Goal: Task Accomplishment & Management: Manage account settings

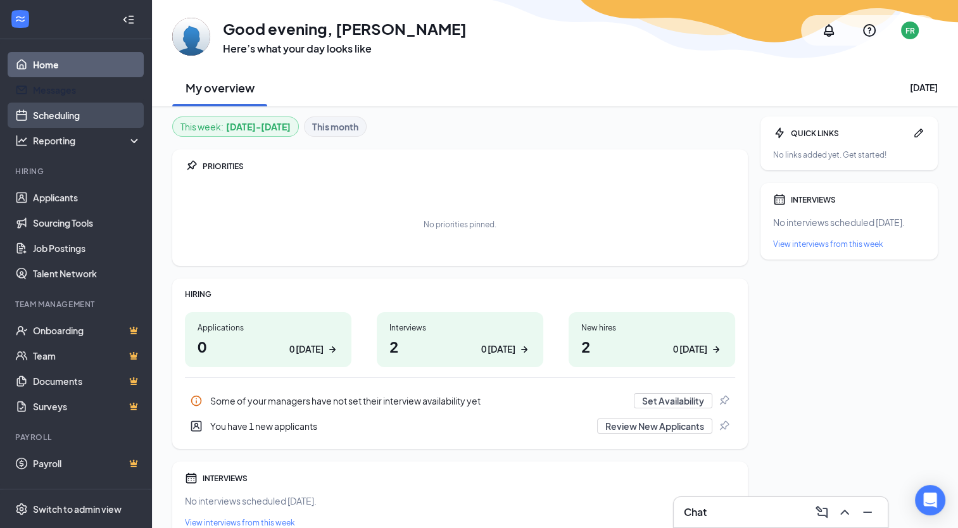
click at [92, 104] on link "Scheduling" at bounding box center [87, 115] width 108 height 25
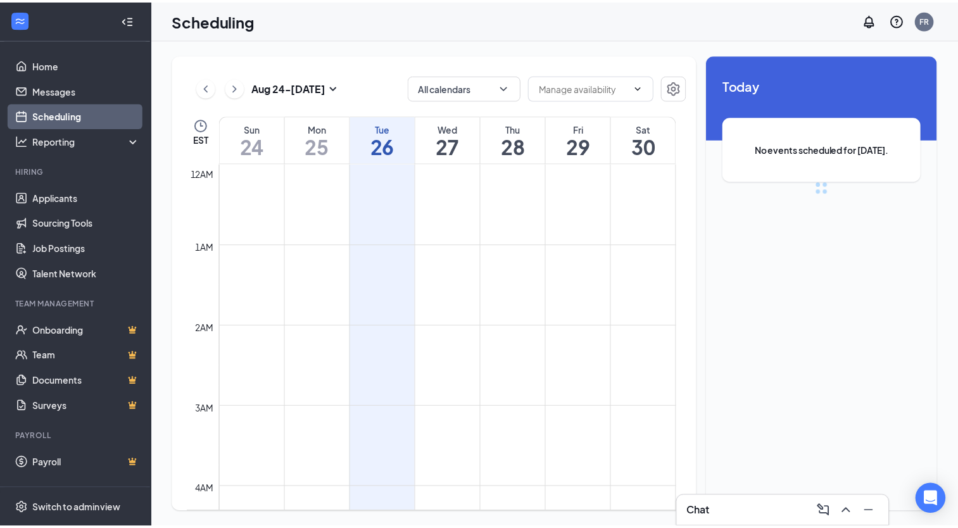
scroll to position [623, 0]
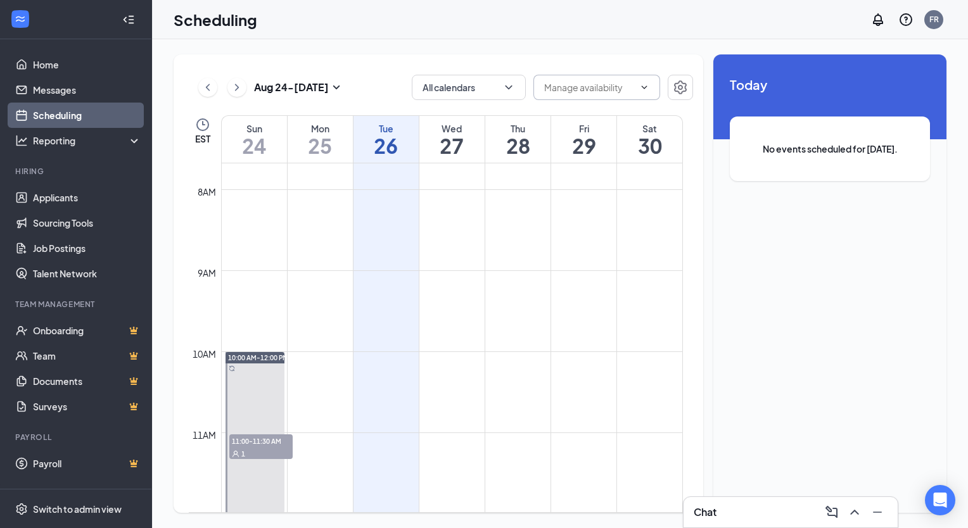
click at [576, 87] on input "text" at bounding box center [589, 87] width 90 height 14
click at [636, 92] on span at bounding box center [596, 87] width 127 height 25
click at [646, 87] on icon "ChevronDown" at bounding box center [645, 86] width 6 height 3
click at [593, 85] on input "text" at bounding box center [589, 87] width 90 height 14
click at [484, 162] on div "Wed 27" at bounding box center [451, 139] width 65 height 47
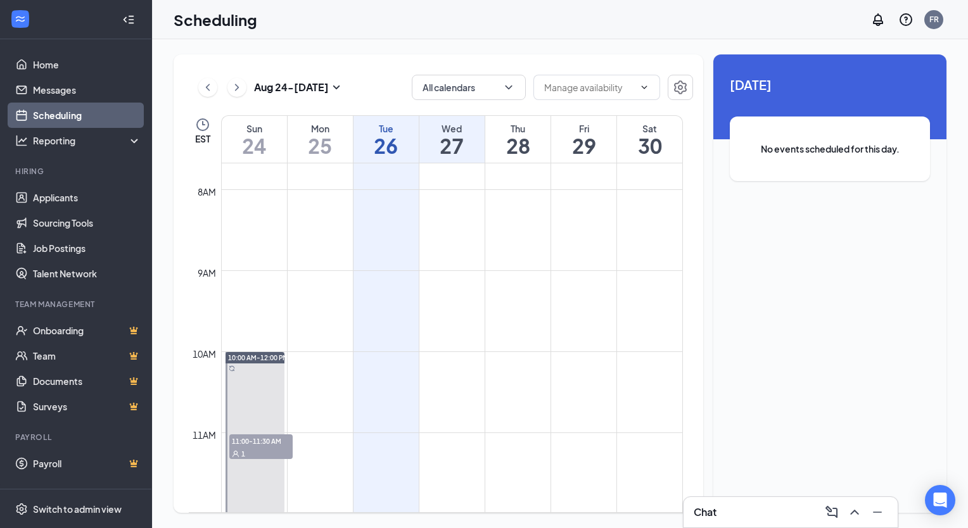
click at [519, 141] on h1 "28" at bounding box center [517, 146] width 65 height 22
click at [571, 143] on h1 "29" at bounding box center [583, 146] width 65 height 22
click at [688, 87] on button "button" at bounding box center [679, 87] width 25 height 25
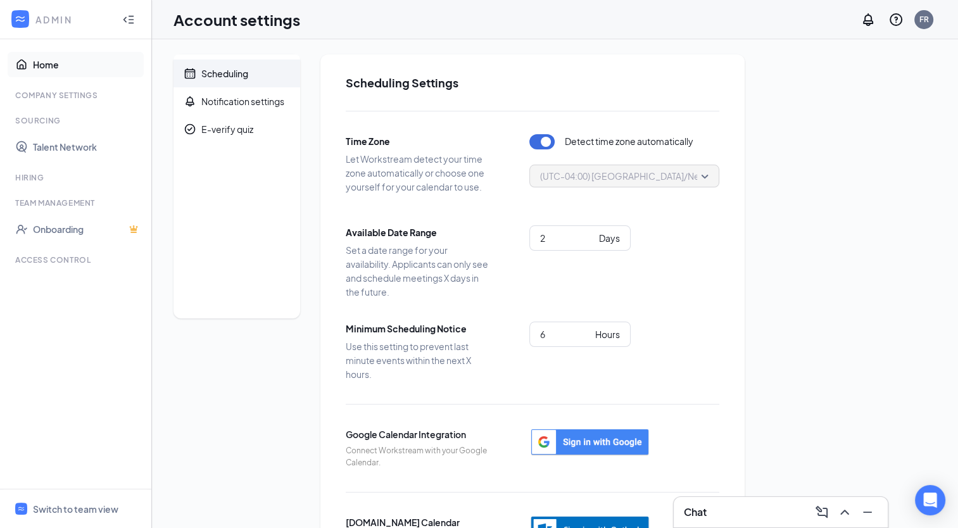
click at [55, 57] on link "Home" at bounding box center [87, 64] width 108 height 25
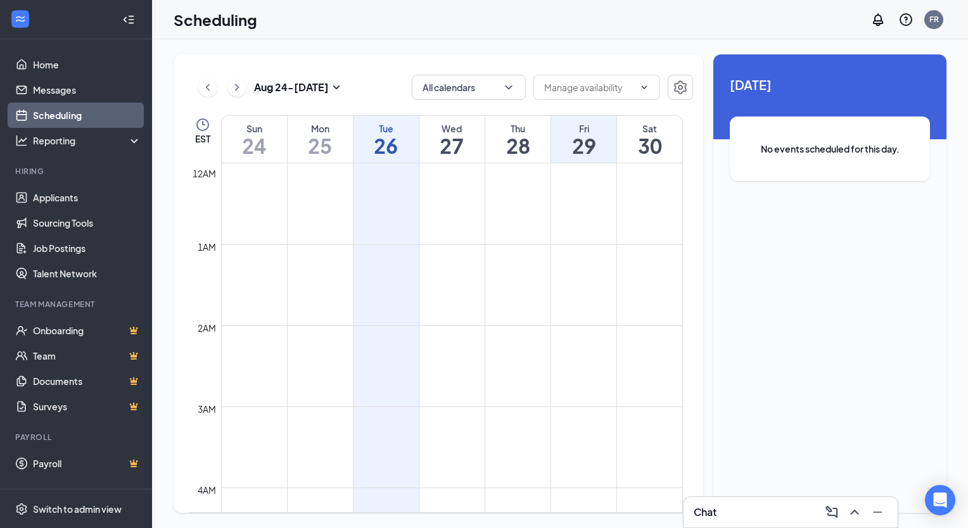
scroll to position [623, 0]
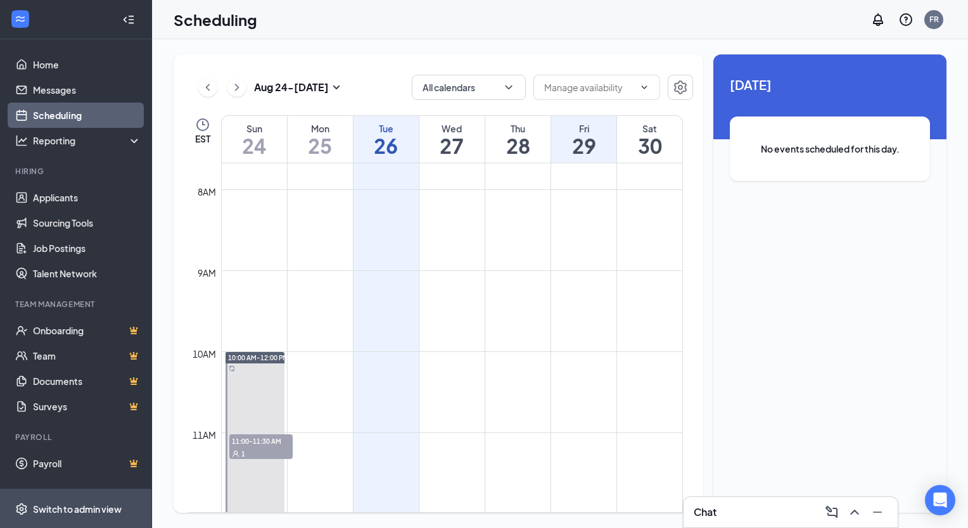
click at [84, 503] on div "Switch to admin view" at bounding box center [77, 509] width 89 height 13
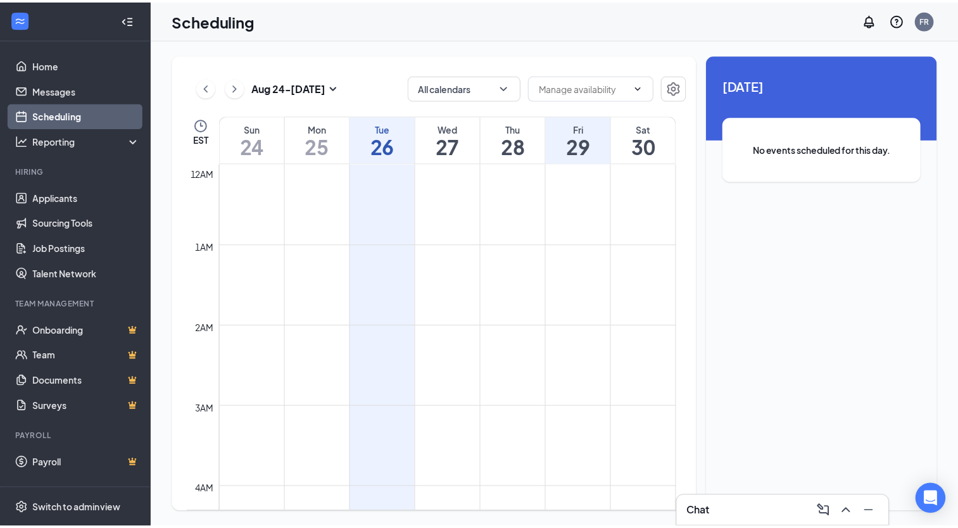
scroll to position [623, 0]
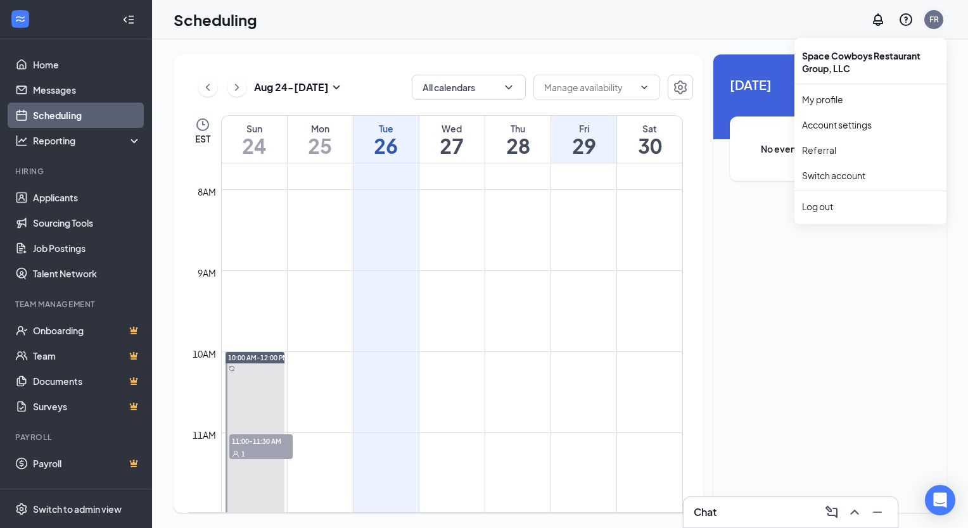
click at [930, 23] on div "FR" at bounding box center [933, 19] width 9 height 11
click at [840, 130] on link "Account settings" at bounding box center [870, 124] width 137 height 13
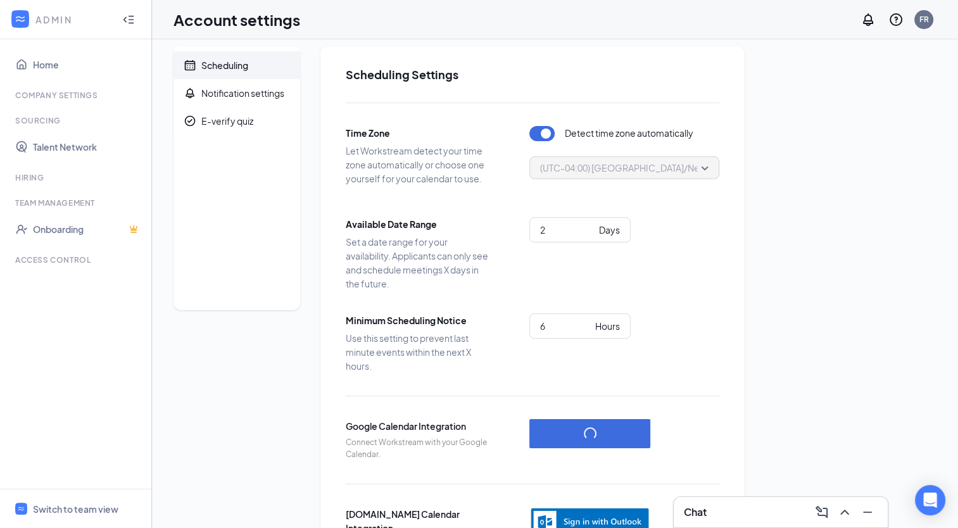
scroll to position [3, 0]
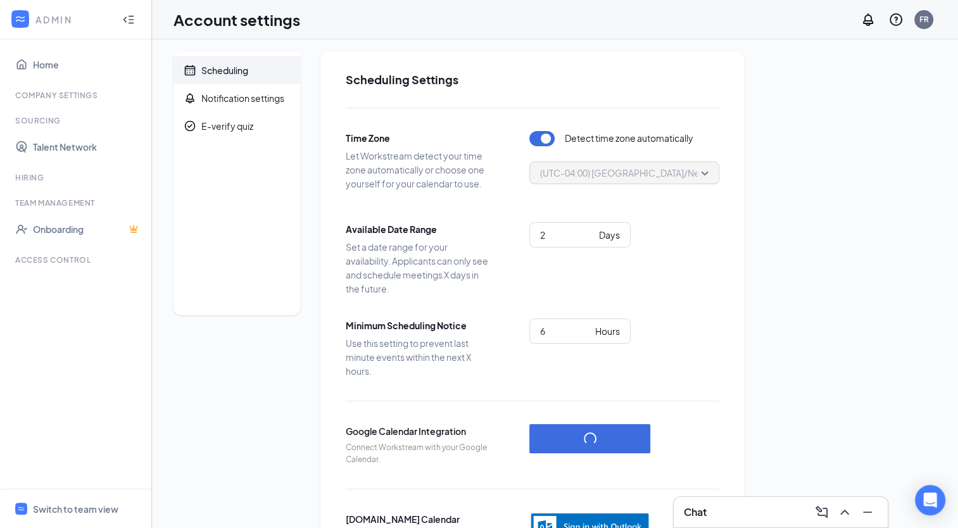
click at [137, 24] on div at bounding box center [128, 19] width 25 height 25
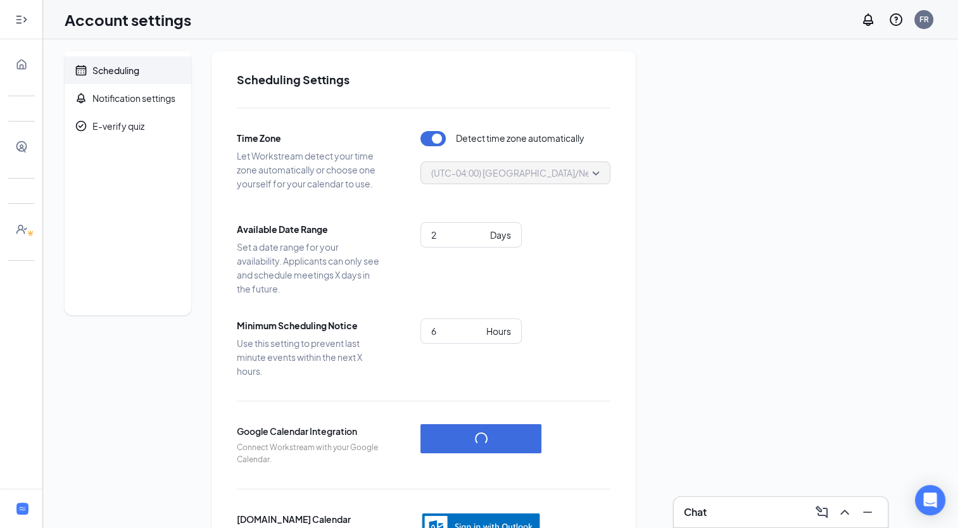
click at [18, 25] on icon "Expand" at bounding box center [21, 19] width 13 height 13
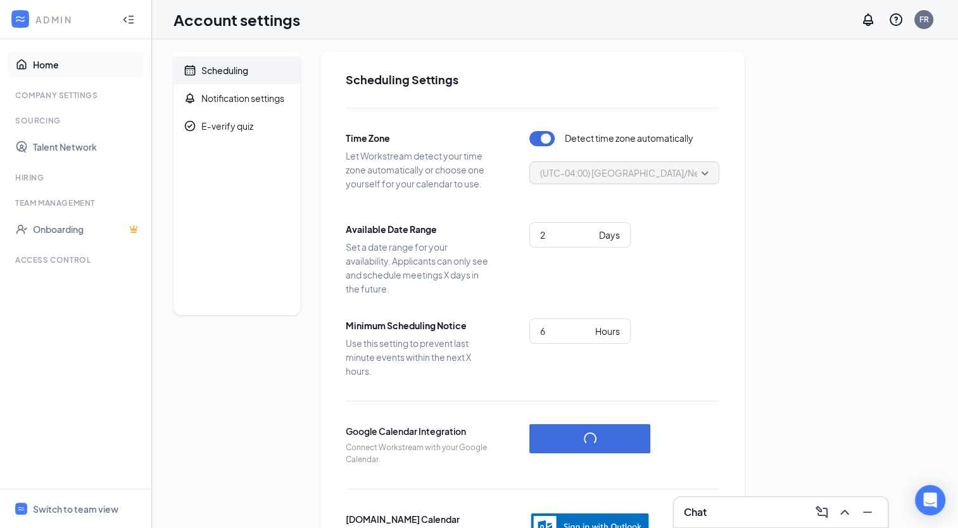
click at [42, 62] on link "Home" at bounding box center [87, 64] width 108 height 25
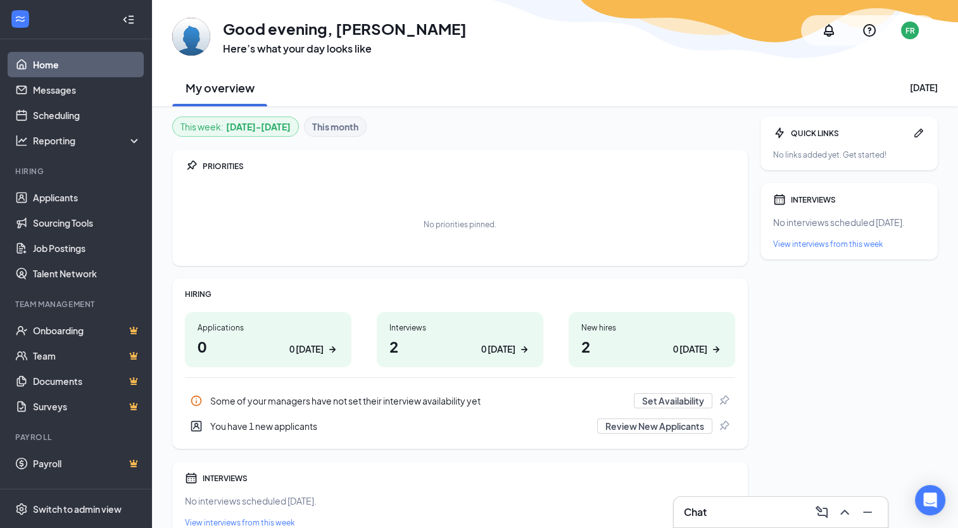
click at [636, 356] on h1 "2 0 [DATE]" at bounding box center [651, 347] width 141 height 22
click at [650, 404] on button "Set Availability" at bounding box center [673, 400] width 79 height 15
click at [87, 148] on div "Reporting" at bounding box center [76, 140] width 152 height 25
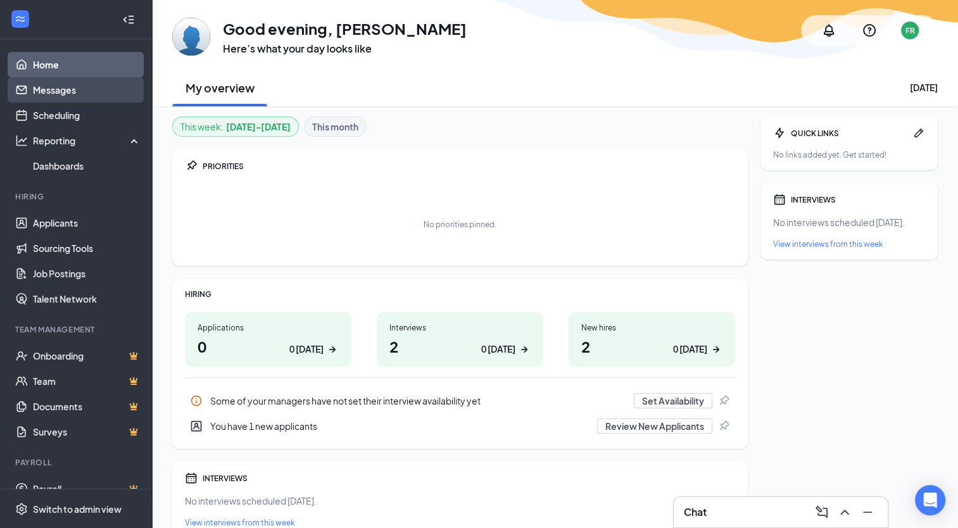
click at [92, 93] on link "Messages" at bounding box center [87, 89] width 108 height 25
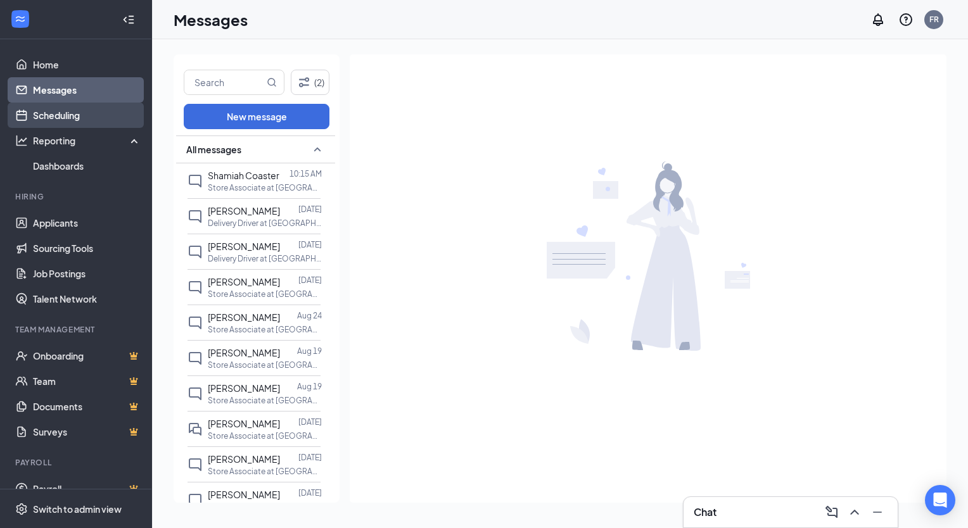
click at [78, 120] on link "Scheduling" at bounding box center [87, 115] width 108 height 25
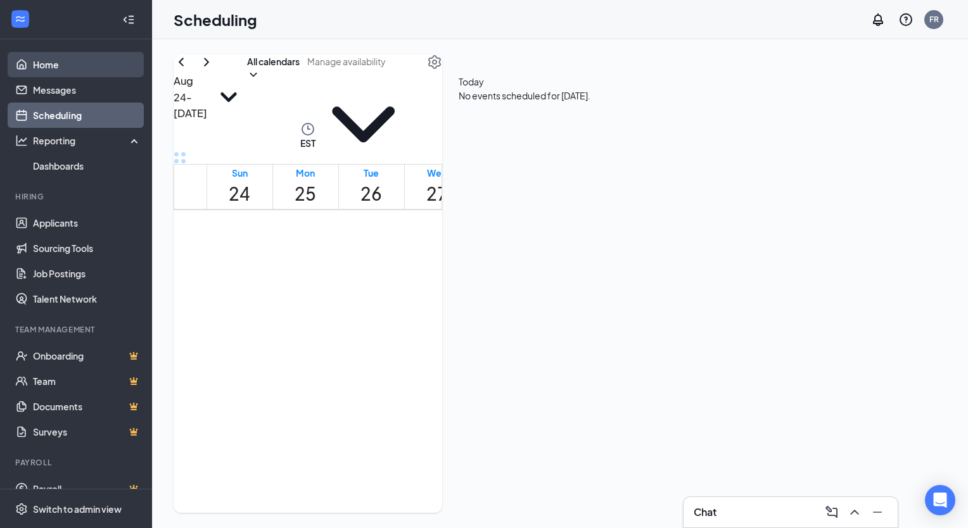
click at [76, 68] on link "Home" at bounding box center [87, 64] width 108 height 25
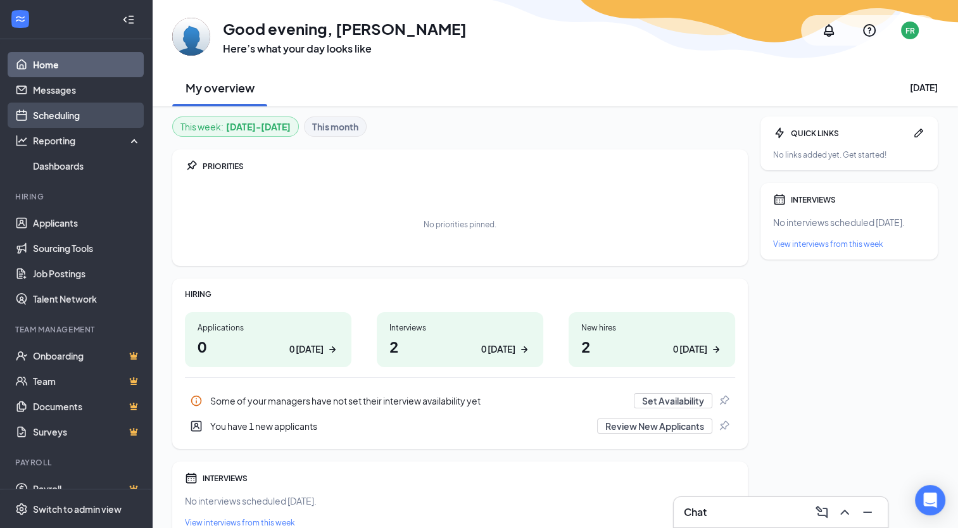
click at [94, 113] on link "Scheduling" at bounding box center [87, 115] width 108 height 25
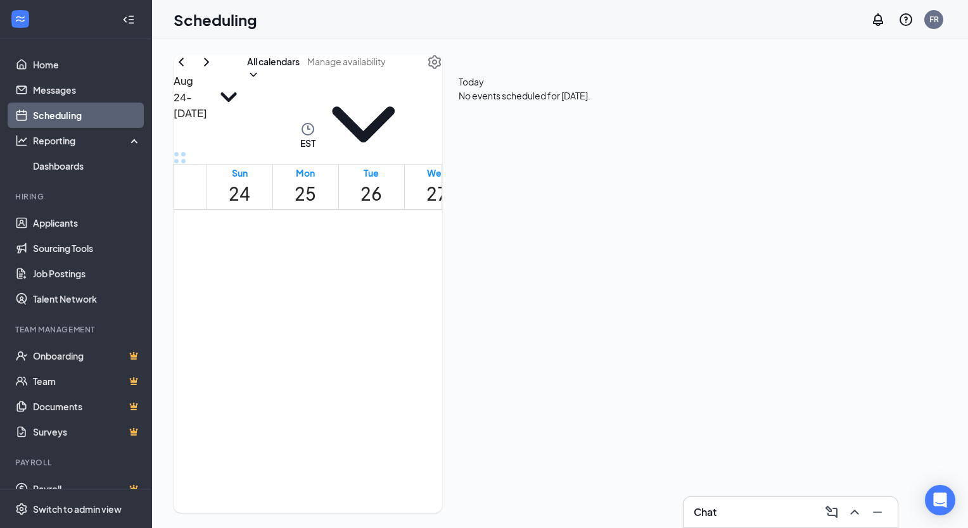
scroll to position [623, 0]
click at [379, 68] on td at bounding box center [437, 60] width 462 height 15
drag, startPoint x: 378, startPoint y: 231, endPoint x: 373, endPoint y: 209, distance: 22.1
click at [373, 82] on td at bounding box center [437, 75] width 462 height 15
click at [301, 125] on icon "Clock" at bounding box center [307, 129] width 13 height 13
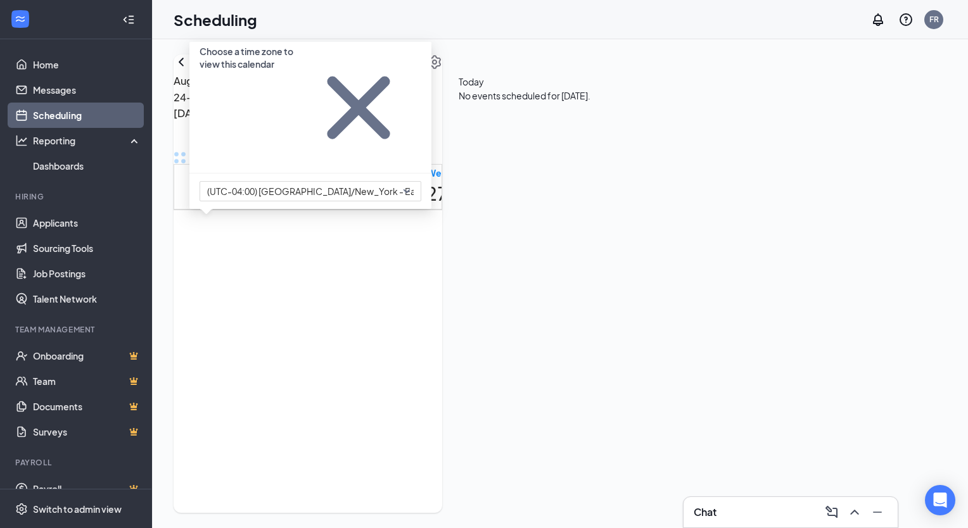
click at [411, 31] on div "Scheduling FR" at bounding box center [560, 19] width 816 height 39
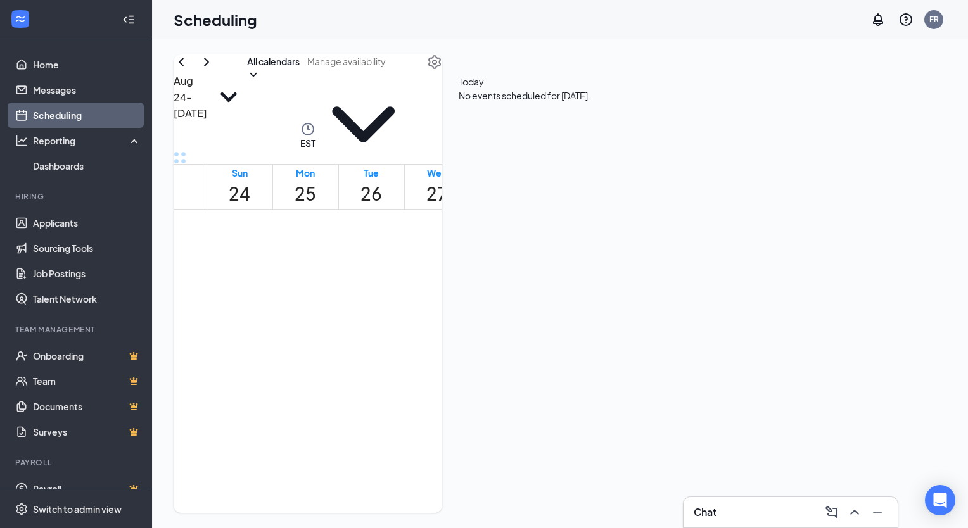
click at [214, 70] on icon "ChevronRight" at bounding box center [206, 61] width 15 height 15
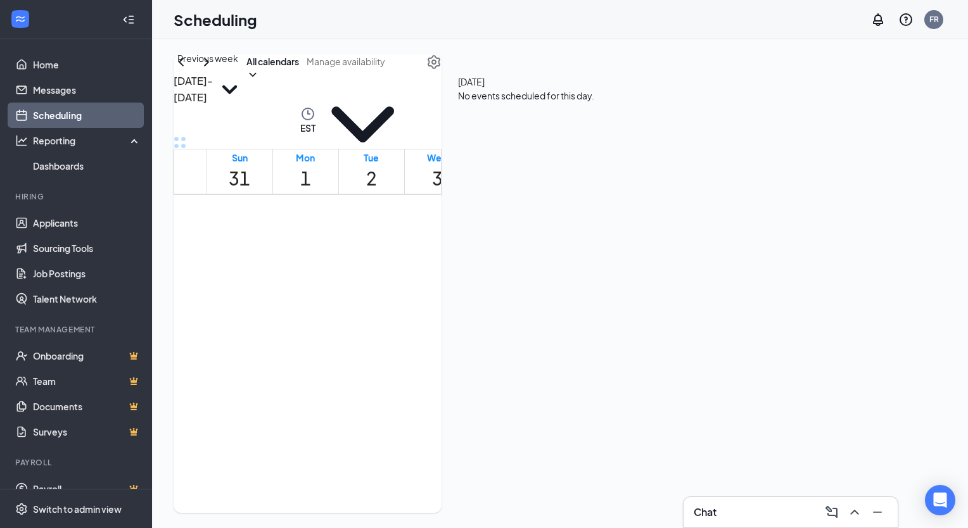
click at [189, 70] on icon "ChevronLeft" at bounding box center [181, 61] width 15 height 15
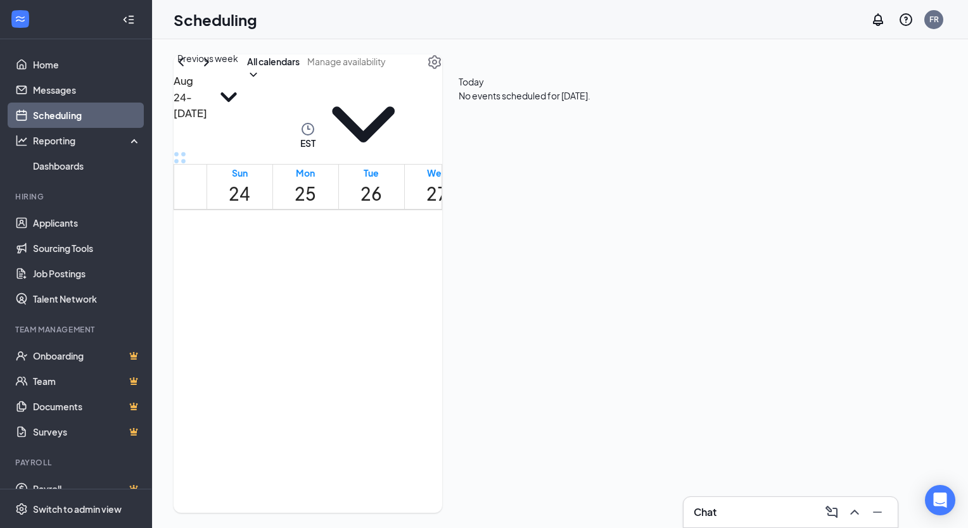
click at [189, 70] on icon "ChevronLeft" at bounding box center [181, 61] width 15 height 15
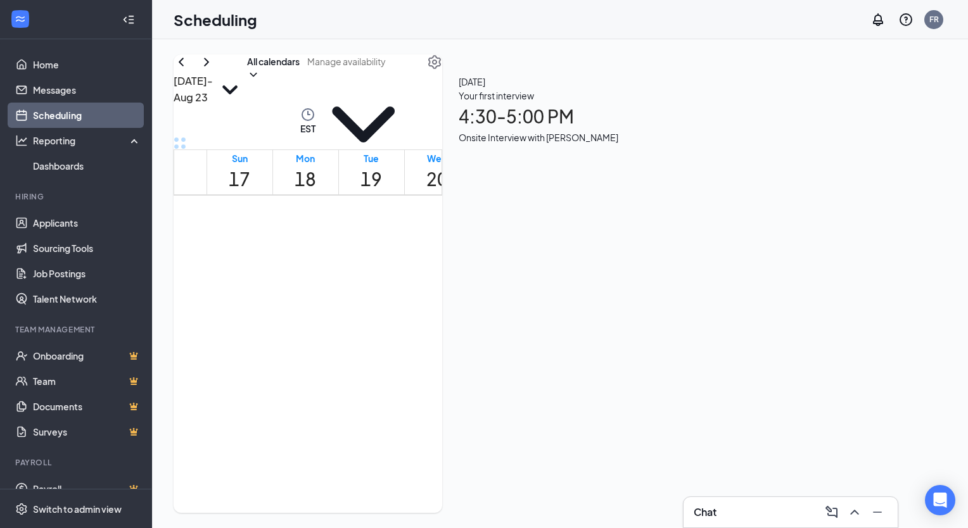
click at [419, 79] on span at bounding box center [363, 66] width 112 height 25
click at [419, 68] on input "text" at bounding box center [363, 61] width 112 height 14
click at [457, 53] on td at bounding box center [437, 46] width 462 height 15
click at [636, 39] on td at bounding box center [437, 31] width 462 height 15
click at [639, 151] on div "Sat" at bounding box center [635, 158] width 22 height 14
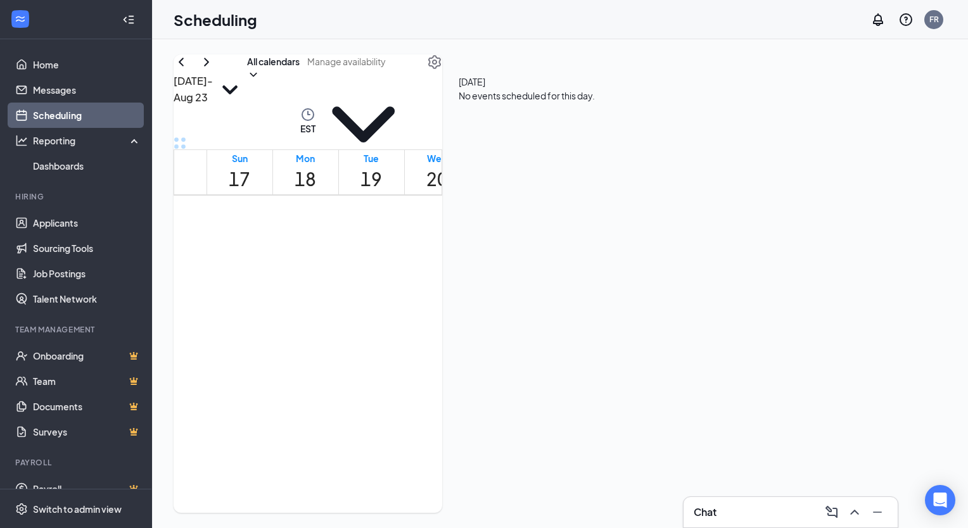
click at [595, 103] on span "No events scheduled for this day." at bounding box center [527, 96] width 136 height 14
drag, startPoint x: 828, startPoint y: 146, endPoint x: 819, endPoint y: 150, distance: 9.9
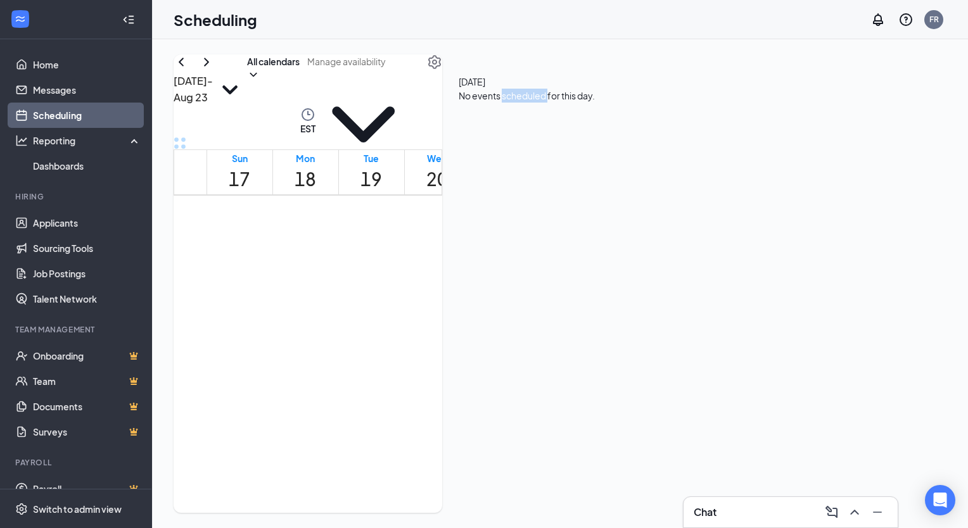
click at [595, 103] on span "No events scheduled for this day." at bounding box center [527, 96] width 136 height 14
drag, startPoint x: 819, startPoint y: 150, endPoint x: 797, endPoint y: 216, distance: 69.5
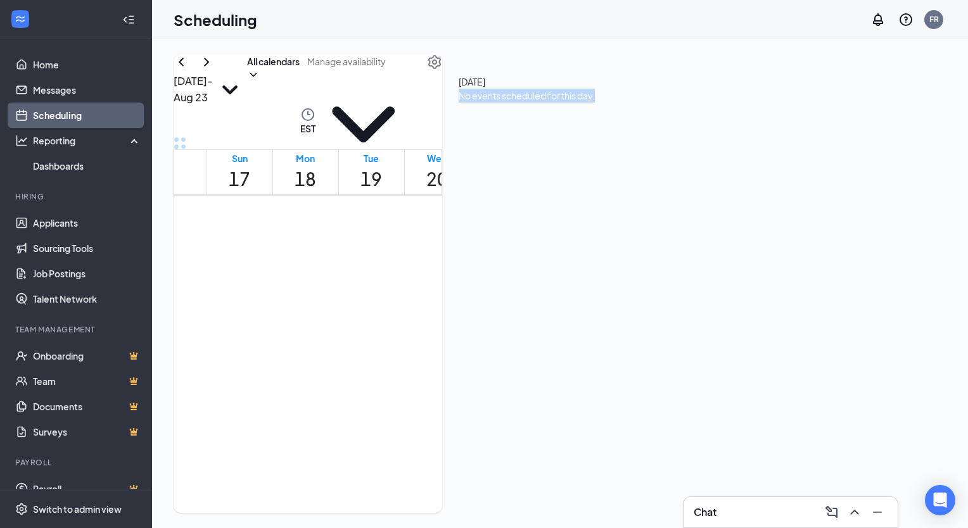
click at [611, 123] on div "23 August No events scheduled for this day." at bounding box center [526, 88] width 169 height 68
click at [611, 123] on div "Unavailable in basic plan 23 August No events scheduled for this day." at bounding box center [526, 88] width 169 height 68
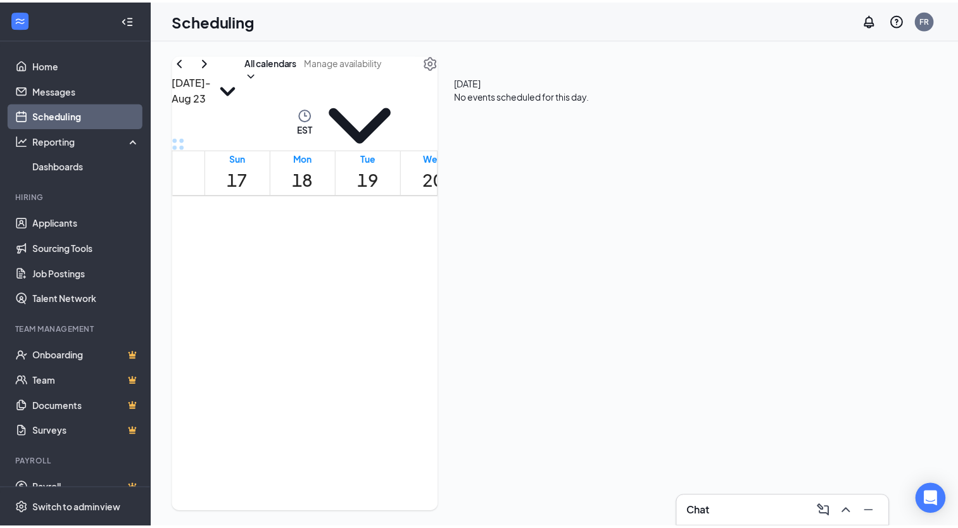
scroll to position [1166, 0]
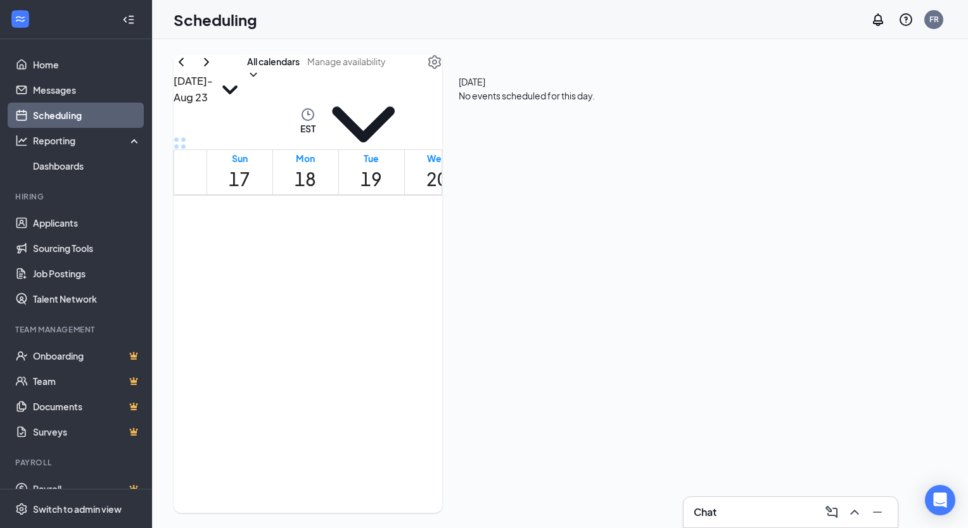
click at [586, 368] on div at bounding box center [586, 374] width 0 height 12
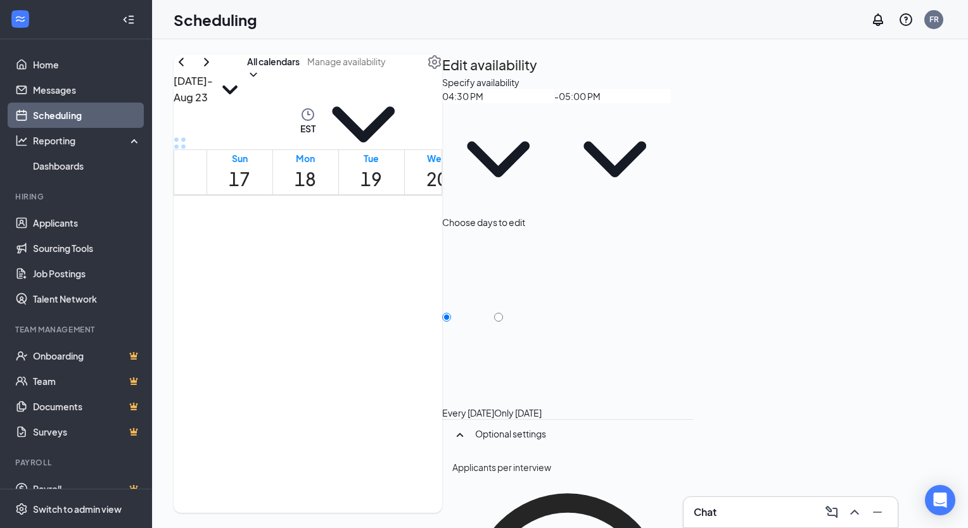
click at [520, 368] on div at bounding box center [520, 374] width 0 height 12
click at [401, 368] on div at bounding box center [401, 379] width 0 height 23
click at [520, 368] on div at bounding box center [520, 374] width 0 height 12
click at [419, 68] on input "text" at bounding box center [363, 61] width 112 height 14
click at [441, 69] on icon "Settings" at bounding box center [434, 62] width 13 height 14
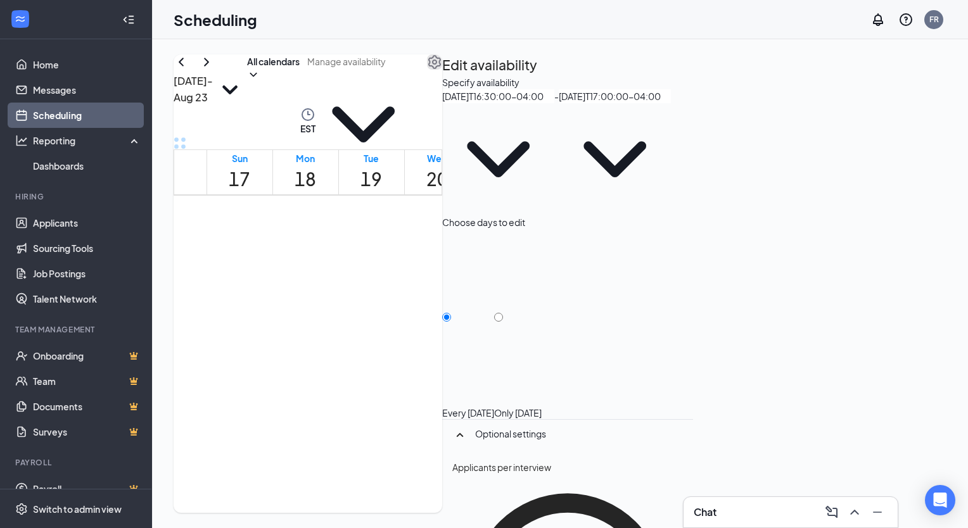
type input "04:30 PM"
type input "05:00 PM"
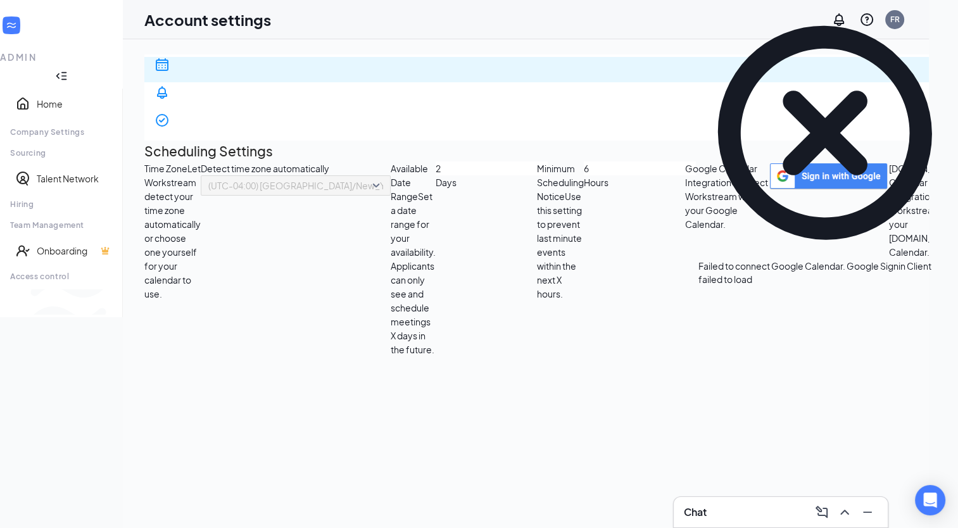
scroll to position [77, 0]
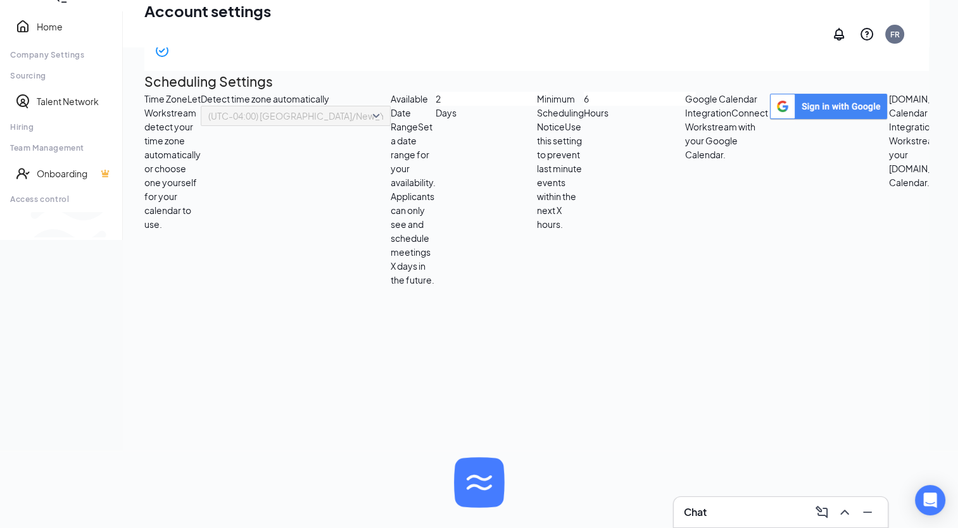
click at [967, 92] on img "button" at bounding box center [972, 92] width 0 height 0
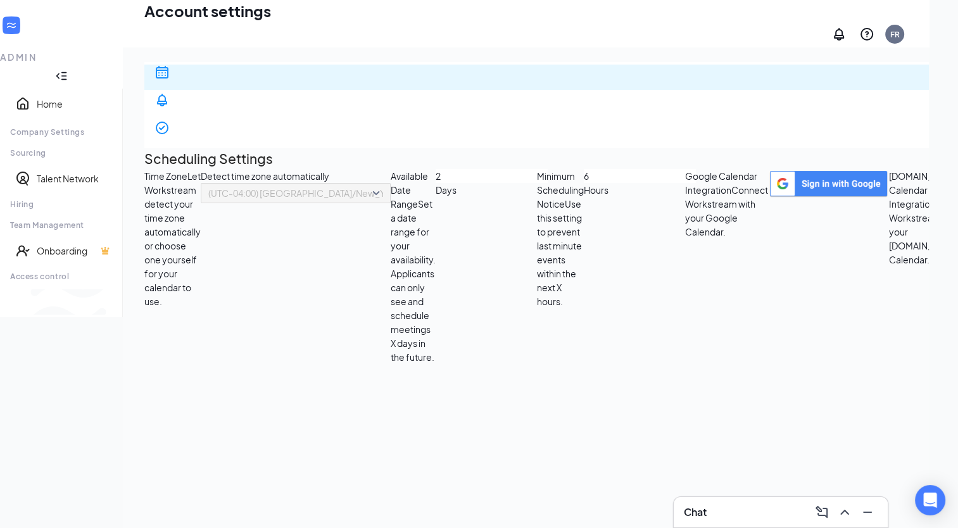
scroll to position [75, 0]
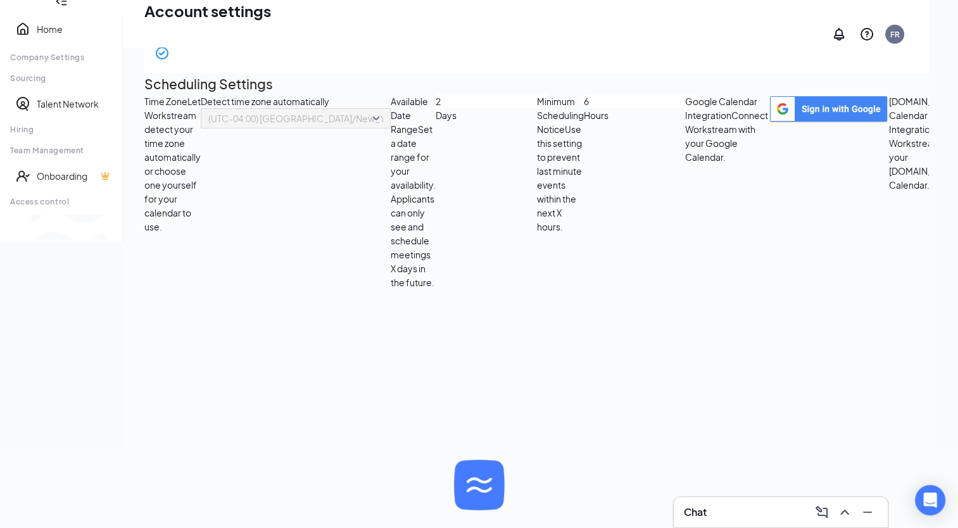
click at [967, 94] on img "button" at bounding box center [972, 94] width 0 height 0
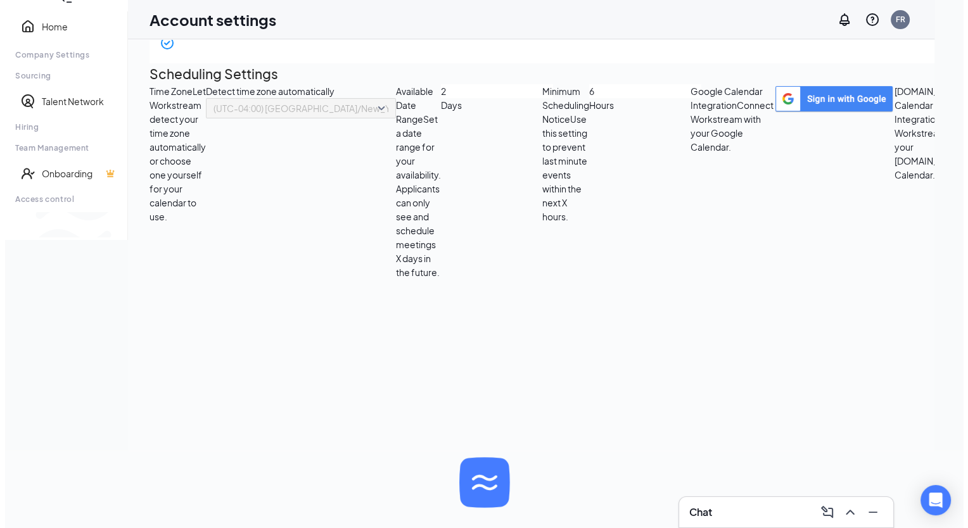
scroll to position [0, 0]
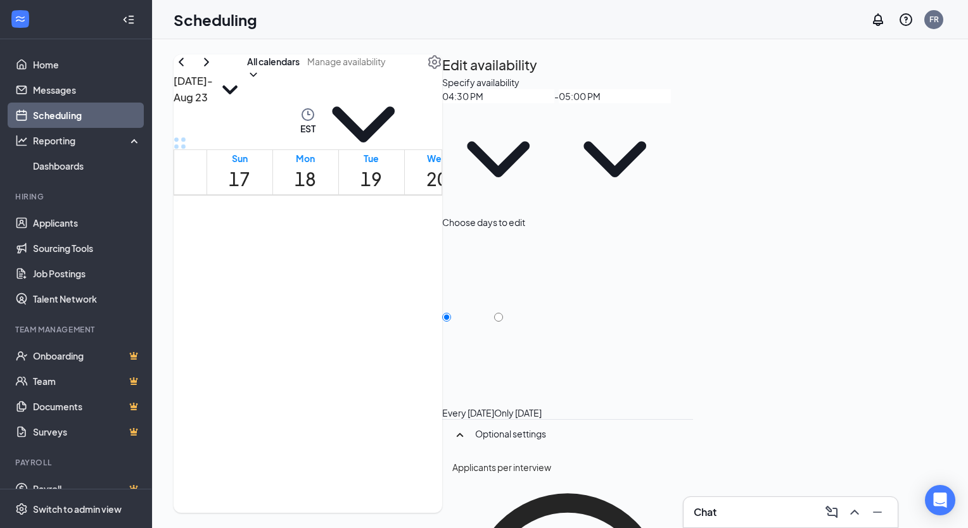
scroll to position [633, 0]
click at [554, 146] on span "04:30 PM" at bounding box center [498, 152] width 112 height 126
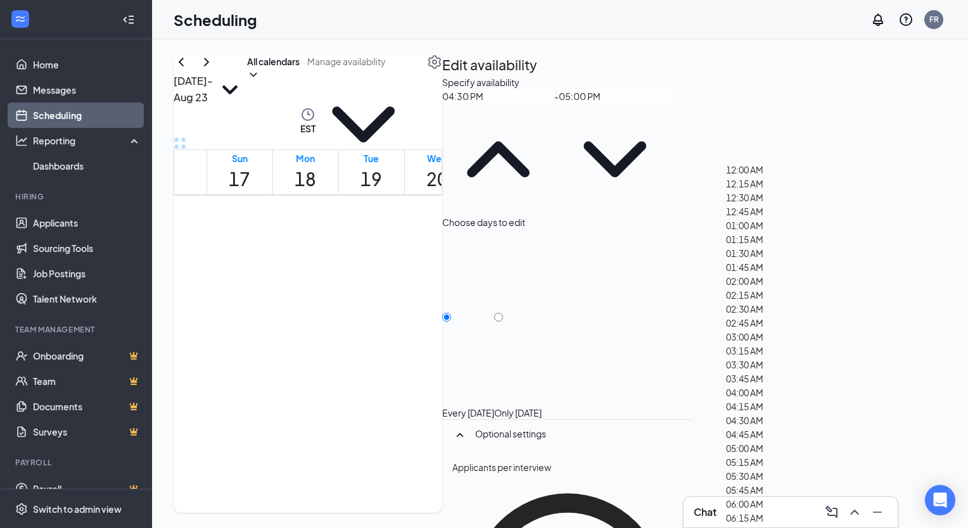
click at [529, 148] on icon "ChevronUp" at bounding box center [498, 159] width 63 height 36
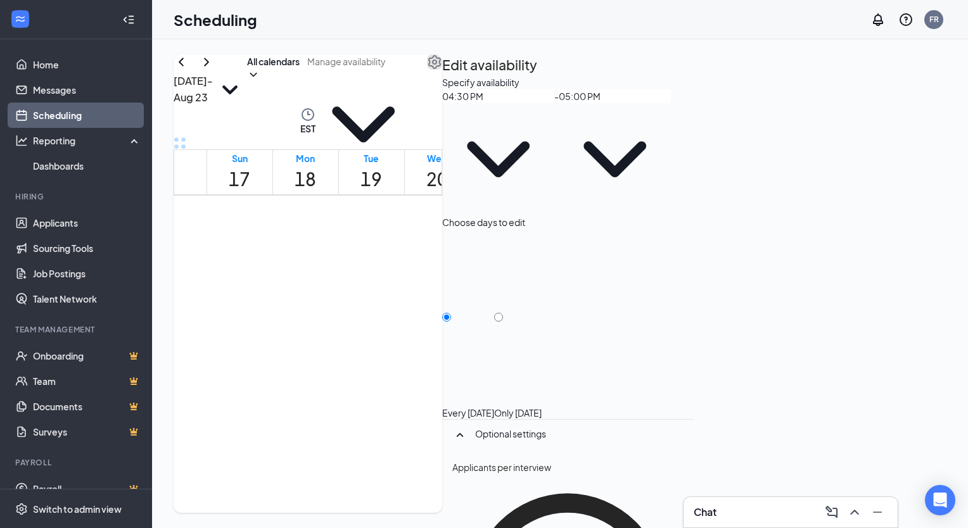
click at [442, 70] on button "button" at bounding box center [434, 61] width 15 height 15
click at [214, 70] on icon "ChevronRight" at bounding box center [206, 61] width 15 height 15
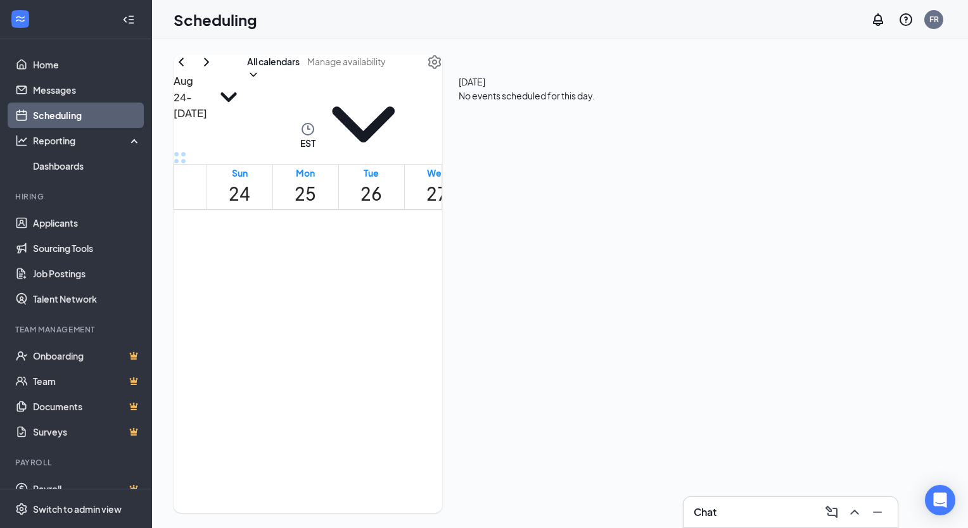
scroll to position [623, 0]
click at [214, 70] on icon "ChevronRight" at bounding box center [206, 61] width 15 height 15
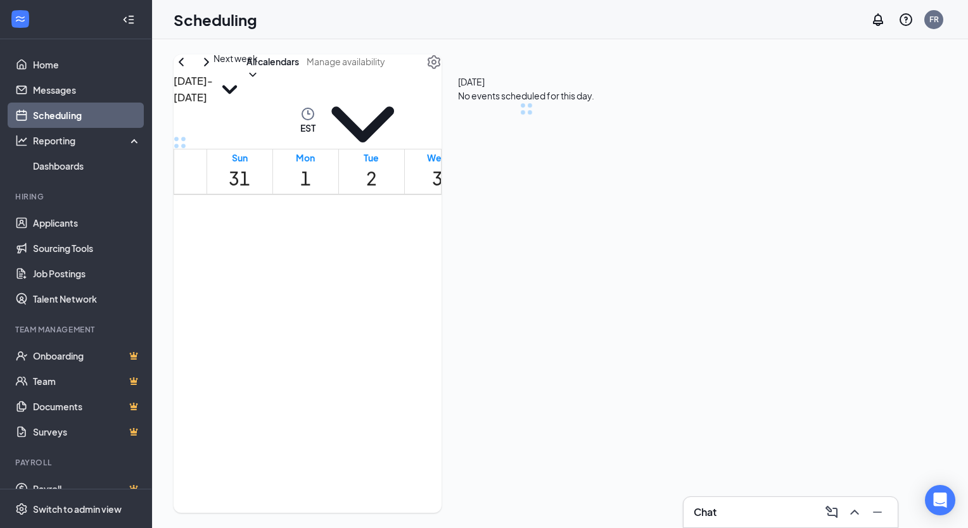
scroll to position [623, 0]
click at [261, 384] on span "10:00 AM-12:00 PM" at bounding box center [240, 395] width 60 height 23
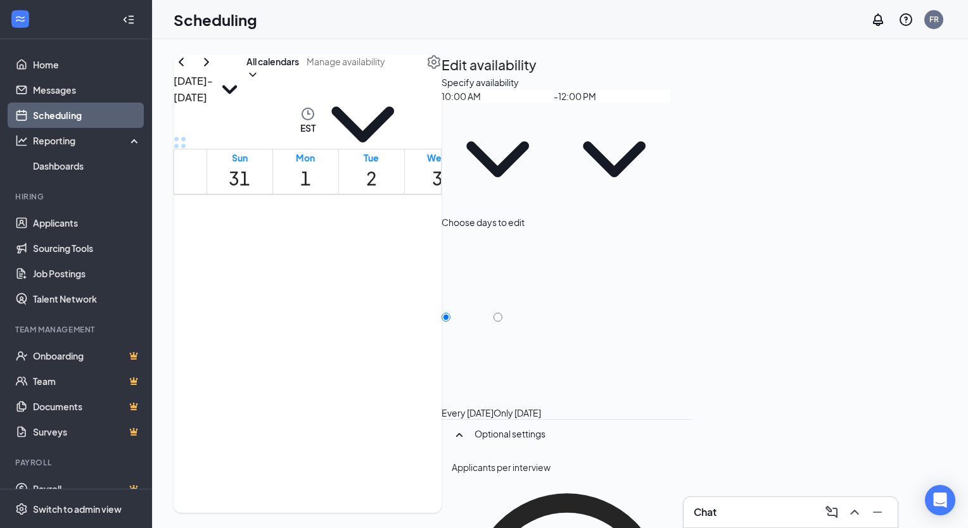
click at [554, 146] on icon "ChevronDown" at bounding box center [497, 159] width 112 height 112
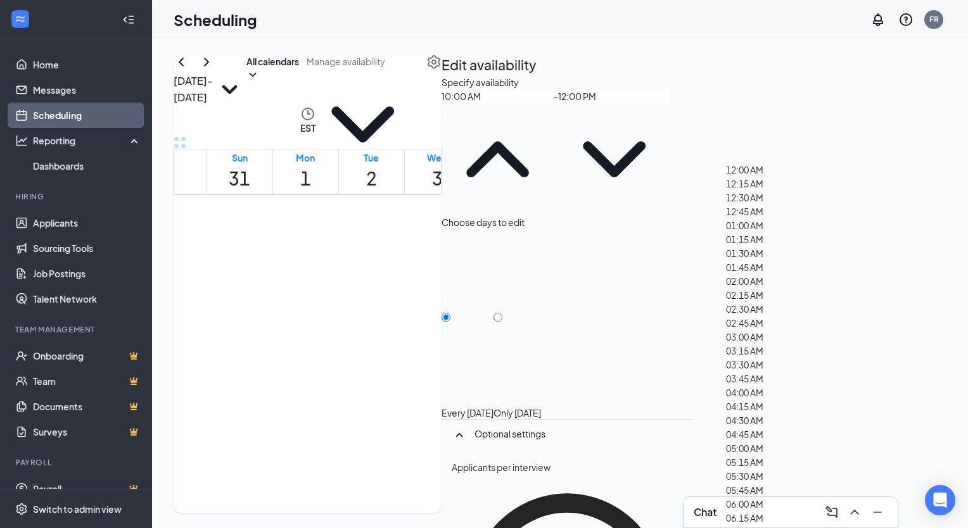
scroll to position [123, 0]
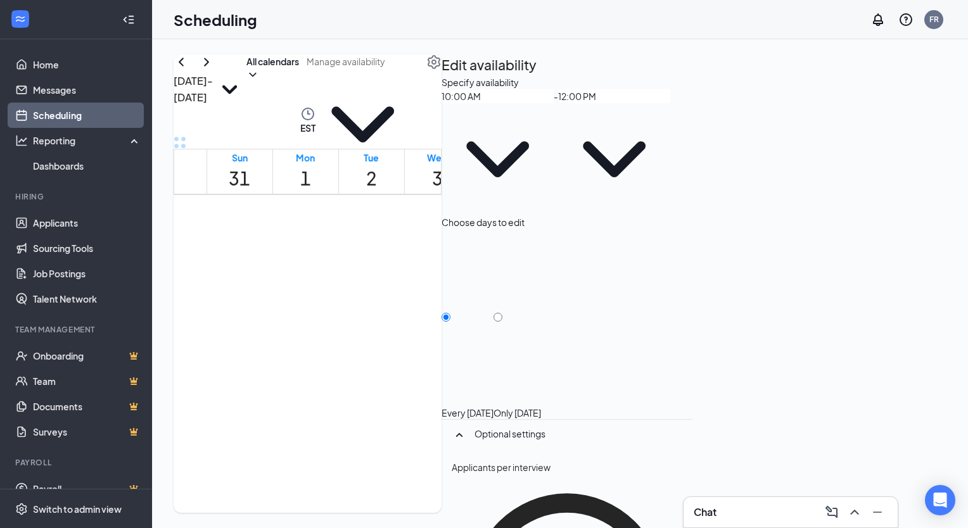
click at [554, 156] on span "10:00 AM" at bounding box center [497, 152] width 112 height 126
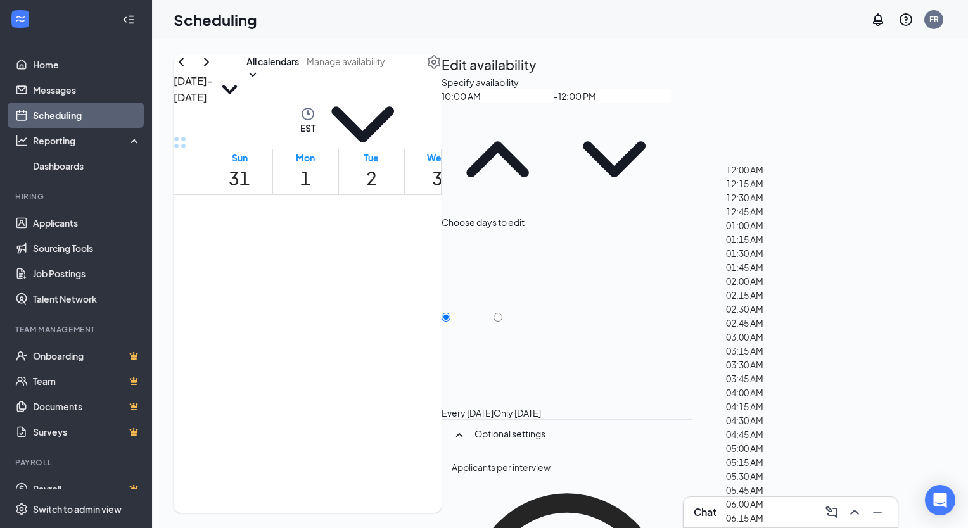
scroll to position [0, 0]
click at [692, 215] on div "Choose days to edit" at bounding box center [566, 222] width 251 height 14
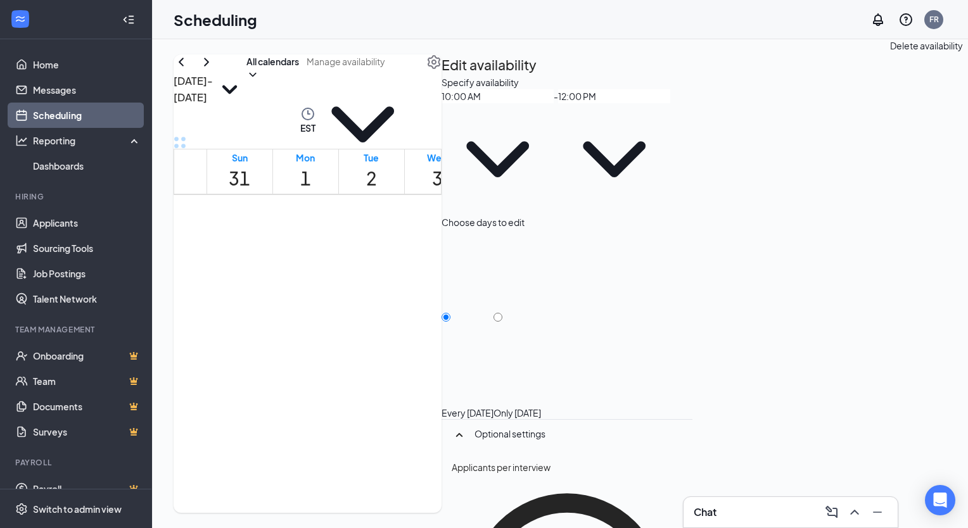
click at [455, 77] on icon "TrashOutline" at bounding box center [448, 83] width 11 height 13
radio input "true"
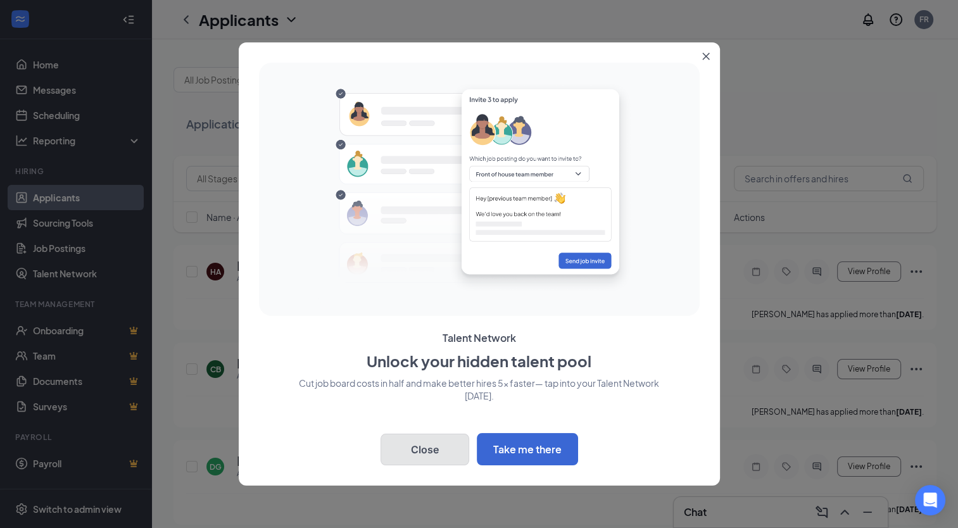
click at [441, 461] on button "Close" at bounding box center [425, 450] width 89 height 32
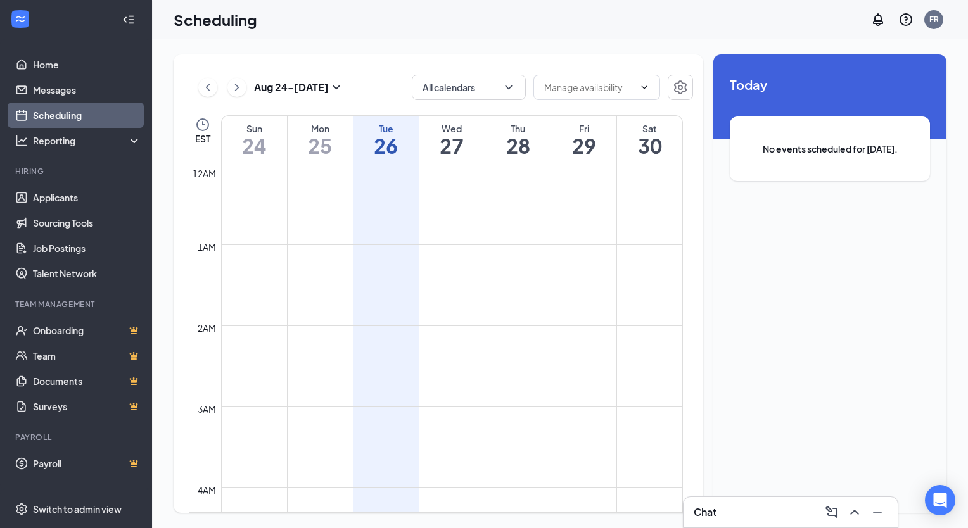
scroll to position [623, 0]
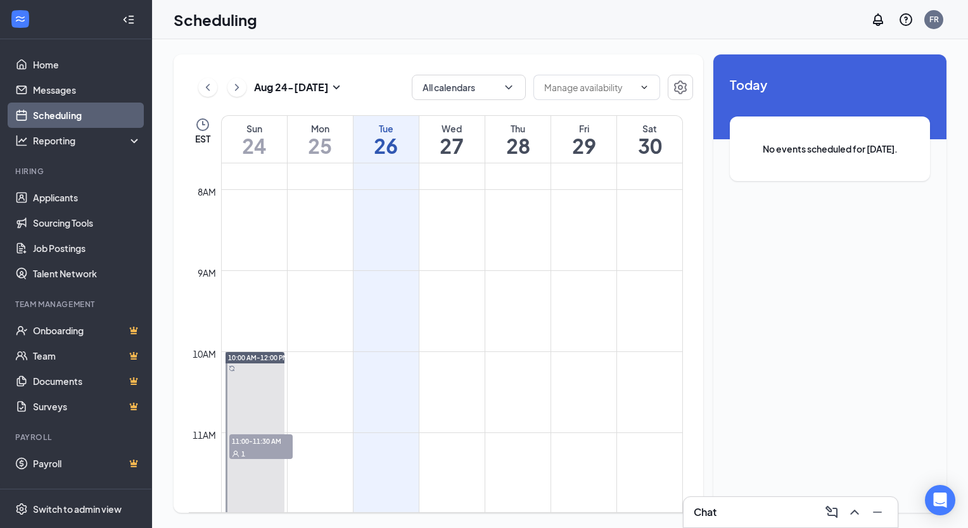
click at [260, 352] on div "10:00 AM-12:00 PM" at bounding box center [255, 357] width 60 height 11
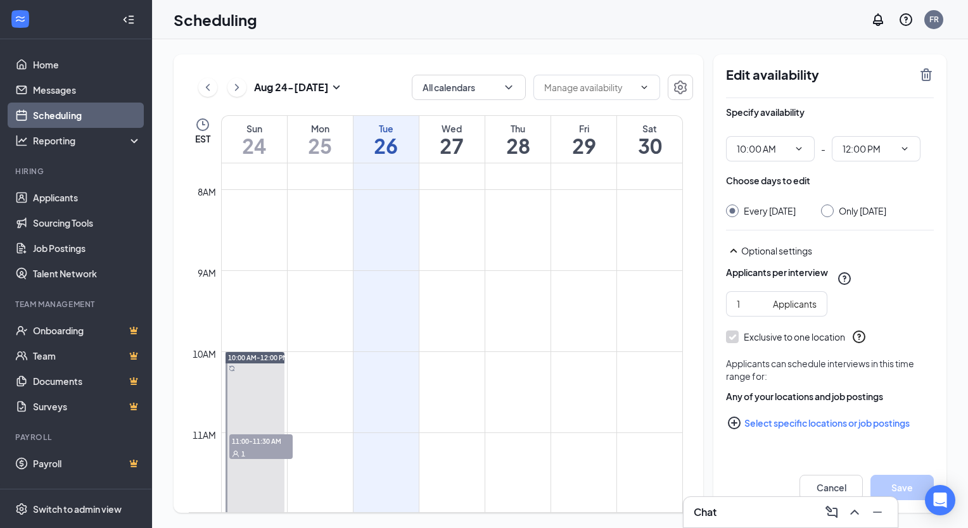
click at [237, 220] on td at bounding box center [452, 220] width 462 height 20
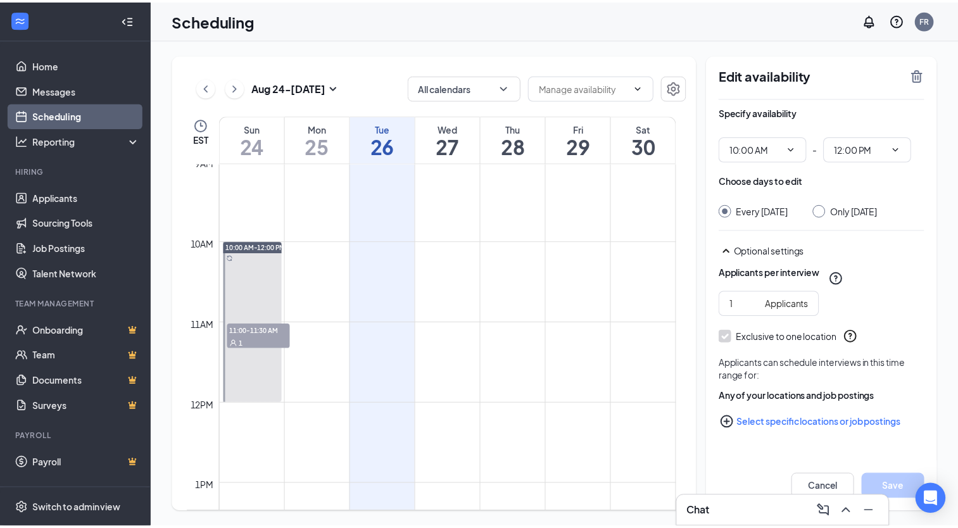
scroll to position [738, 0]
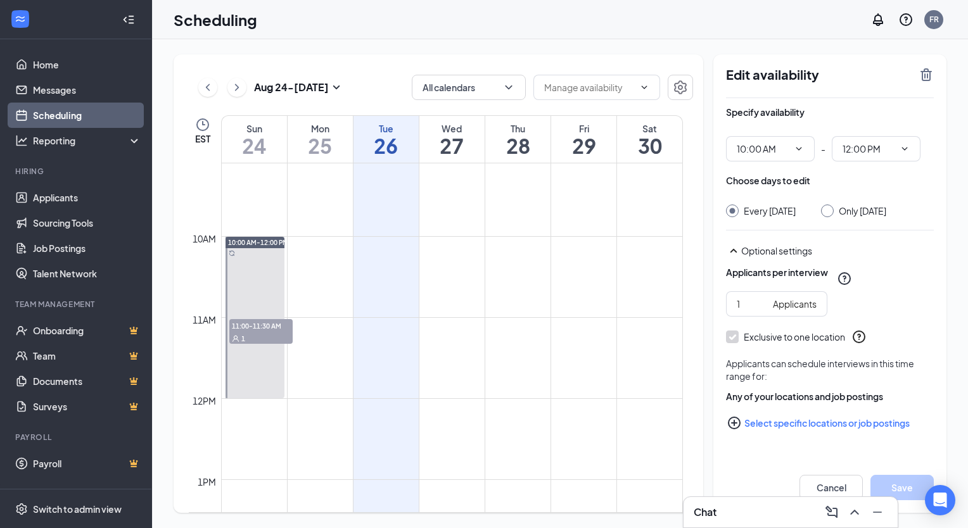
click at [274, 329] on span "11:00-11:30 AM" at bounding box center [260, 325] width 63 height 13
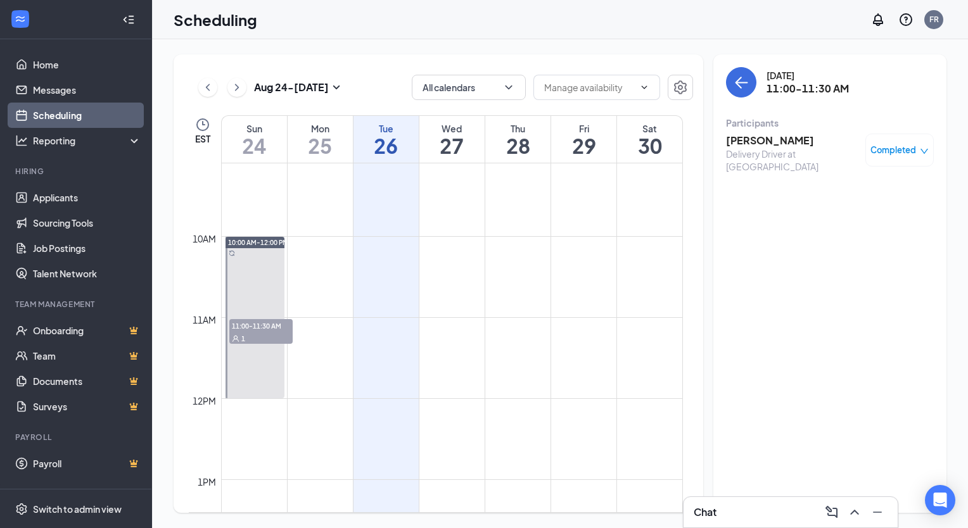
click at [266, 247] on div "10:00 AM-12:00 PM" at bounding box center [255, 242] width 60 height 11
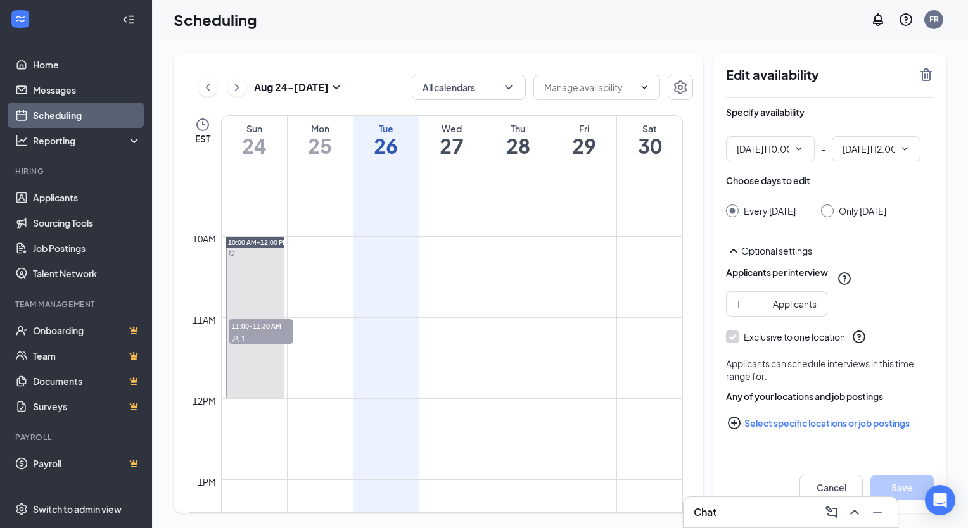
type input "10:00 AM"
type input "12:00 PM"
click at [327, 227] on td at bounding box center [452, 226] width 462 height 20
click at [319, 150] on h1 "25" at bounding box center [320, 146] width 65 height 22
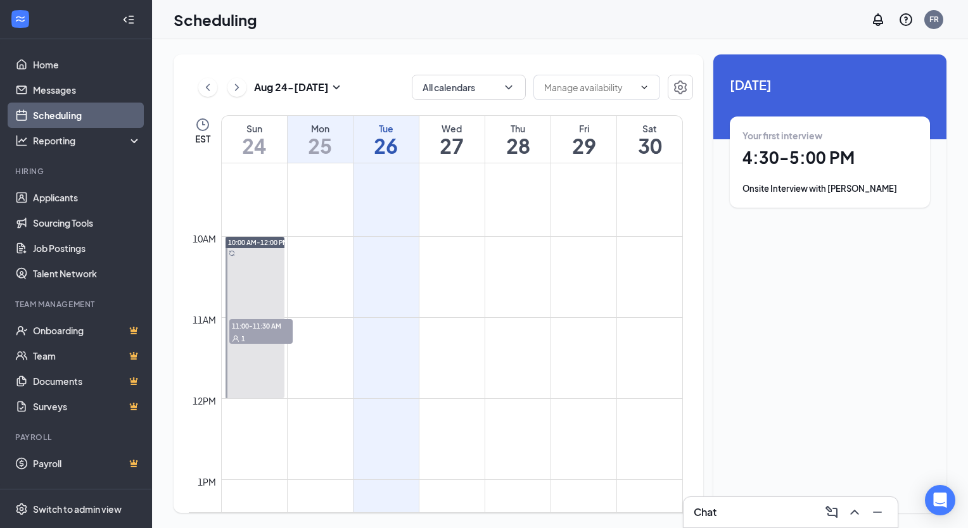
click at [790, 167] on h1 "4:30 - 5:00 PM" at bounding box center [829, 158] width 175 height 22
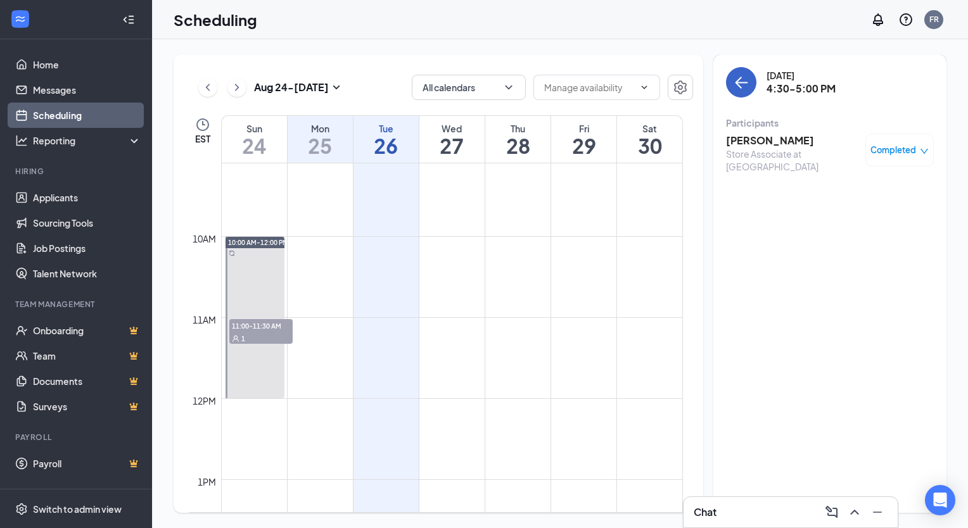
click at [739, 81] on icon "ArrowLeft" at bounding box center [740, 82] width 15 height 15
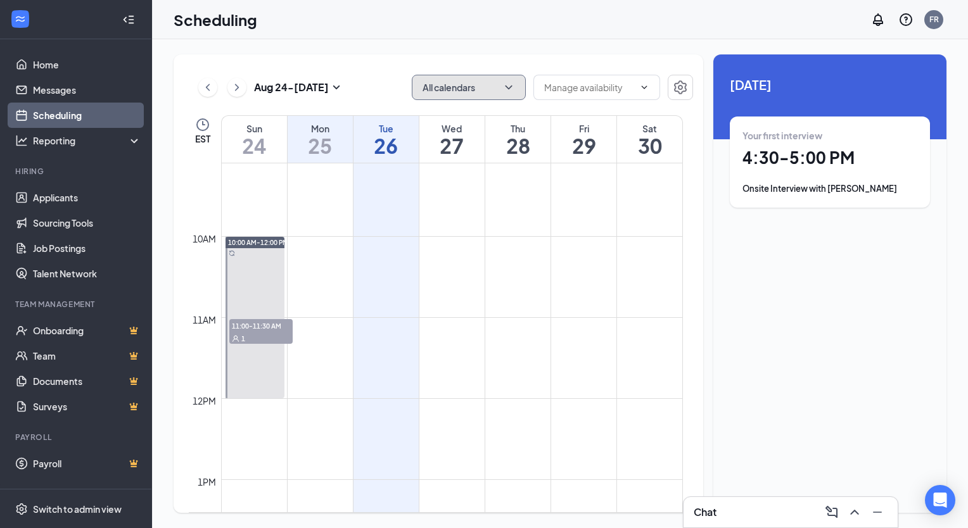
click at [502, 84] on icon "ChevronDown" at bounding box center [508, 87] width 13 height 13
click at [474, 140] on input "My Calendar" at bounding box center [457, 144] width 70 height 13
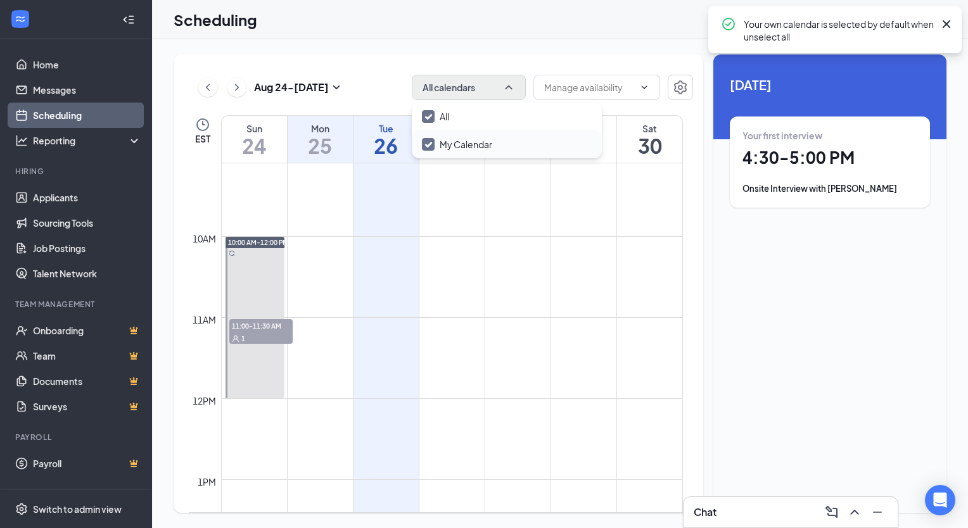
click at [471, 141] on input "My Calendar" at bounding box center [457, 144] width 70 height 13
click at [428, 141] on input "My Calendar" at bounding box center [457, 144] width 70 height 13
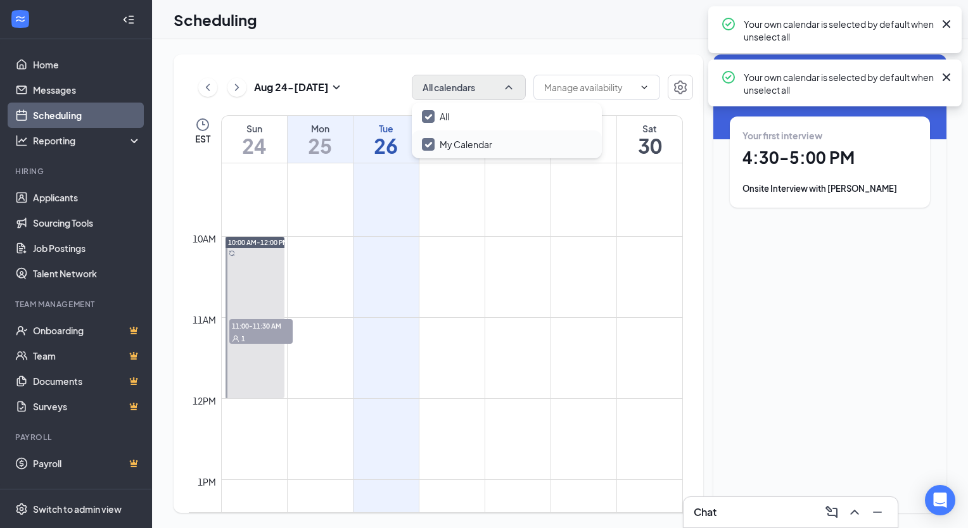
click at [428, 141] on input "My Calendar" at bounding box center [457, 144] width 70 height 13
checkbox input "true"
click at [428, 119] on input "All" at bounding box center [435, 116] width 27 height 13
checkbox input "true"
click at [602, 82] on input "text" at bounding box center [589, 87] width 90 height 14
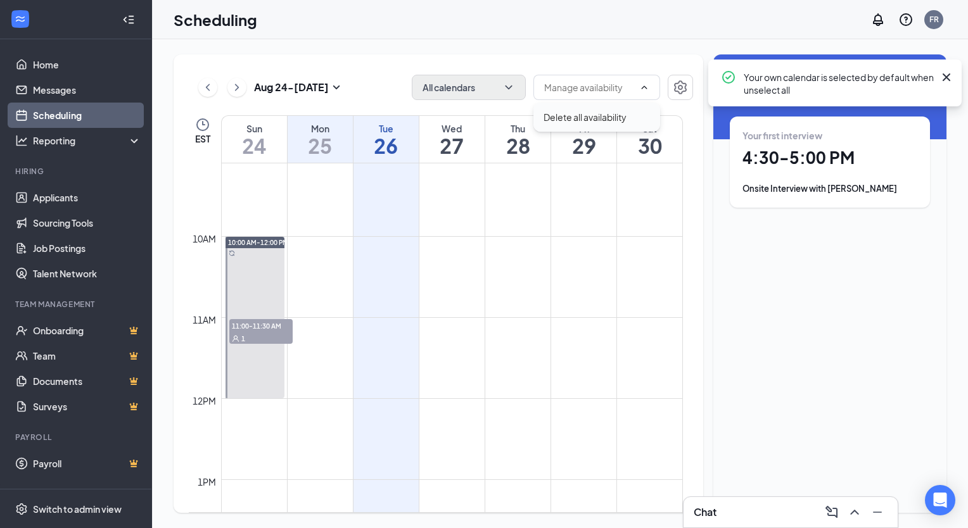
click at [606, 117] on div "Delete all availability" at bounding box center [584, 117] width 83 height 14
type input "Delete all availability"
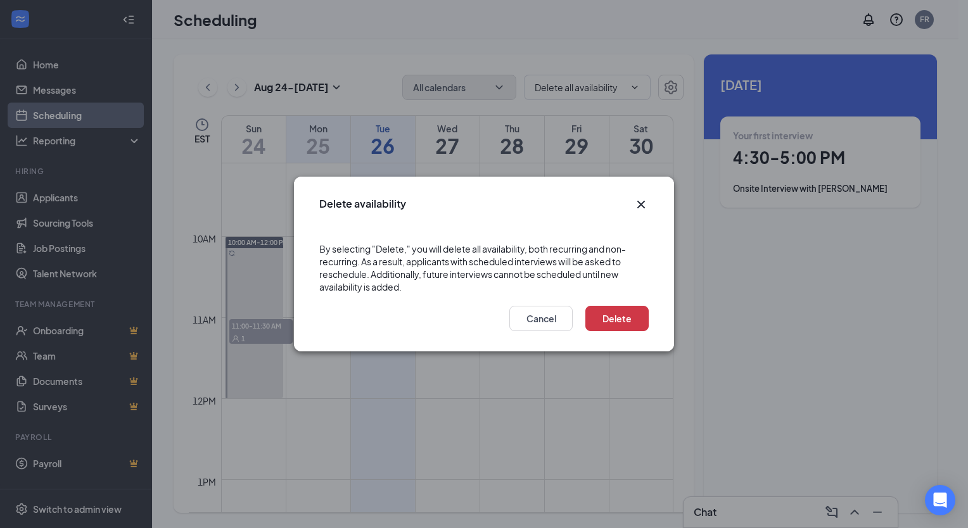
click at [643, 205] on icon "Cross" at bounding box center [640, 204] width 15 height 15
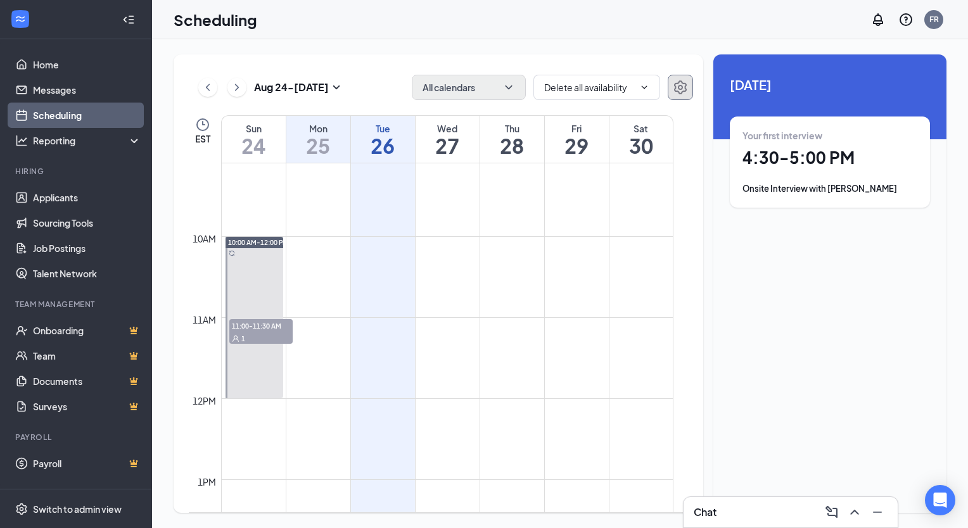
click at [685, 99] on button "button" at bounding box center [679, 87] width 25 height 25
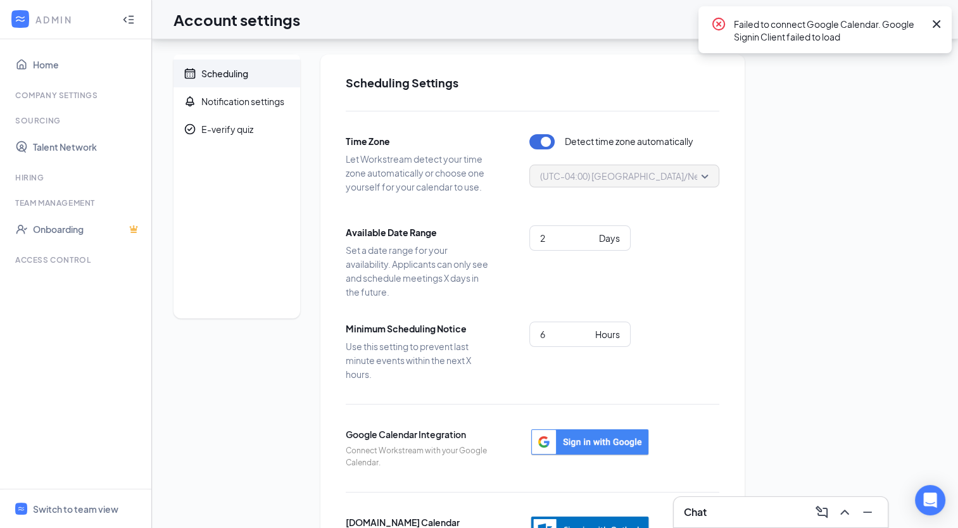
scroll to position [77, 0]
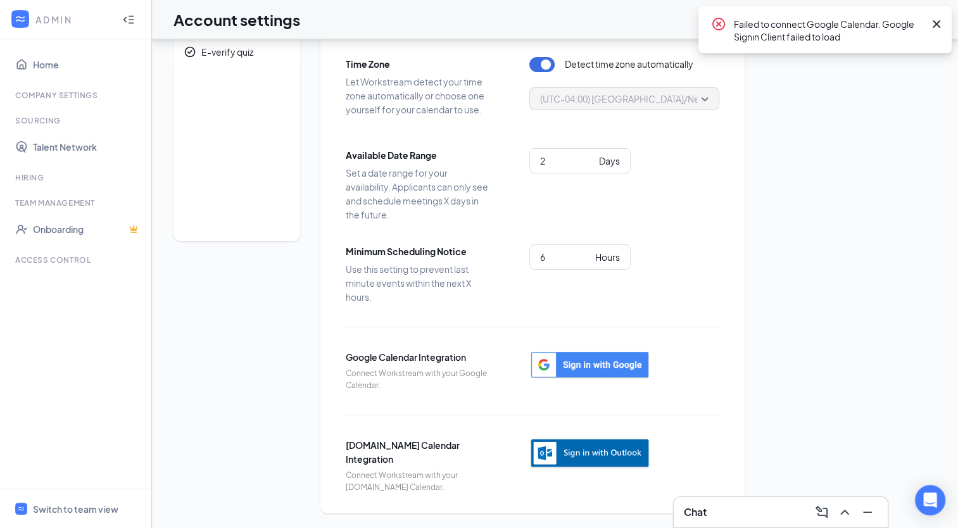
click at [581, 450] on img "button" at bounding box center [589, 453] width 121 height 31
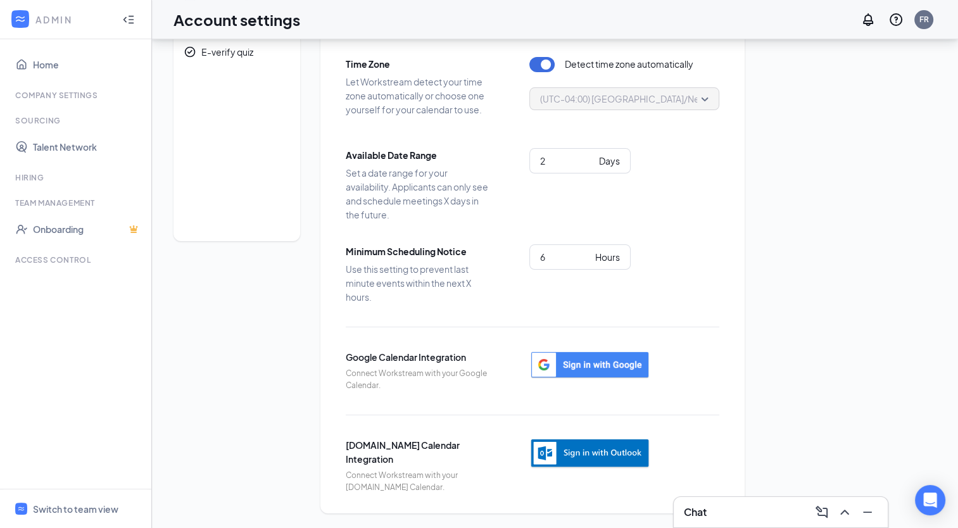
scroll to position [0, 0]
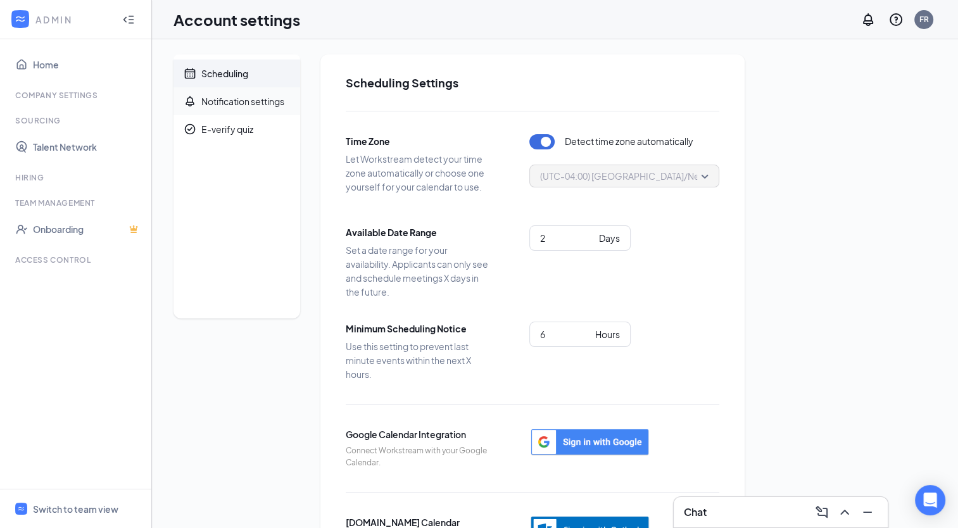
click at [274, 106] on div "Notification settings" at bounding box center [242, 101] width 83 height 13
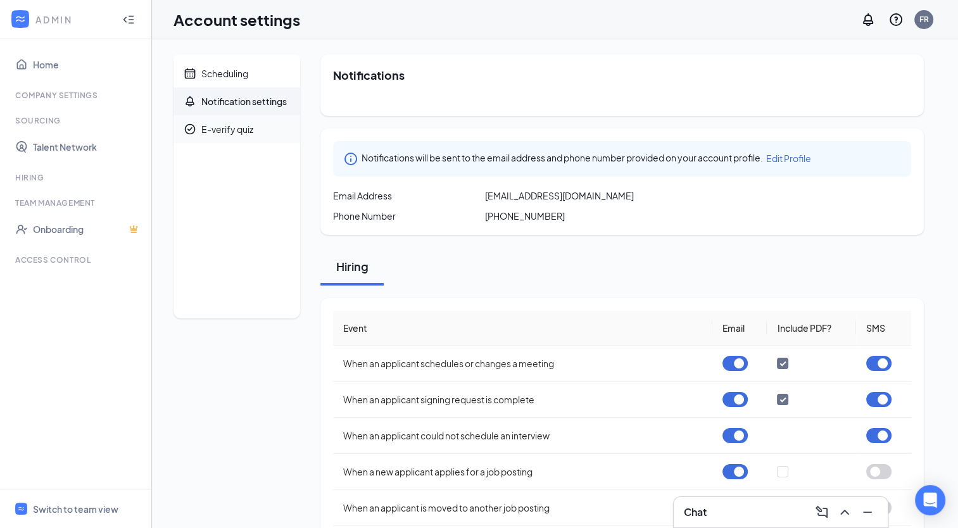
click at [236, 141] on span "E-verify quiz" at bounding box center [245, 129] width 89 height 28
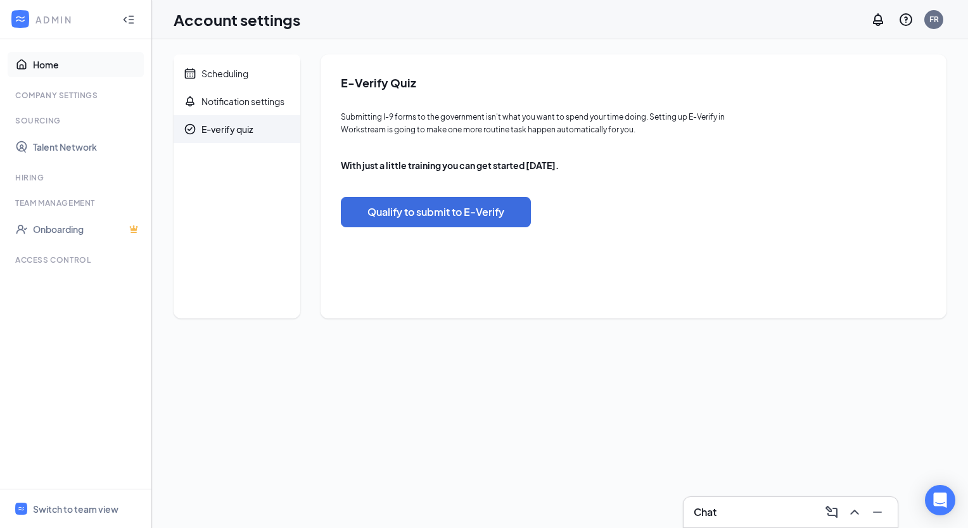
click at [38, 65] on link "Home" at bounding box center [87, 64] width 108 height 25
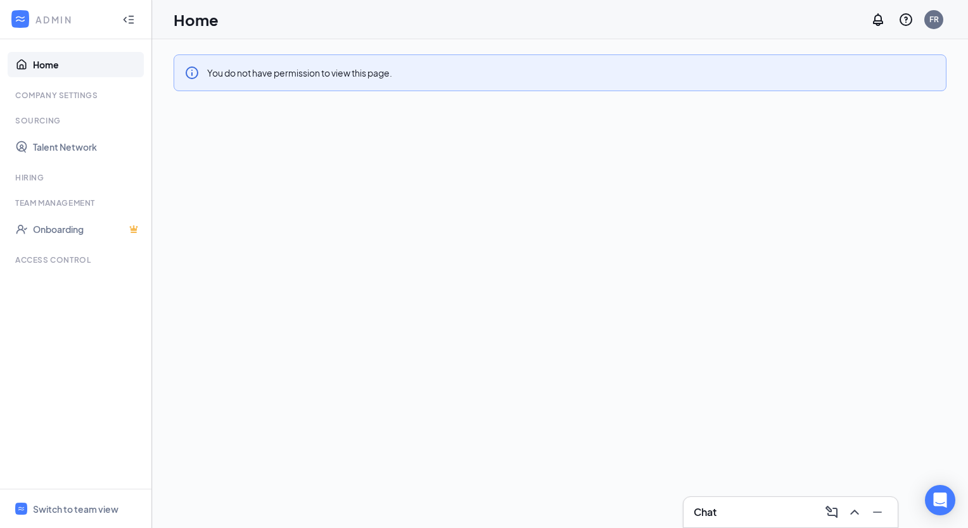
click at [24, 16] on icon "WorkstreamLogo" at bounding box center [20, 19] width 13 height 13
click at [50, 25] on div "ADMIN" at bounding box center [72, 19] width 75 height 13
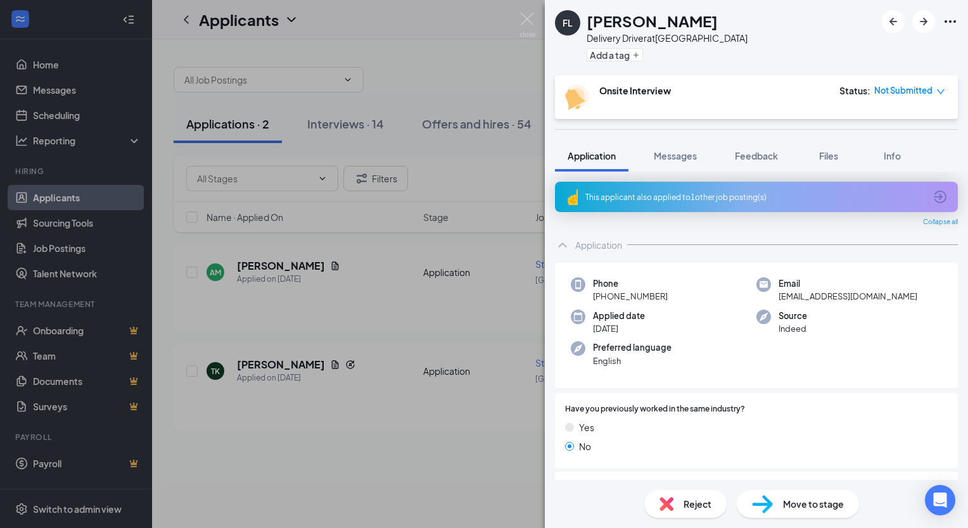
click at [687, 194] on div "This applicant also applied to 1 other job posting(s)" at bounding box center [754, 197] width 339 height 11
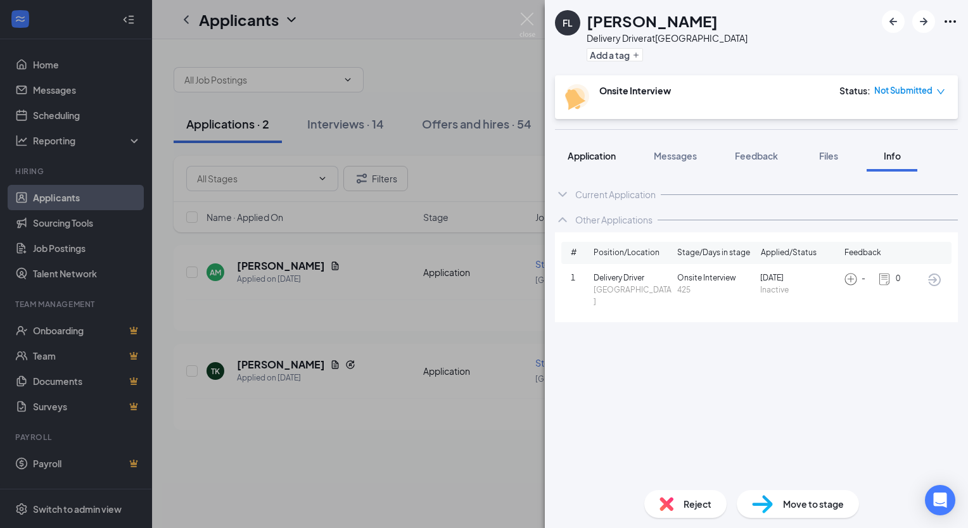
click at [588, 161] on div "Application" at bounding box center [591, 155] width 48 height 13
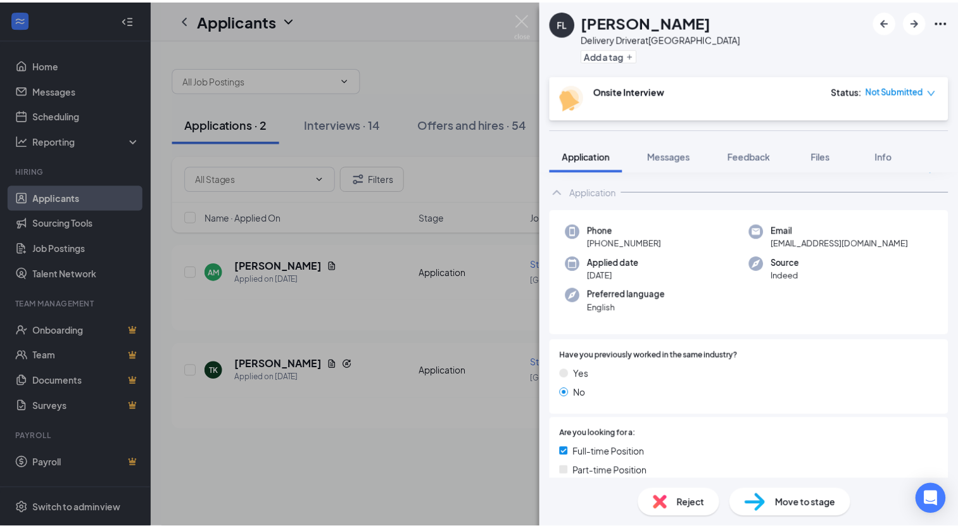
scroll to position [51, 0]
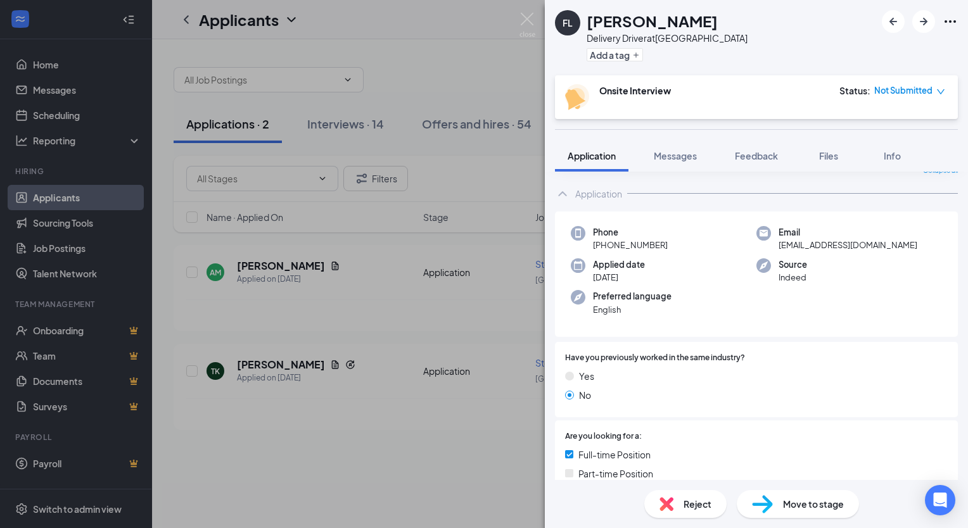
click at [618, 295] on span "Preferred language" at bounding box center [632, 296] width 79 height 13
click at [639, 313] on span "English" at bounding box center [632, 309] width 79 height 13
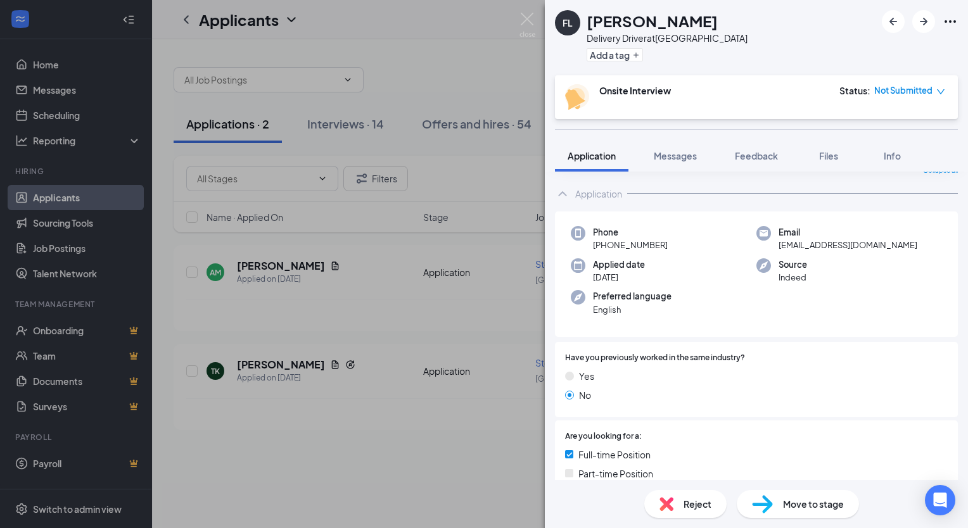
click at [607, 295] on span "Preferred language" at bounding box center [632, 296] width 79 height 13
drag, startPoint x: 607, startPoint y: 295, endPoint x: 641, endPoint y: 320, distance: 42.6
click at [641, 320] on div "Phone [PHONE_NUMBER] Email [EMAIL_ADDRESS][DOMAIN_NAME] Applied date [DATE] Sou…" at bounding box center [756, 275] width 403 height 126
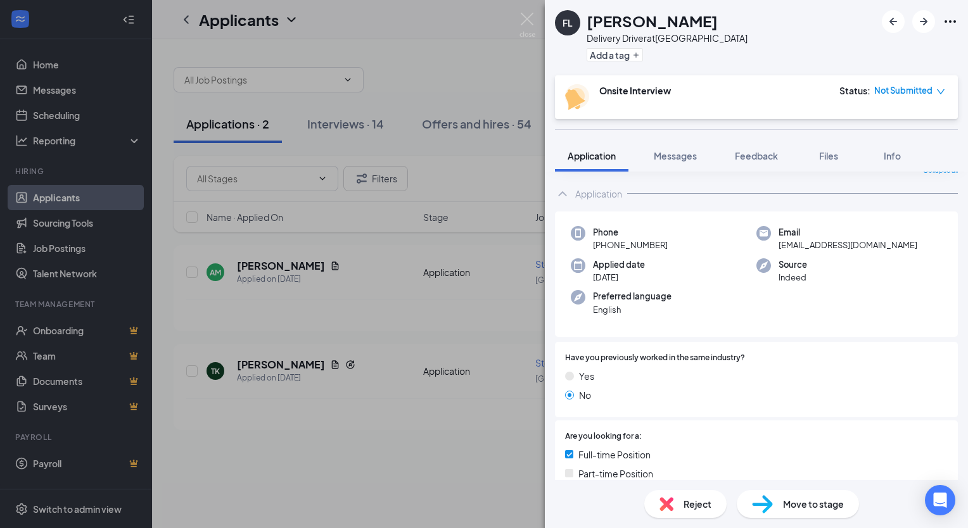
click at [619, 295] on span "Preferred language" at bounding box center [632, 296] width 79 height 13
drag, startPoint x: 628, startPoint y: 308, endPoint x: 636, endPoint y: 323, distance: 16.7
click at [636, 323] on div "Phone +1 (929) 297-3022 Email luperonfranklin2@gmail.com Applied date Aug 25 So…" at bounding box center [756, 275] width 403 height 126
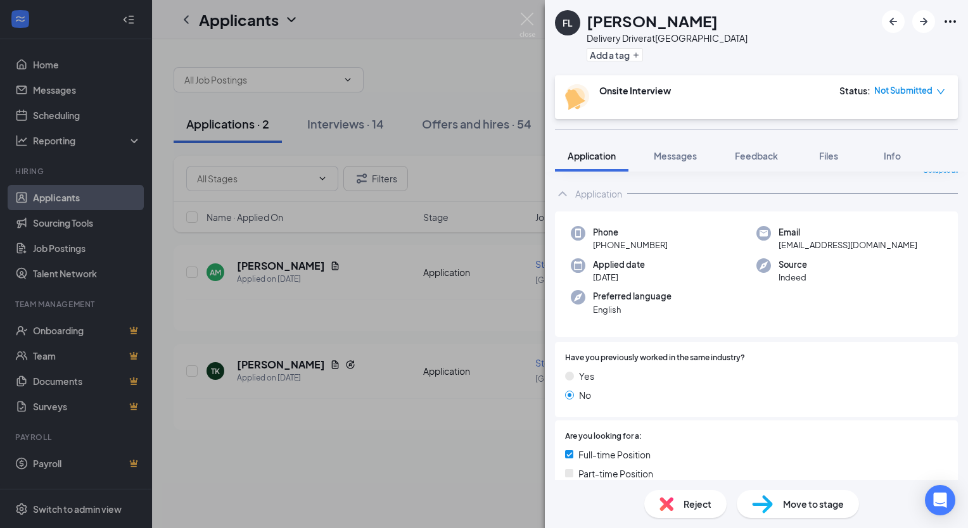
click at [618, 297] on span "Preferred language" at bounding box center [632, 296] width 79 height 13
drag, startPoint x: 618, startPoint y: 297, endPoint x: 638, endPoint y: 319, distance: 29.1
click at [638, 319] on div "Phone +1 (929) 297-3022 Email luperonfranklin2@gmail.com Applied date Aug 25 So…" at bounding box center [756, 275] width 403 height 126
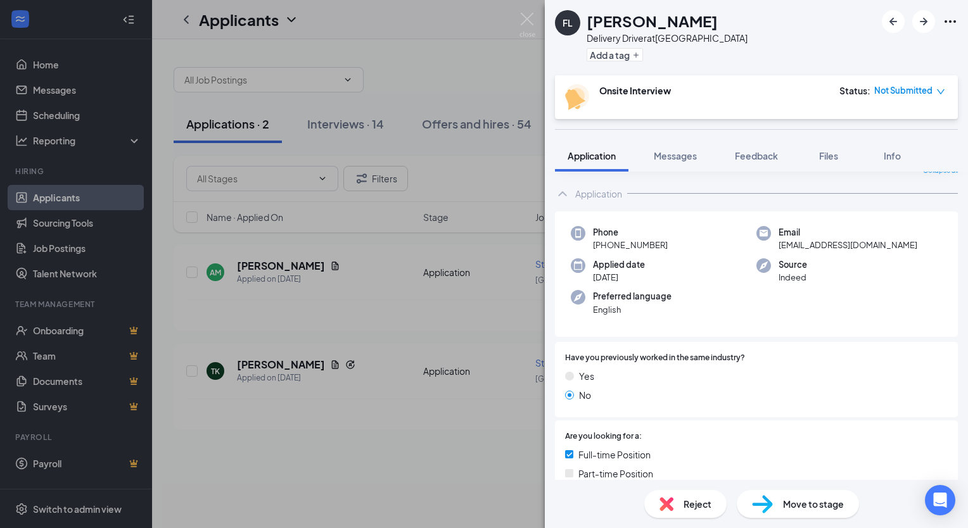
click at [418, 184] on div "FL Franklin Luperon Delivery Driver at Hyde Park Add a tag Onsite Interview Sta…" at bounding box center [484, 264] width 968 height 528
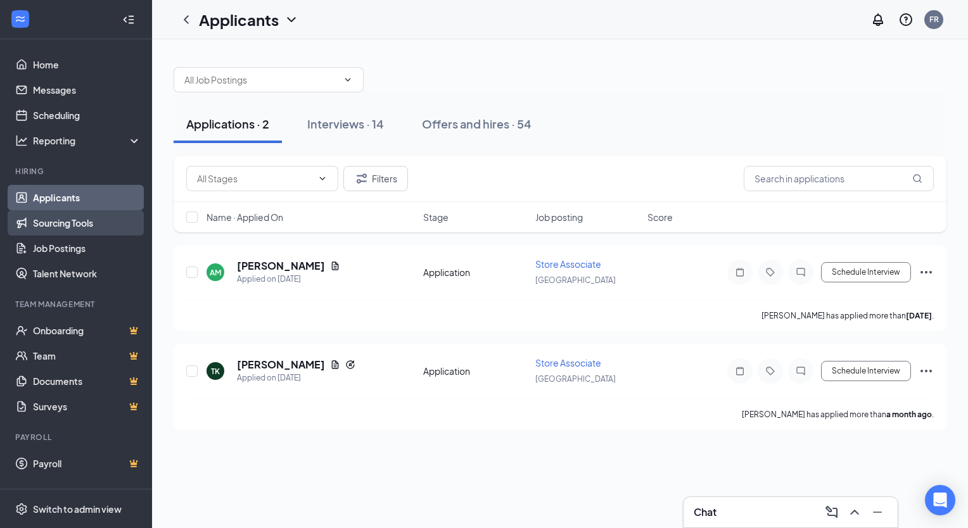
click at [66, 218] on link "Sourcing Tools" at bounding box center [87, 222] width 108 height 25
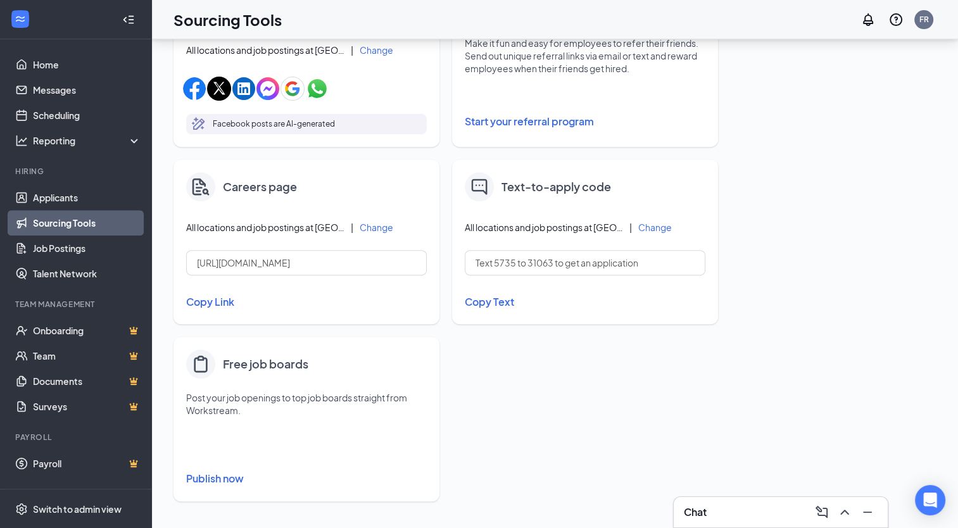
scroll to position [461, 0]
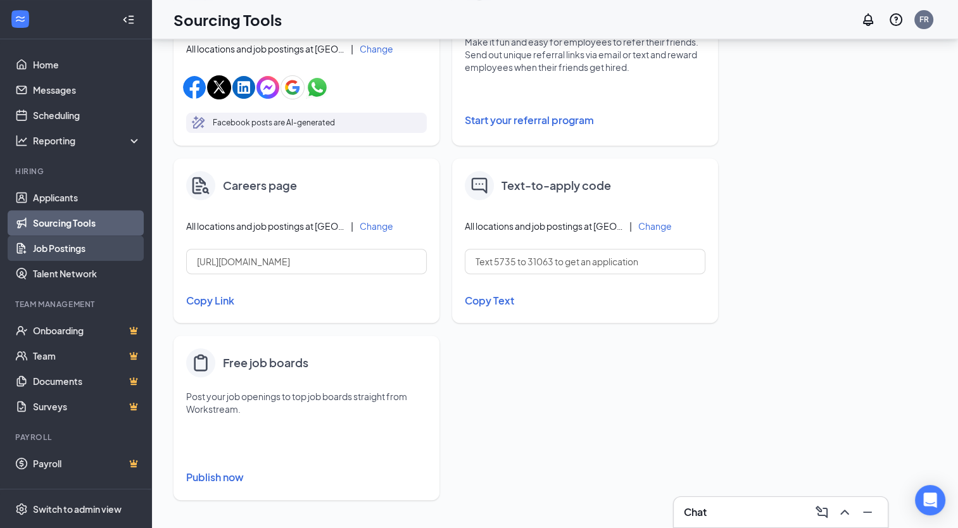
click at [92, 255] on link "Job Postings" at bounding box center [87, 248] width 108 height 25
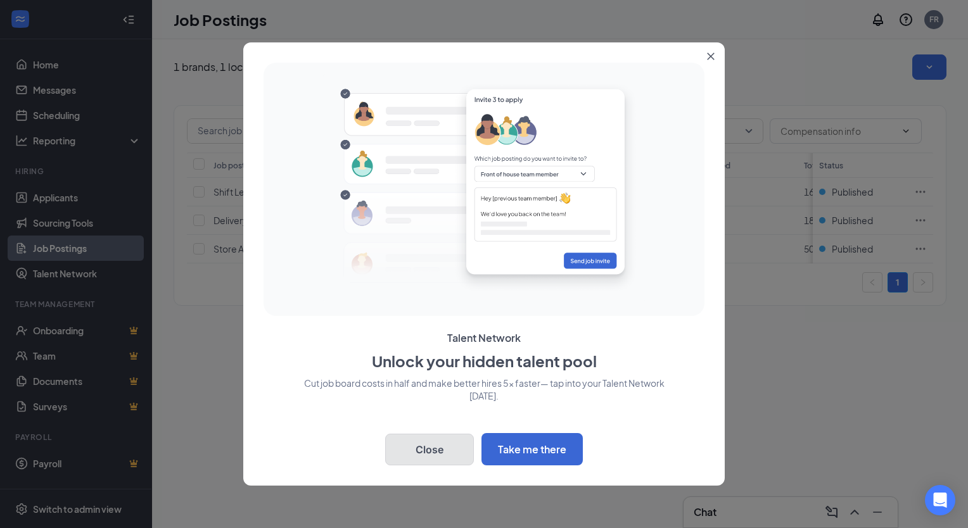
click at [441, 445] on button "Close" at bounding box center [429, 450] width 89 height 32
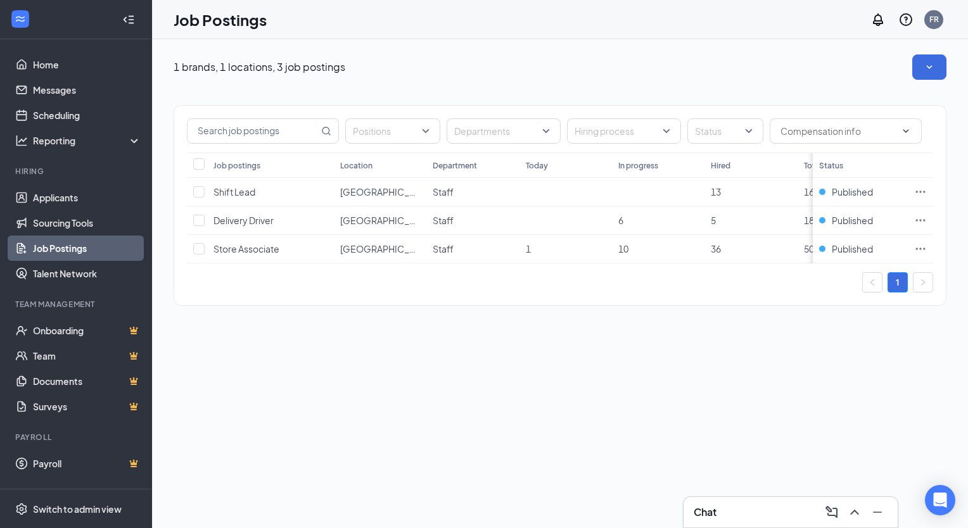
click at [730, 416] on div "1 brands, 1 locations, 3 job postings Positions Departments Hiring process Stat…" at bounding box center [560, 283] width 816 height 489
click at [201, 190] on input "checkbox" at bounding box center [198, 191] width 11 height 11
checkbox input "true"
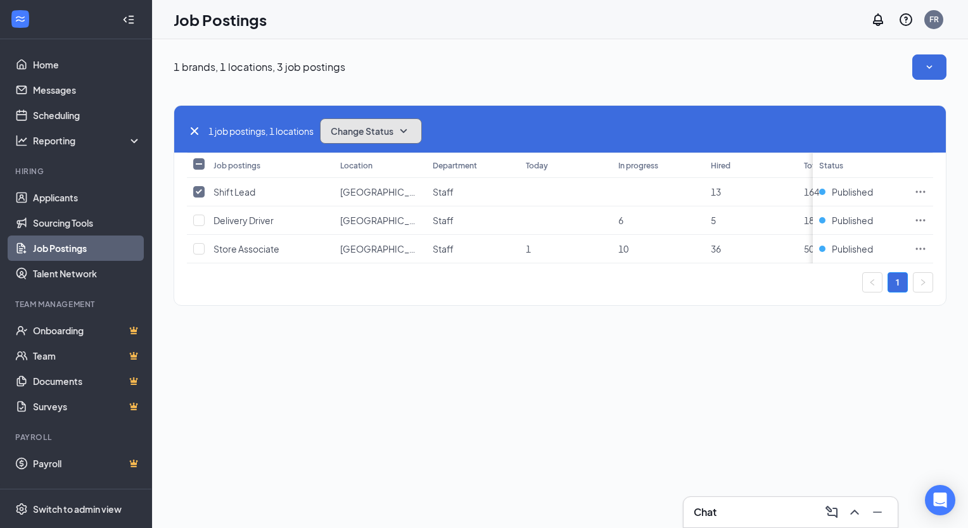
click at [375, 137] on button "Change Status" at bounding box center [371, 130] width 102 height 25
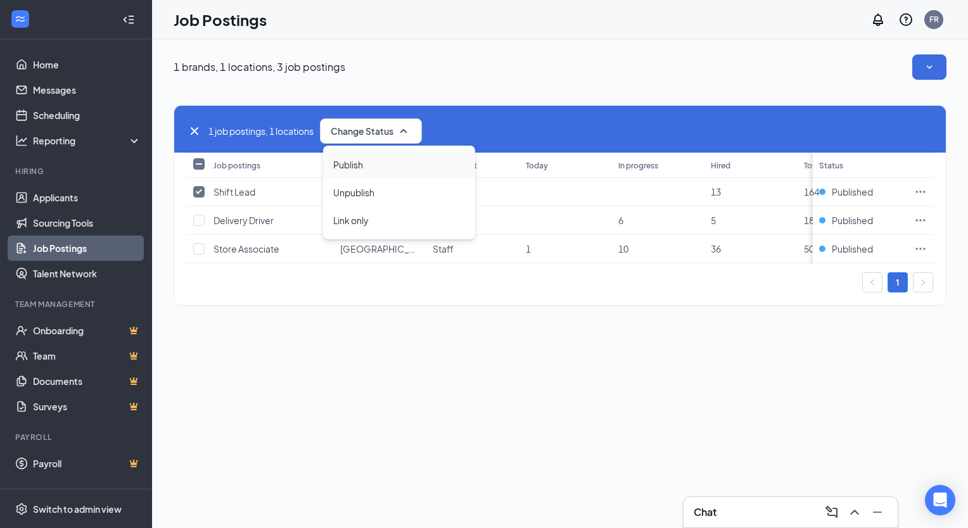
click at [357, 165] on span "Publish" at bounding box center [348, 165] width 30 height 14
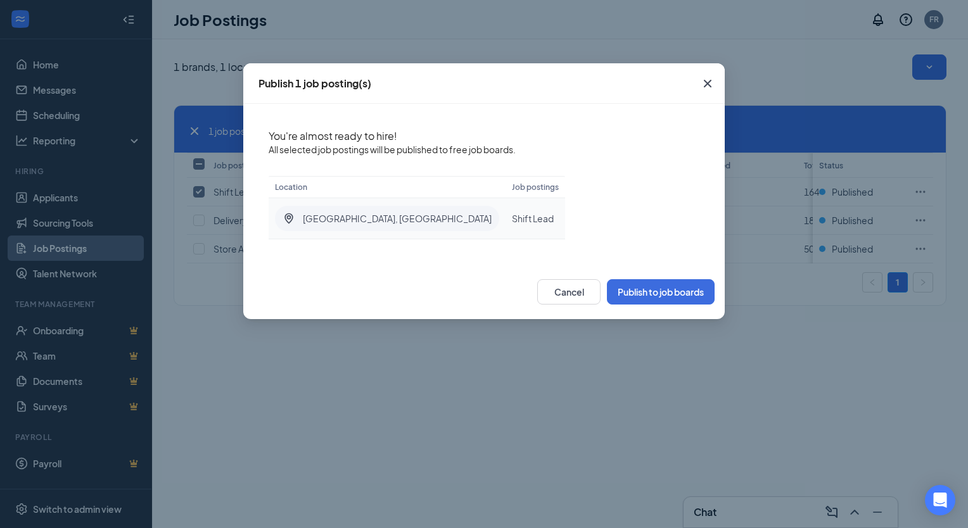
click at [357, 218] on span "Cincinnati, OH" at bounding box center [397, 218] width 189 height 13
click at [707, 83] on icon "Cross" at bounding box center [708, 84] width 8 height 8
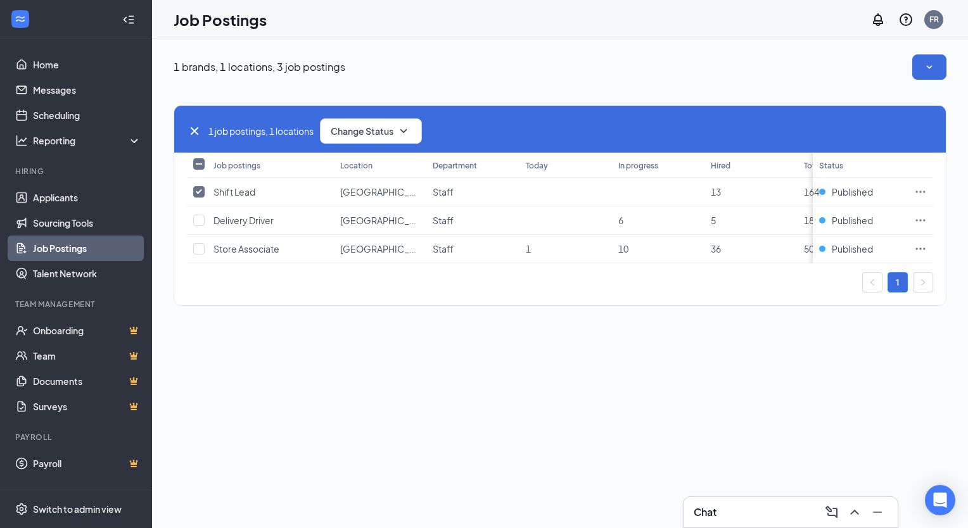
click at [556, 41] on div "1 brands, 1 locations, 3 job postings 1 job postings, 1 locations Change Status…" at bounding box center [560, 186] width 816 height 294
click at [918, 194] on icon "Ellipses" at bounding box center [920, 192] width 13 height 13
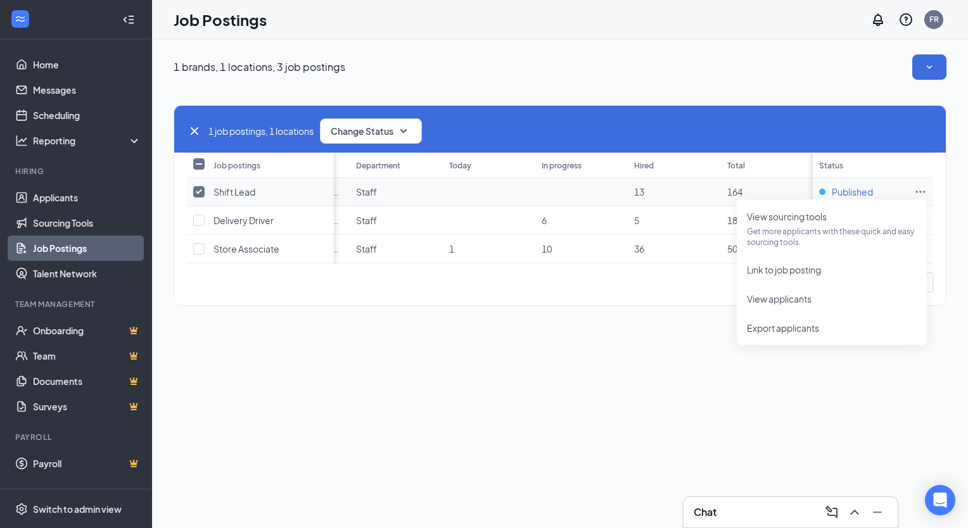
click at [844, 194] on span "Published" at bounding box center [852, 192] width 41 height 13
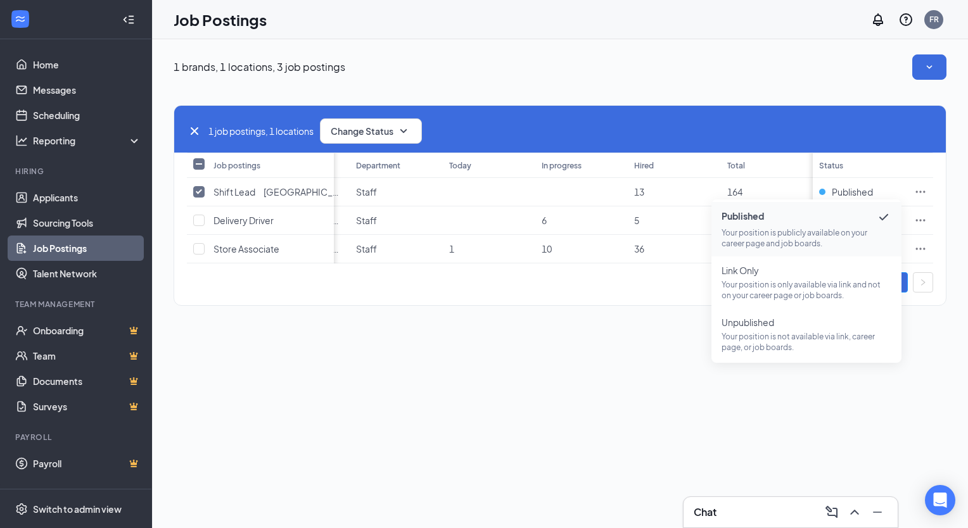
click at [608, 364] on div "1 brands, 1 locations, 3 job postings 1 job postings, 1 locations Change Status…" at bounding box center [560, 283] width 816 height 489
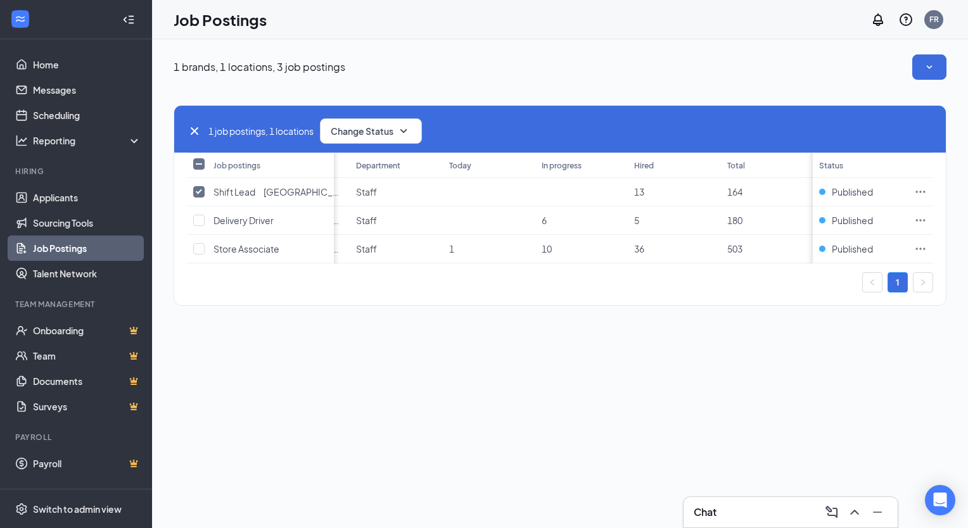
scroll to position [0, 0]
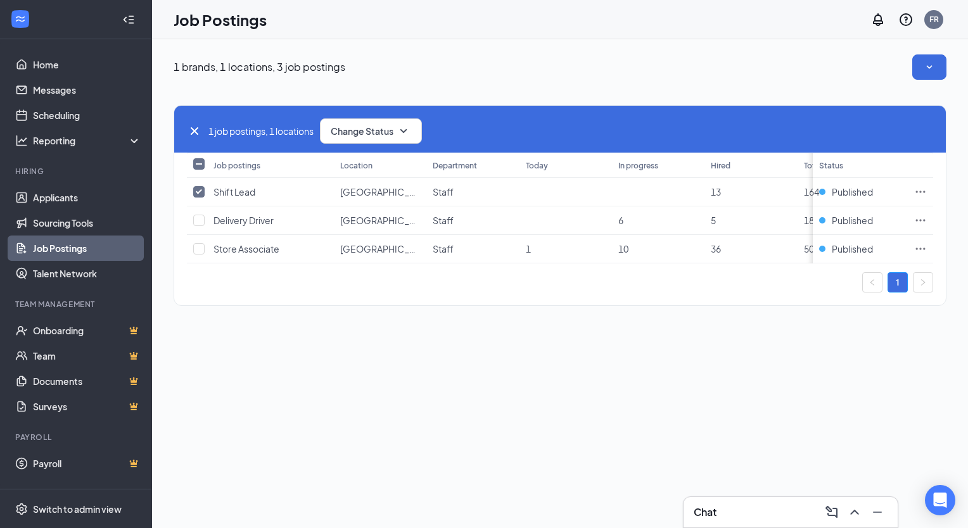
click at [289, 349] on div "1 brands, 1 locations, 3 job postings 1 job postings, 1 locations Change Status…" at bounding box center [560, 283] width 816 height 489
click at [85, 281] on link "Talent Network" at bounding box center [87, 273] width 108 height 25
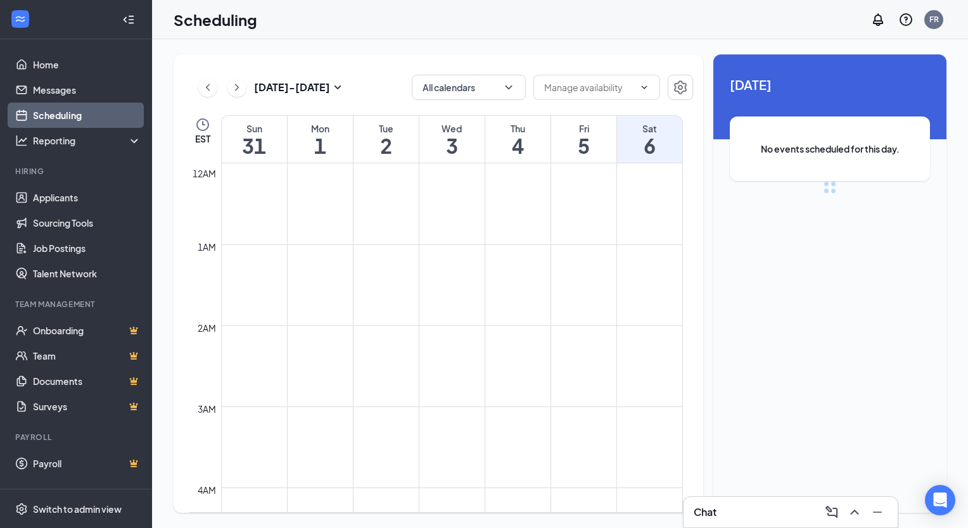
scroll to position [623, 0]
click at [339, 132] on div "Mon" at bounding box center [320, 128] width 65 height 13
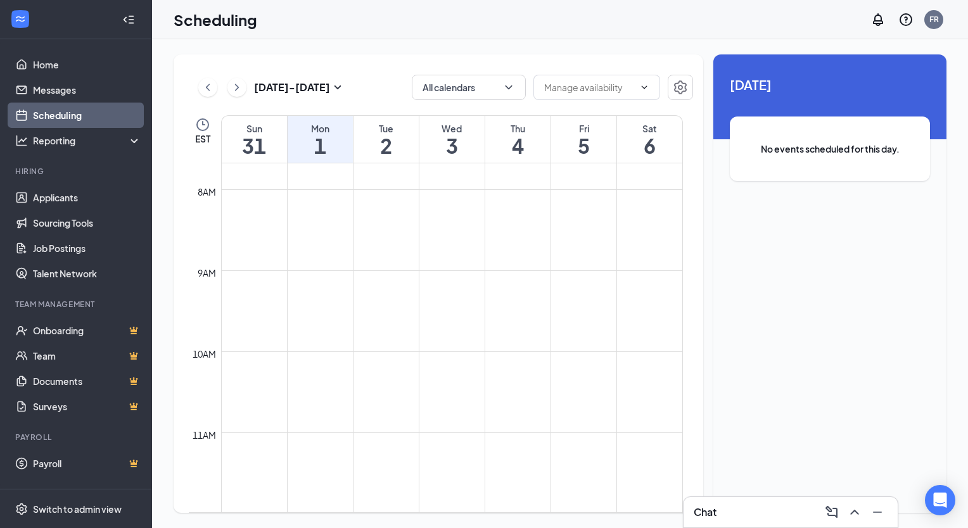
click at [750, 142] on div "No events scheduled for this day." at bounding box center [830, 149] width 200 height 65
click at [610, 86] on input "text" at bounding box center [589, 87] width 90 height 14
click at [500, 85] on button "All calendars" at bounding box center [469, 87] width 114 height 25
click at [476, 95] on button "All calendars" at bounding box center [469, 87] width 114 height 25
click at [274, 133] on div "Sun" at bounding box center [254, 128] width 65 height 13
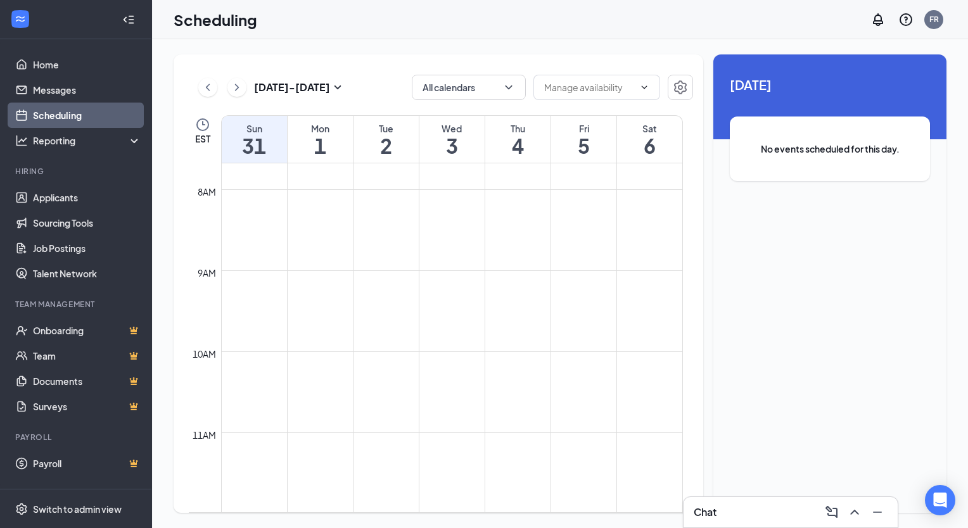
click at [326, 131] on div "Mon" at bounding box center [320, 128] width 65 height 13
drag, startPoint x: 326, startPoint y: 131, endPoint x: 328, endPoint y: 143, distance: 12.2
click at [328, 143] on h1 "1" at bounding box center [320, 146] width 65 height 22
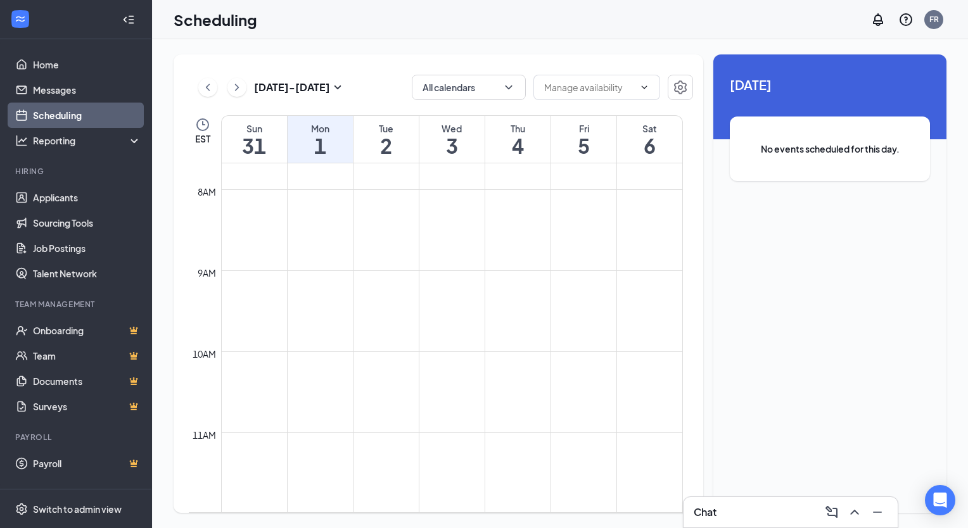
click at [324, 284] on td at bounding box center [452, 280] width 462 height 20
click at [313, 270] on td at bounding box center [452, 280] width 462 height 20
drag, startPoint x: 210, startPoint y: 272, endPoint x: 285, endPoint y: 270, distance: 74.8
click at [285, 270] on tr "9am" at bounding box center [436, 280] width 494 height 20
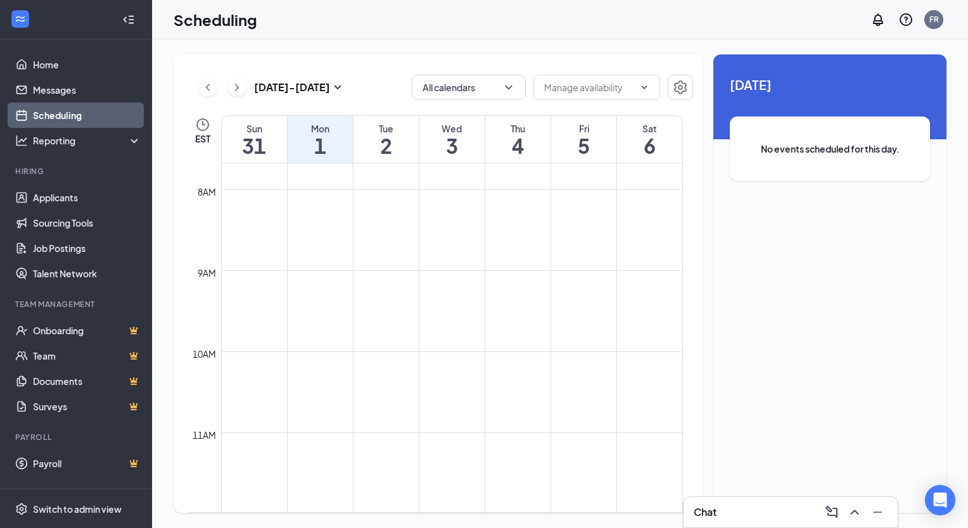
click at [322, 348] on td at bounding box center [452, 341] width 462 height 20
click at [313, 383] on td at bounding box center [452, 382] width 462 height 20
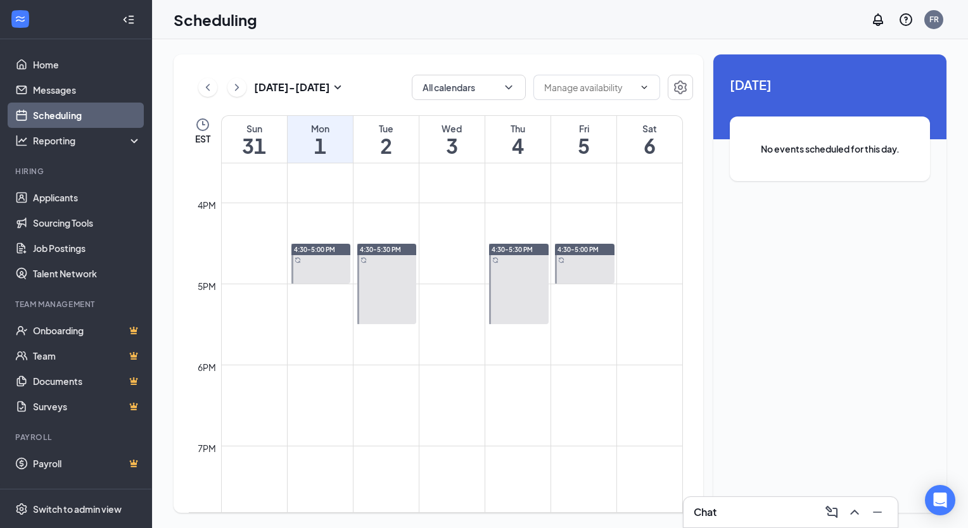
scroll to position [1255, 0]
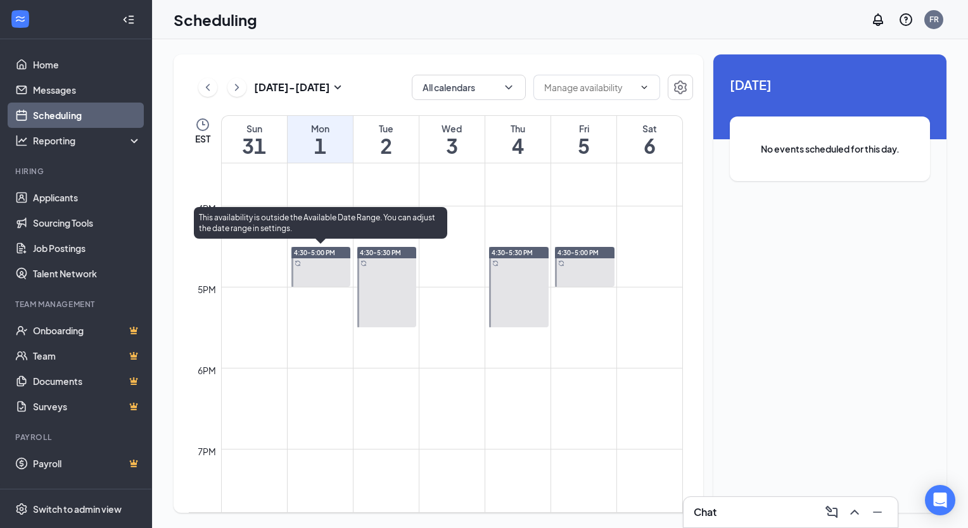
click at [313, 270] on div at bounding box center [321, 267] width 60 height 40
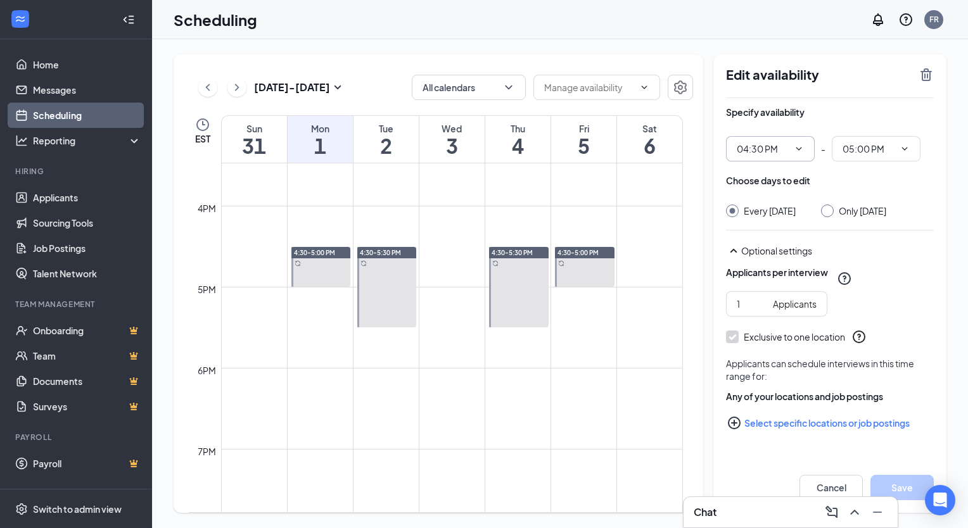
click at [799, 151] on icon "ChevronDown" at bounding box center [799, 149] width 10 height 10
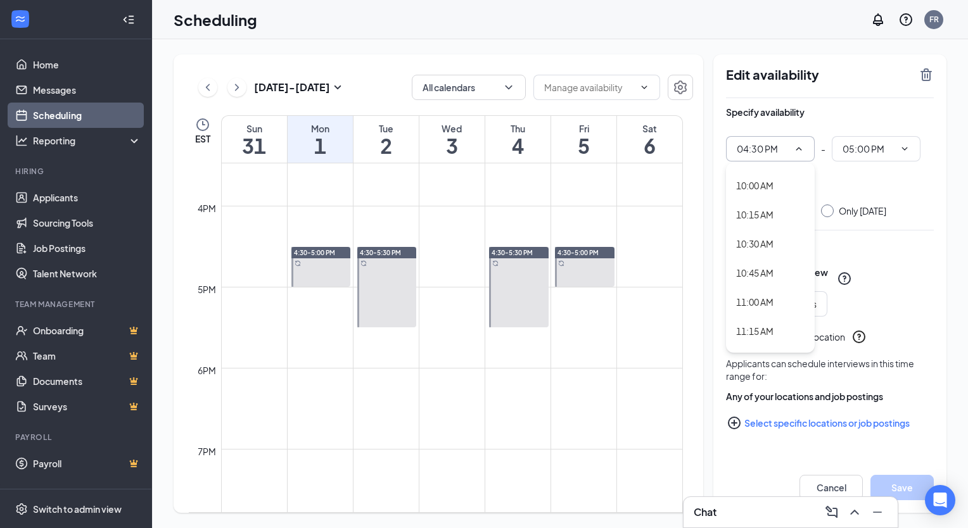
scroll to position [1150, 0]
click at [762, 198] on div "10:00 AM" at bounding box center [754, 193] width 37 height 14
type input "10:00 AM"
type input "10:30 AM"
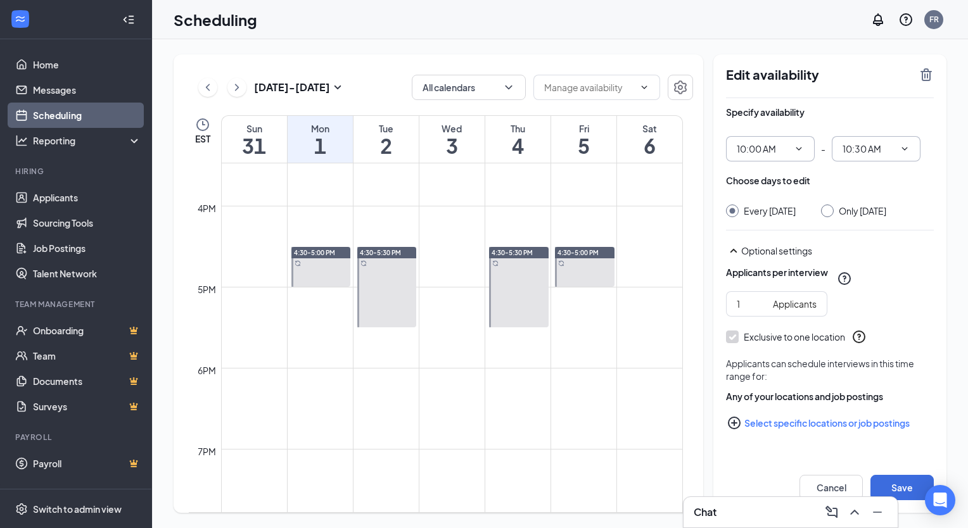
click at [871, 143] on input "10:30 AM" at bounding box center [868, 149] width 52 height 14
click at [762, 151] on input "10:00 AM" at bounding box center [763, 149] width 52 height 14
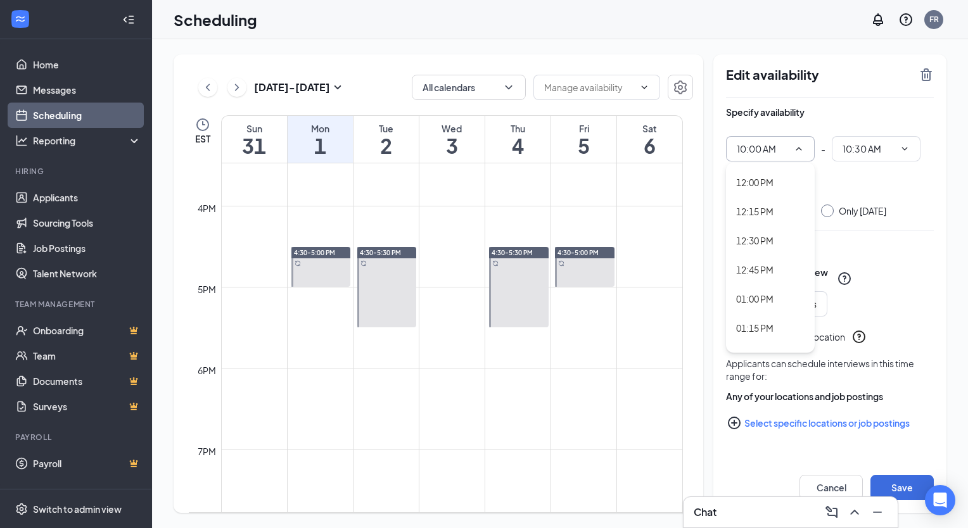
scroll to position [1403, 0]
click at [757, 280] on div "01:00 PM" at bounding box center [770, 288] width 89 height 29
type input "01:00 PM"
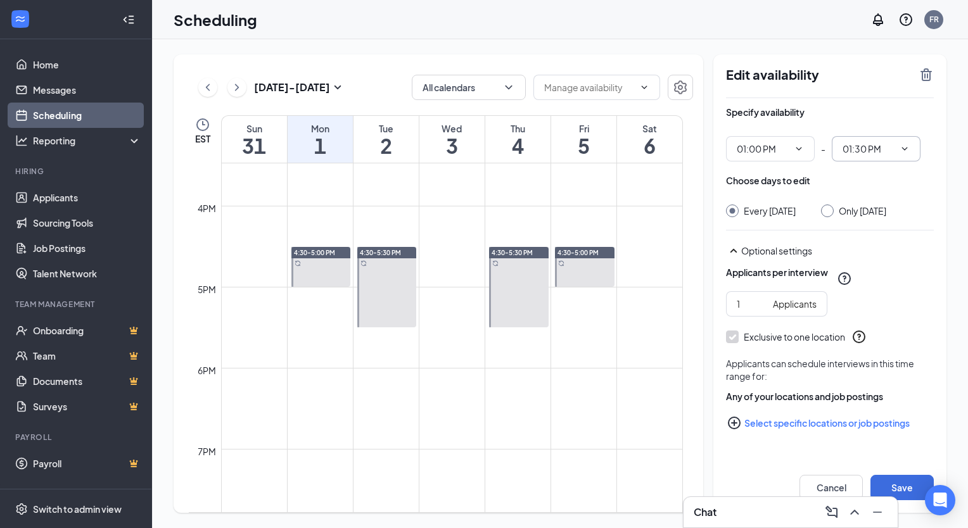
click at [873, 146] on input "01:30 PM" at bounding box center [868, 149] width 52 height 14
click at [863, 306] on div "03:00 PM" at bounding box center [859, 313] width 37 height 14
type input "03:00 PM"
click at [912, 488] on button "Save" at bounding box center [901, 487] width 63 height 25
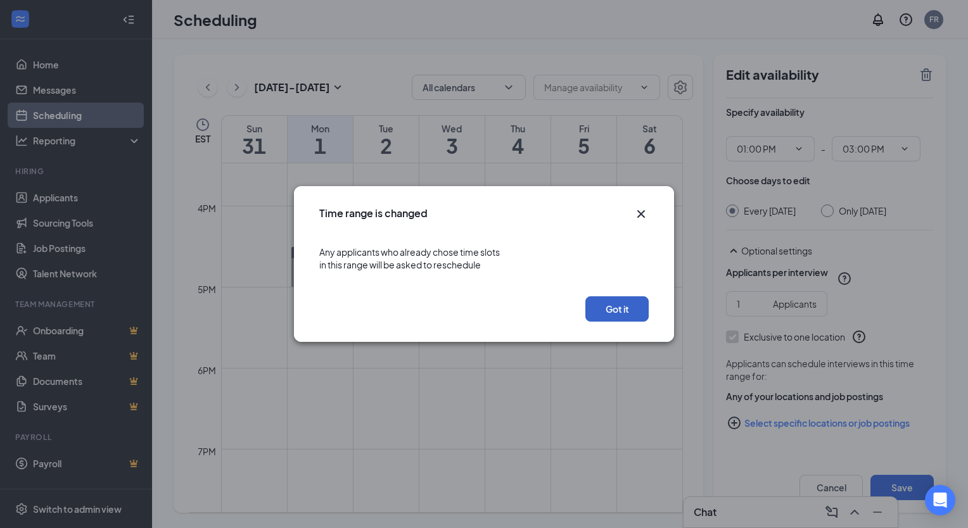
click at [628, 314] on button "Got it" at bounding box center [616, 308] width 63 height 25
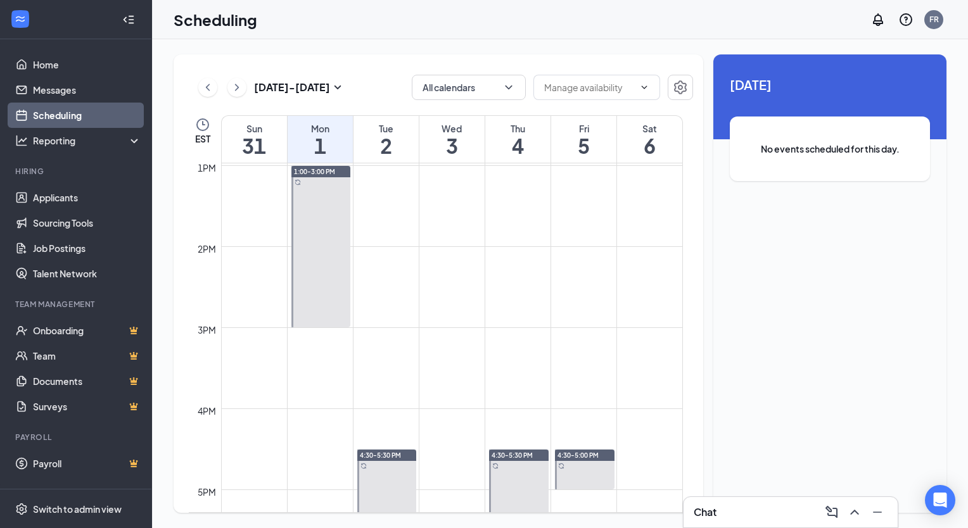
scroll to position [1027, 0]
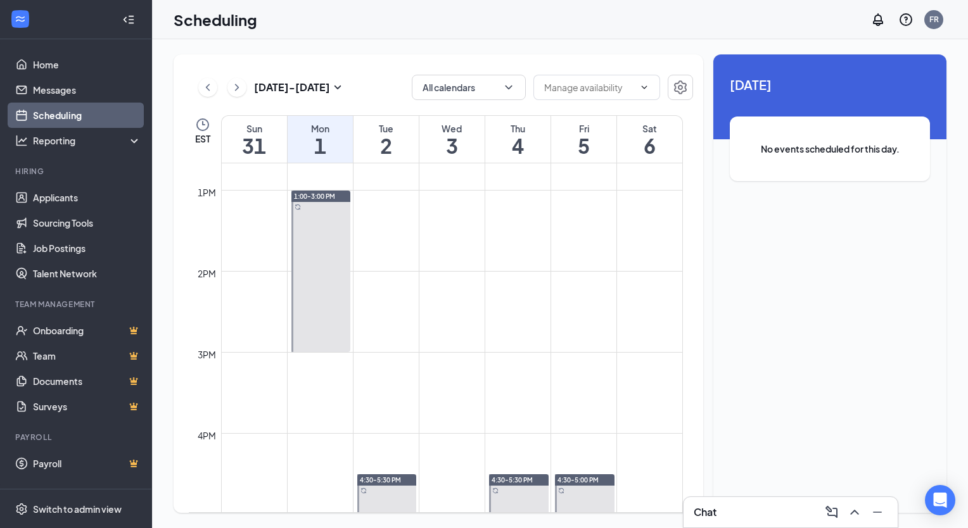
click at [327, 269] on div at bounding box center [321, 271] width 60 height 161
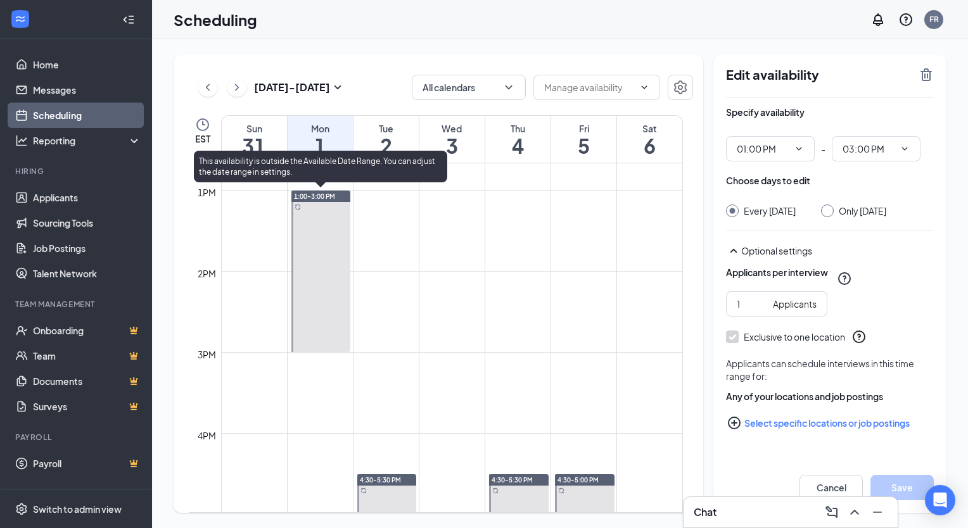
click at [318, 212] on div at bounding box center [321, 271] width 60 height 161
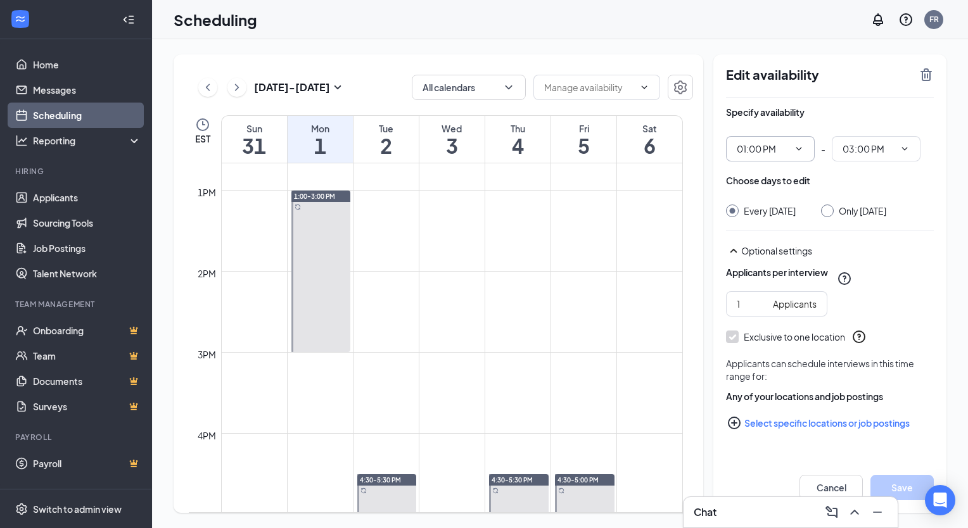
click at [800, 153] on icon "ChevronDown" at bounding box center [799, 149] width 10 height 10
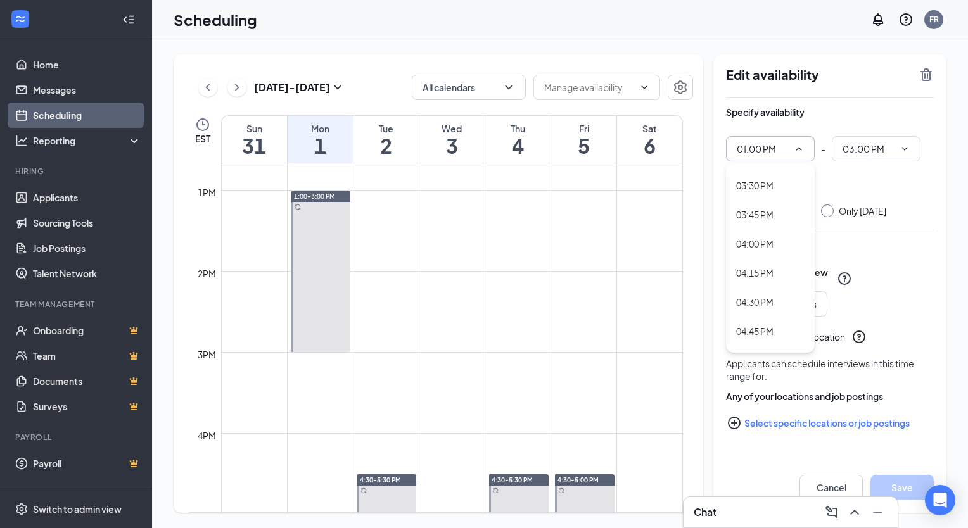
scroll to position [1807, 0]
click at [755, 227] on div "04:00 PM" at bounding box center [754, 234] width 37 height 14
type input "04:00 PM"
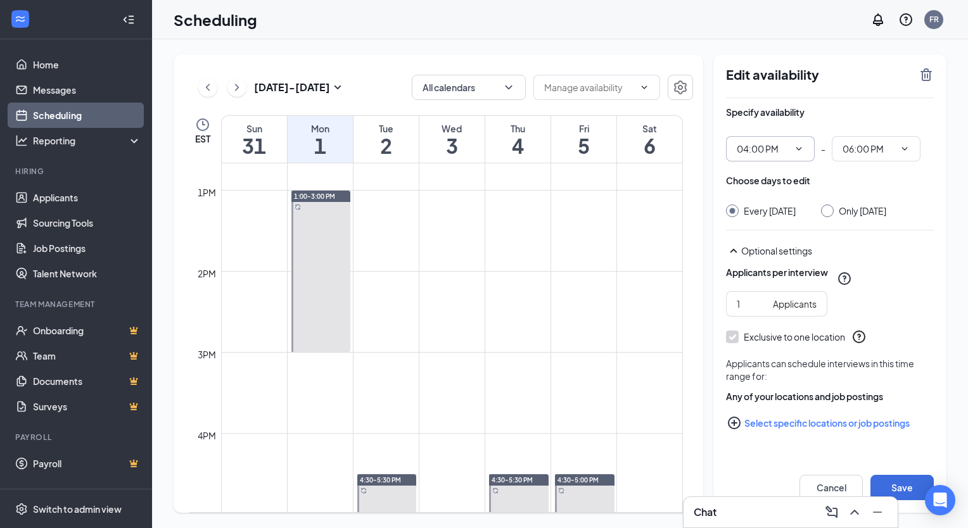
click at [768, 145] on input "04:00 PM" at bounding box center [763, 149] width 52 height 14
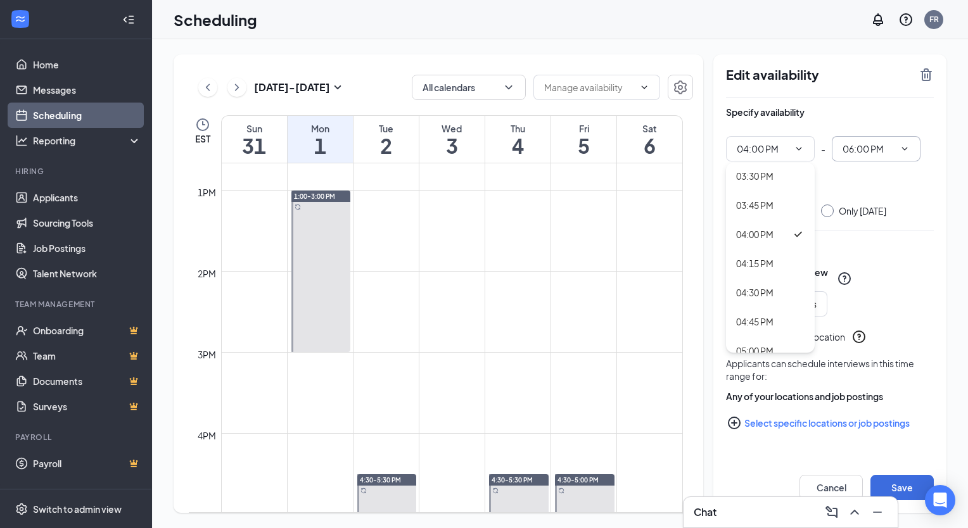
click at [875, 146] on input "06:00 PM" at bounding box center [868, 149] width 52 height 14
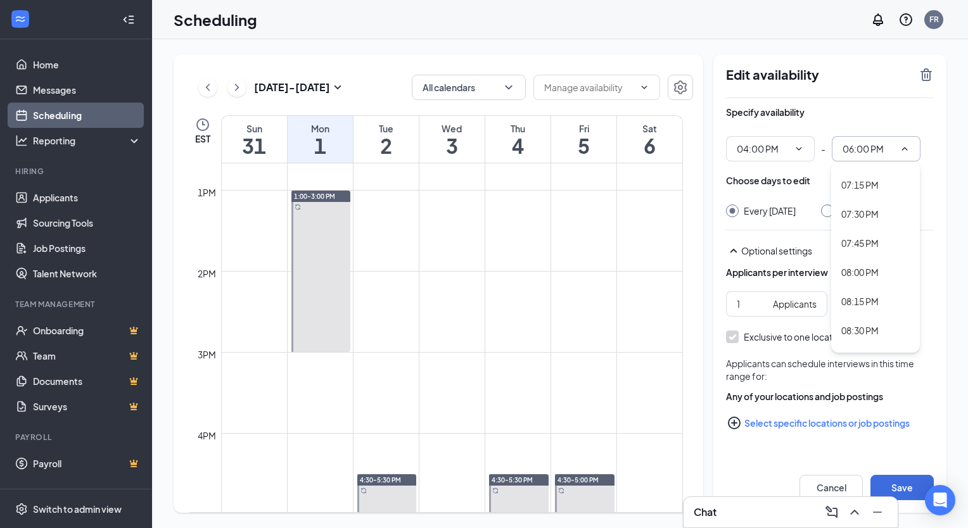
scroll to position [2209, 0]
click at [872, 261] on div "08:00 PM" at bounding box center [875, 269] width 89 height 29
type input "08:00 PM"
click at [830, 211] on input "Only Monday, Sep 1" at bounding box center [825, 209] width 9 height 9
radio input "true"
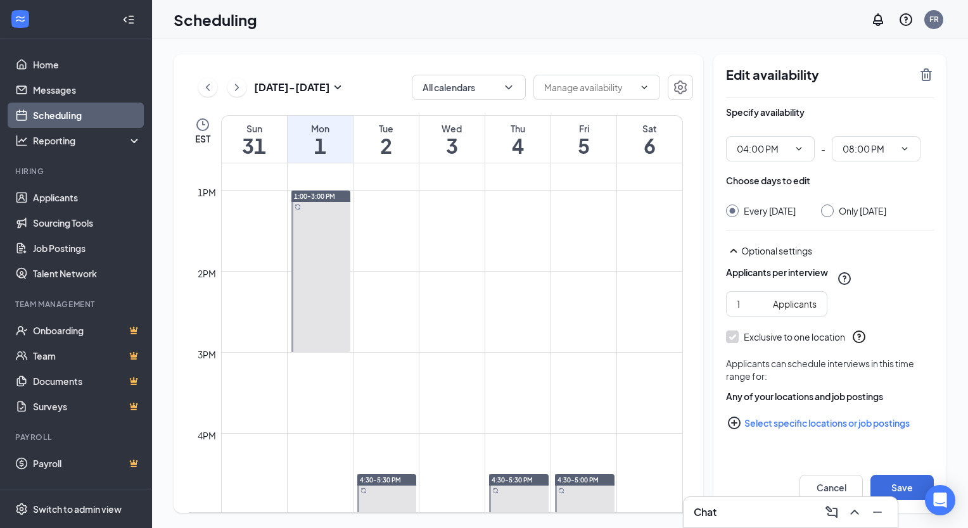
radio input "false"
click at [892, 484] on button "Save" at bounding box center [901, 487] width 63 height 25
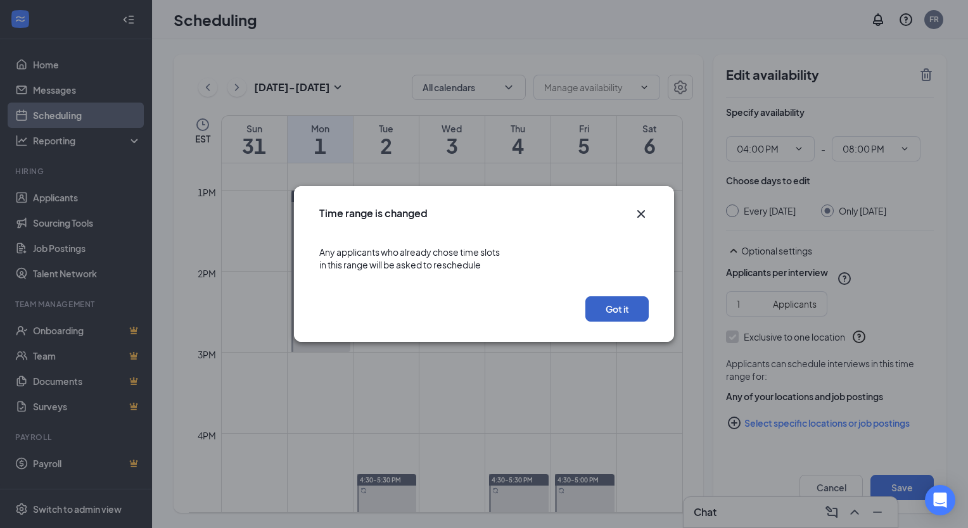
click at [621, 320] on button "Got it" at bounding box center [616, 308] width 63 height 25
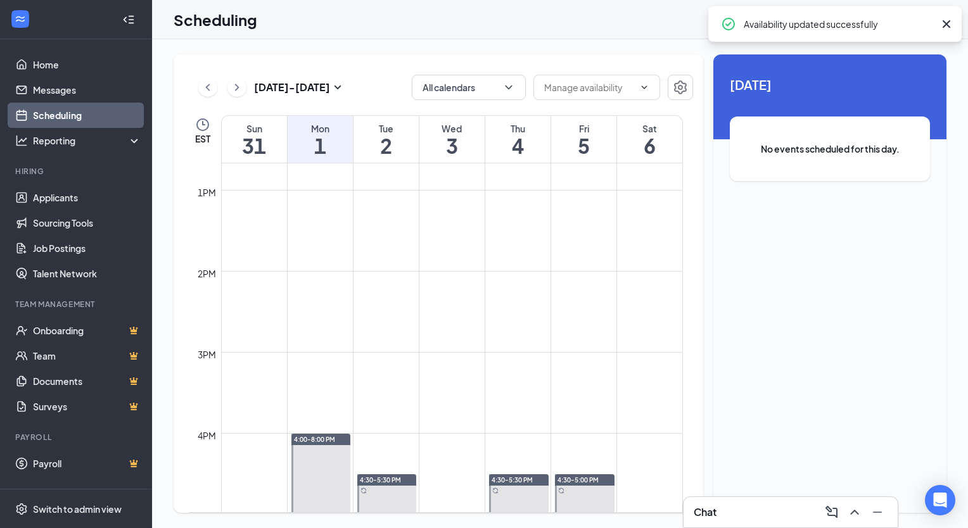
click at [389, 128] on div "Tue" at bounding box center [385, 128] width 65 height 13
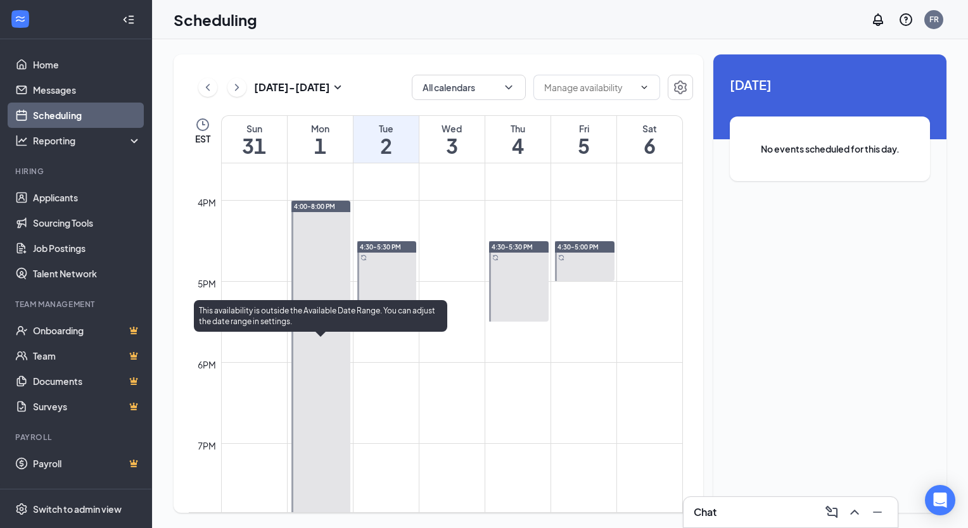
scroll to position [1264, 0]
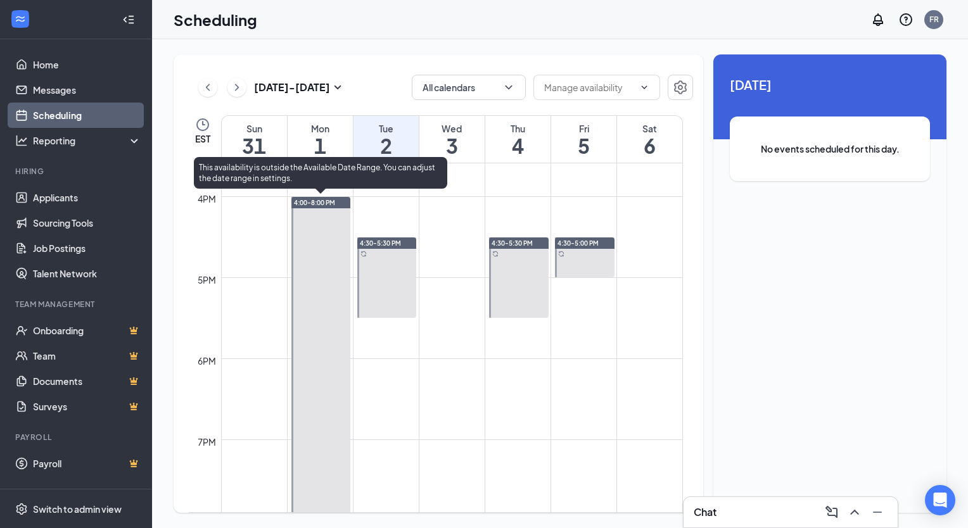
click at [336, 384] on div at bounding box center [321, 359] width 60 height 324
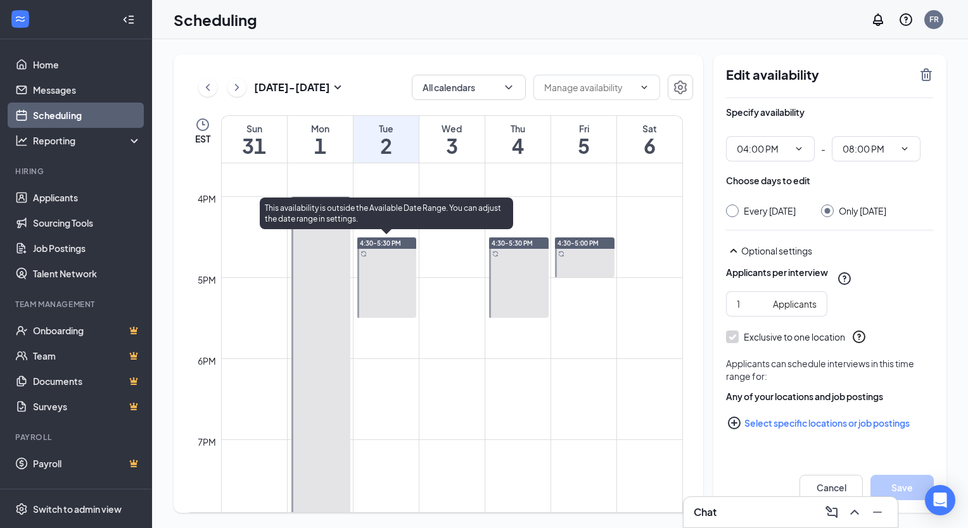
click at [386, 239] on span "4:30-5:30 PM" at bounding box center [380, 243] width 41 height 9
type input "04:30 PM"
type input "05:30 PM"
click at [329, 277] on div at bounding box center [321, 359] width 60 height 324
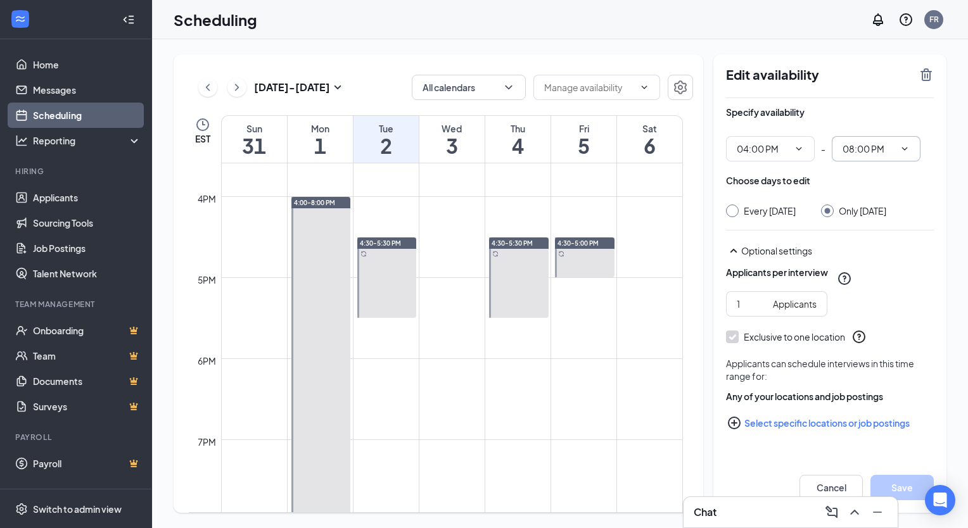
click at [868, 148] on input "08:00 PM" at bounding box center [868, 149] width 52 height 14
click at [867, 289] on div "04:45 PM" at bounding box center [859, 291] width 37 height 14
type input "04:45 PM"
click at [909, 483] on button "Save" at bounding box center [901, 487] width 63 height 25
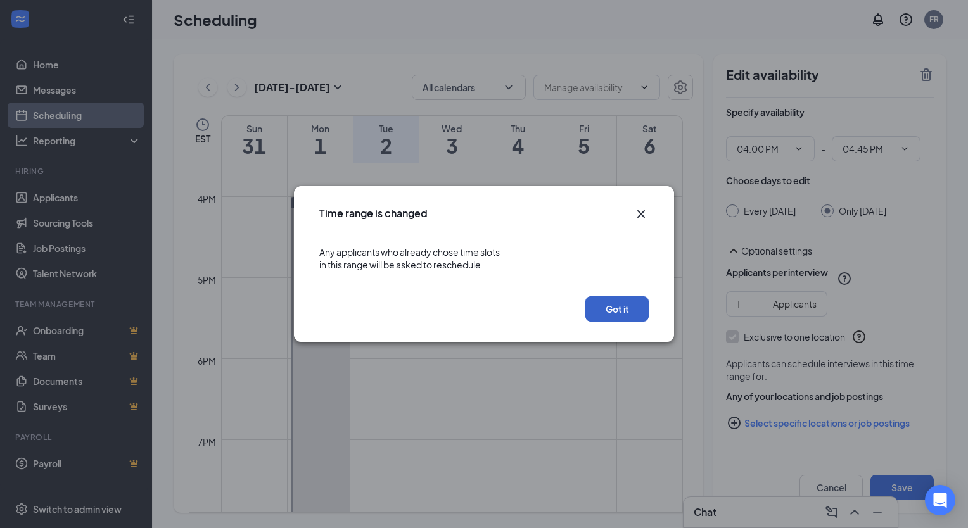
click at [632, 306] on button "Got it" at bounding box center [616, 308] width 63 height 25
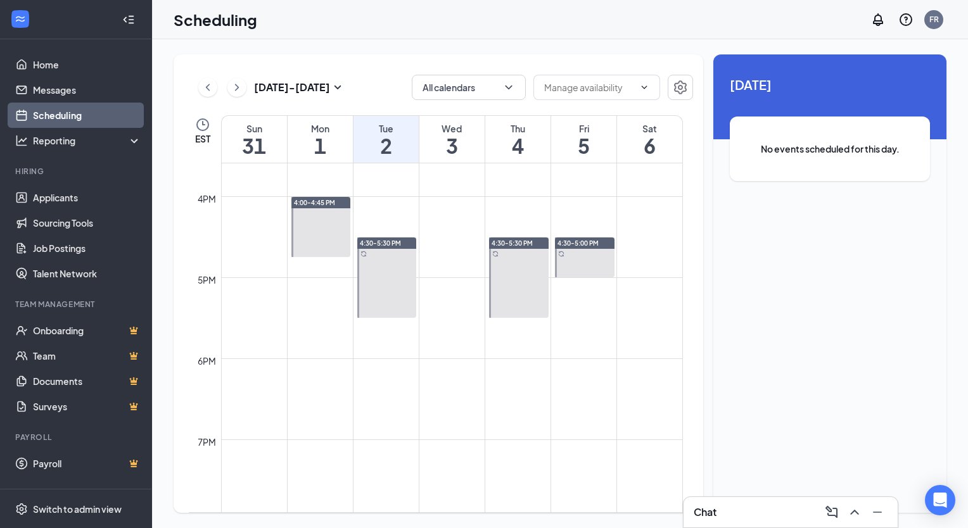
click at [389, 244] on span "4:30-5:30 PM" at bounding box center [380, 243] width 41 height 9
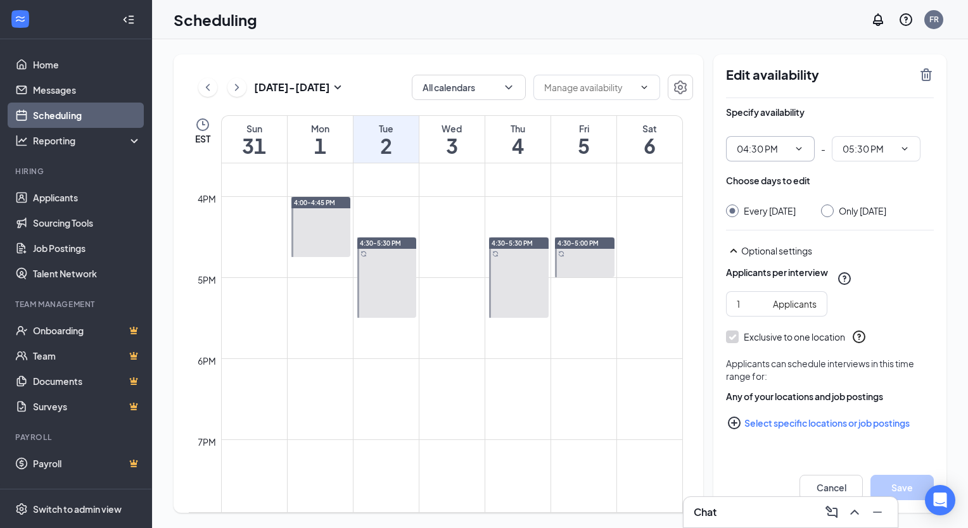
click at [799, 145] on icon "ChevronDown" at bounding box center [799, 149] width 10 height 10
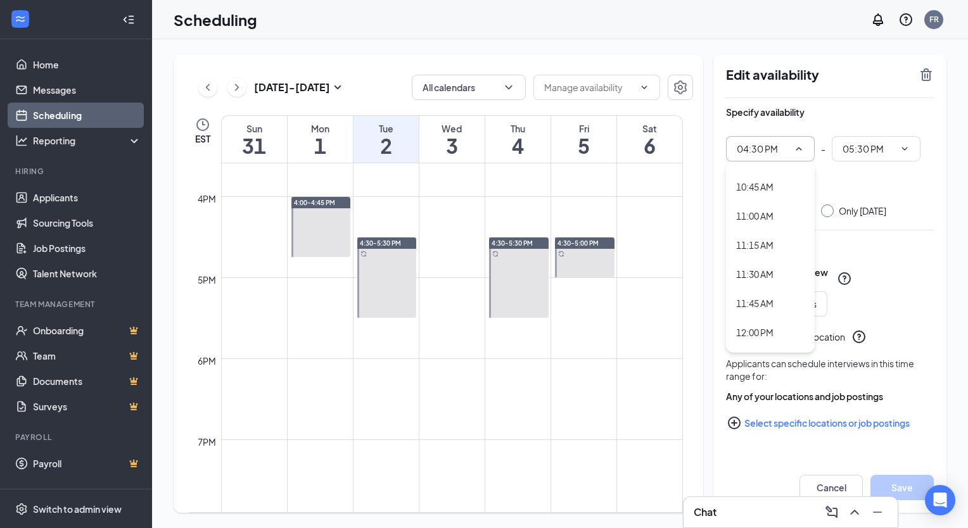
scroll to position [1244, 0]
click at [759, 220] on div "11:00 AM" at bounding box center [754, 215] width 37 height 14
type input "11:00 AM"
type input "12:00 PM"
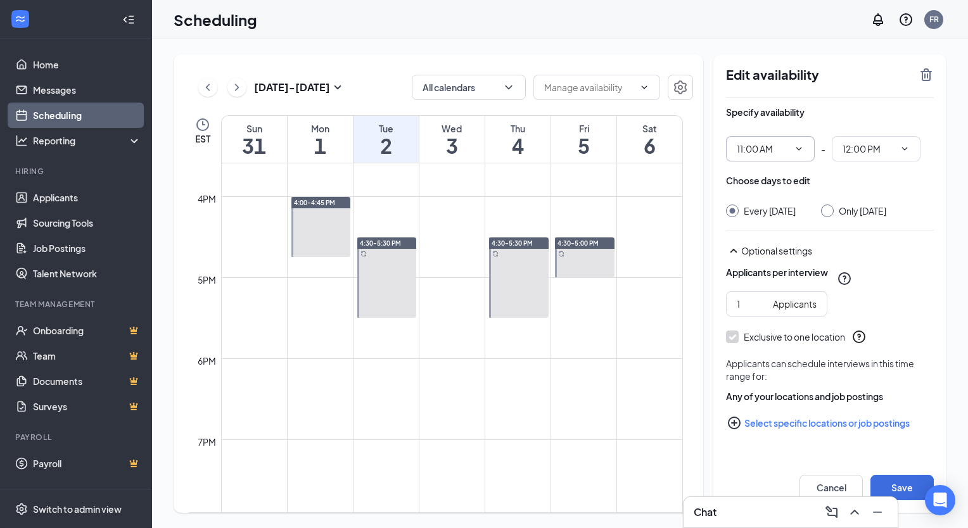
click at [830, 210] on input "Only Tuesday, Sep 2" at bounding box center [825, 209] width 9 height 9
radio input "true"
radio input "false"
click at [901, 483] on button "Save" at bounding box center [901, 487] width 63 height 25
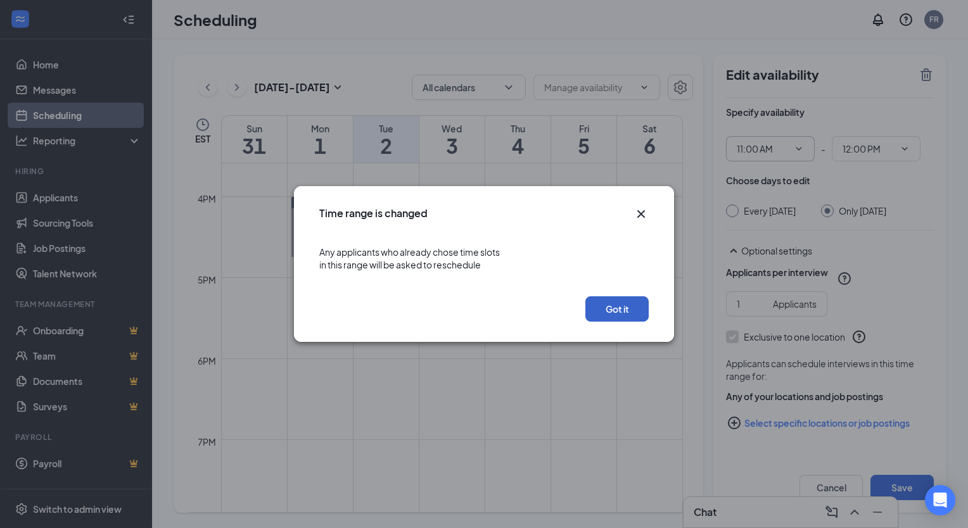
click at [616, 314] on button "Got it" at bounding box center [616, 308] width 63 height 25
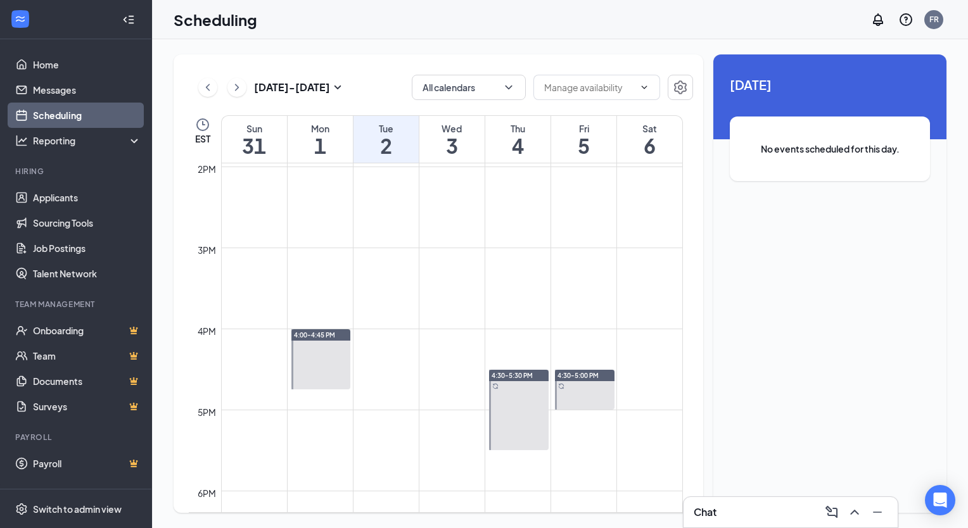
scroll to position [1133, 0]
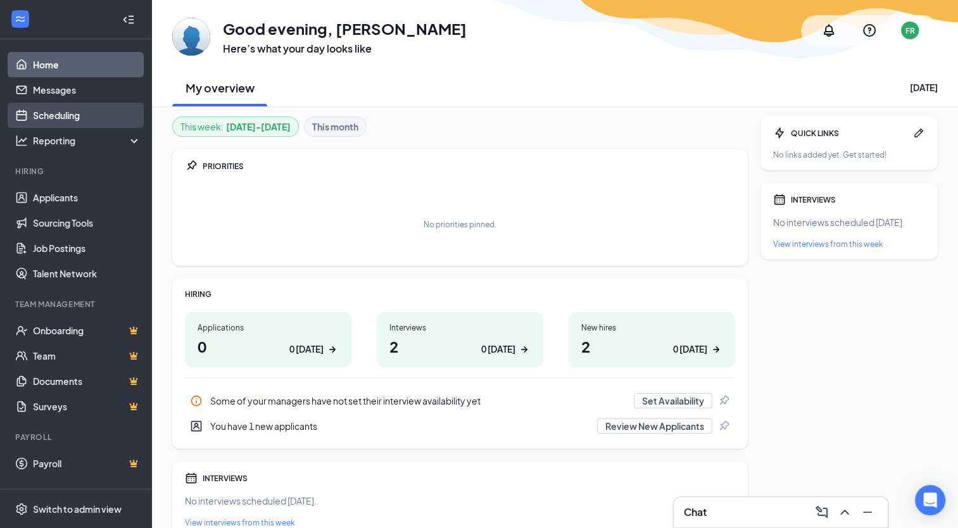
click at [77, 118] on link "Scheduling" at bounding box center [87, 115] width 108 height 25
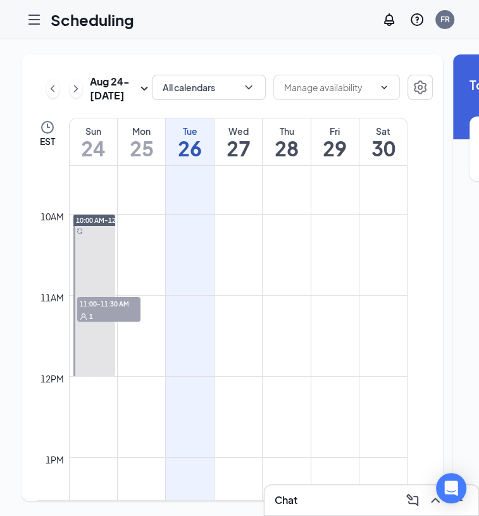
scroll to position [780, 0]
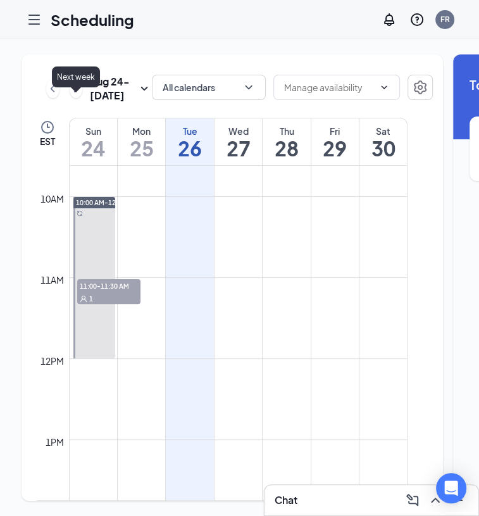
click at [80, 96] on icon "ChevronRight" at bounding box center [76, 88] width 13 height 15
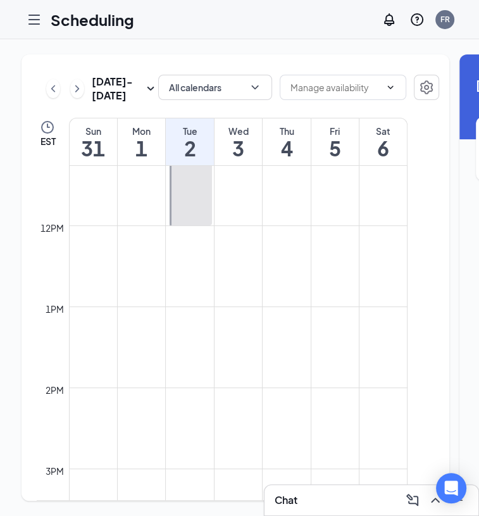
scroll to position [879, 0]
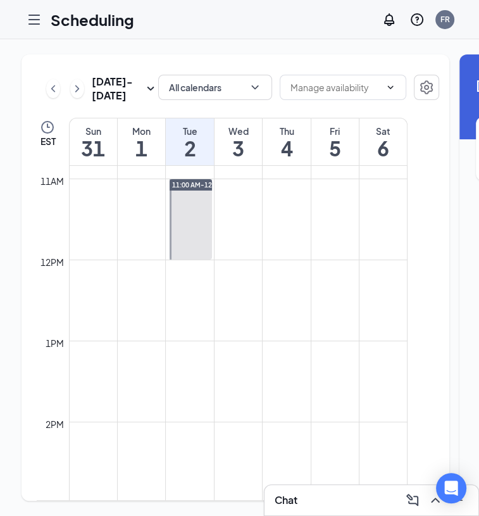
click at [230, 260] on td at bounding box center [238, 249] width 339 height 20
click at [239, 137] on div "Wed" at bounding box center [238, 131] width 47 height 13
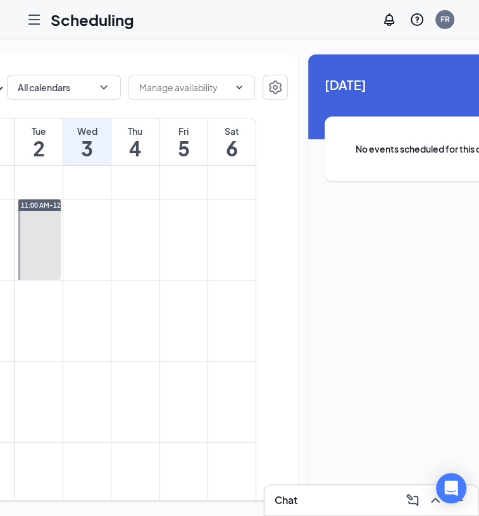
scroll to position [0, 204]
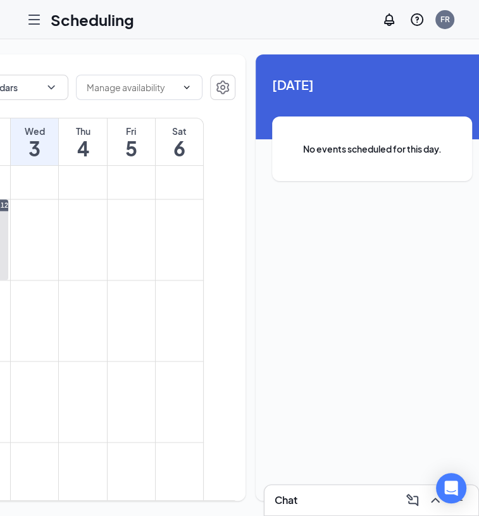
click at [402, 156] on div "No events scheduled for this day." at bounding box center [372, 149] width 200 height 65
drag, startPoint x: 402, startPoint y: 156, endPoint x: 367, endPoint y: 149, distance: 35.5
click at [367, 149] on span "No events scheduled for this day." at bounding box center [372, 149] width 149 height 14
click at [324, 98] on div "3 September No events scheduled for this day." at bounding box center [372, 137] width 233 height 167
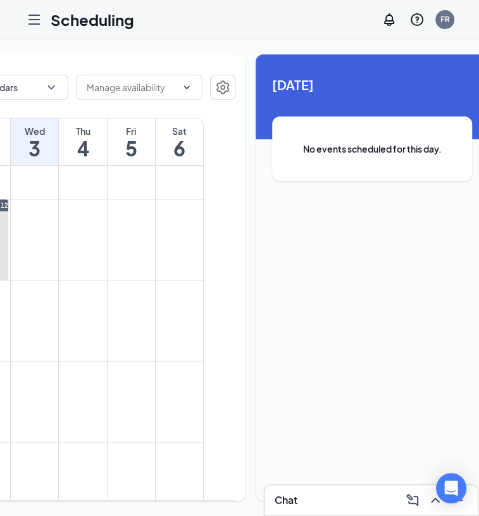
click at [324, 98] on div "3 September No events scheduled for this day." at bounding box center [372, 137] width 233 height 167
drag, startPoint x: 324, startPoint y: 98, endPoint x: 288, endPoint y: 100, distance: 36.8
click at [288, 100] on div "3 September No events scheduled for this day." at bounding box center [372, 137] width 233 height 167
click at [215, 98] on div "Aug 31 - Sep 6 All calendars EST Sun 31 Mon 1 Tue 2 Wed 3 Thu 4 Fri 5 Sat 6 12a…" at bounding box center [32, 277] width 428 height 446
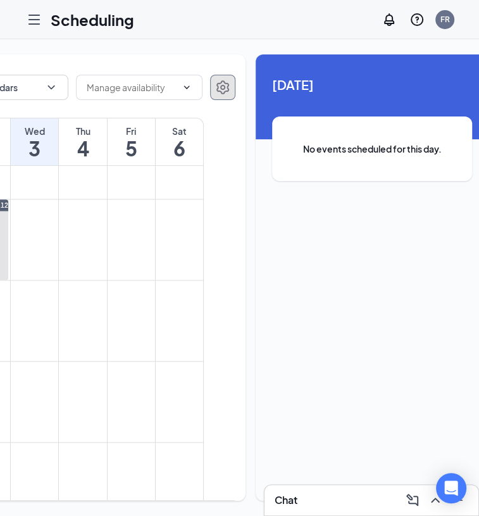
click at [210, 96] on button "button" at bounding box center [222, 87] width 25 height 25
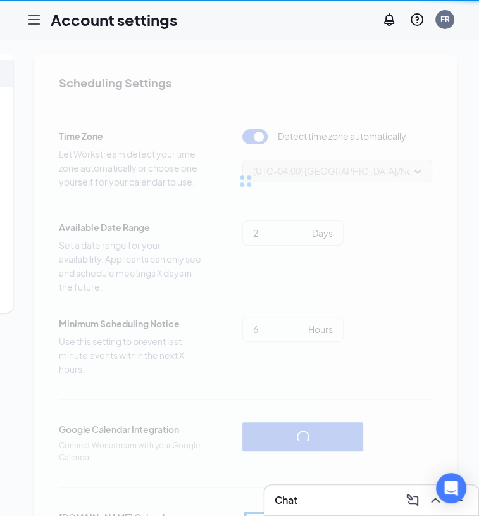
scroll to position [0, 125]
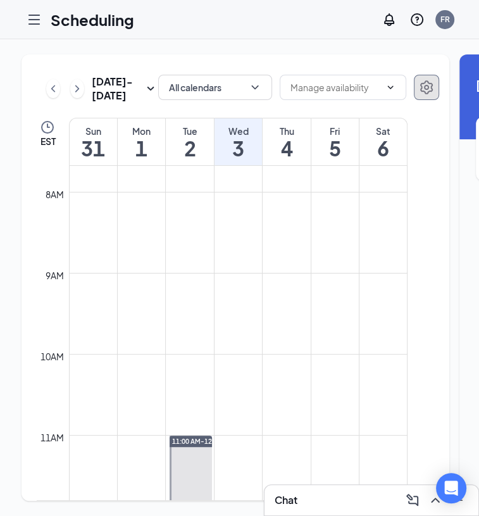
click at [419, 89] on icon "Settings" at bounding box center [426, 87] width 15 height 15
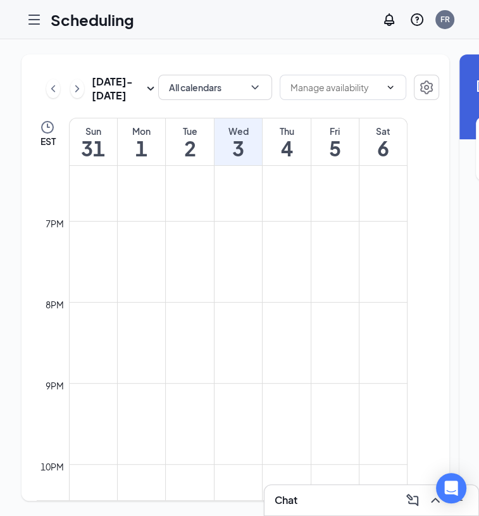
scroll to position [1614, 0]
click at [453, 486] on icon "Open Intercom Messenger" at bounding box center [451, 488] width 15 height 16
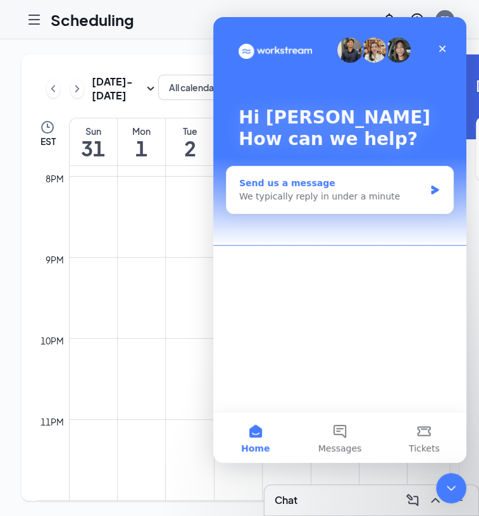
scroll to position [0, 0]
click at [363, 196] on div "We typically reply in under a minute" at bounding box center [332, 196] width 186 height 13
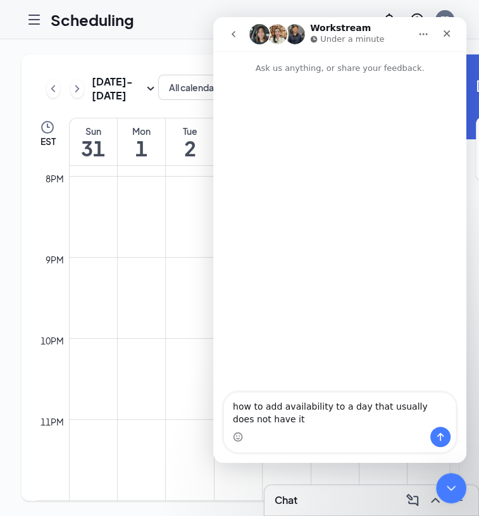
click at [275, 409] on textarea "how to add availability to a day that usually does not have it" at bounding box center [340, 410] width 232 height 34
type textarea "how to add availability for interviewing to a day that usually does not have it"
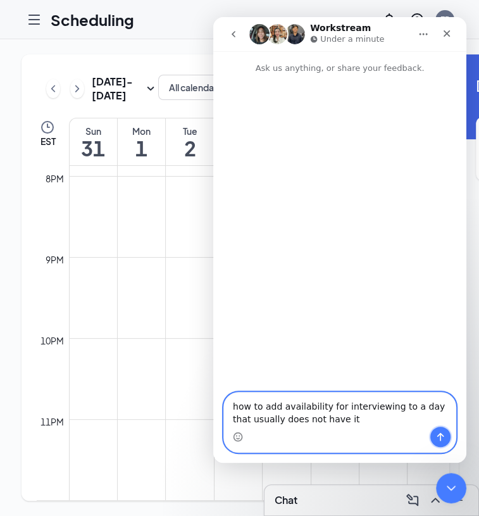
click at [438, 432] on icon "Send a message…" at bounding box center [441, 437] width 10 height 10
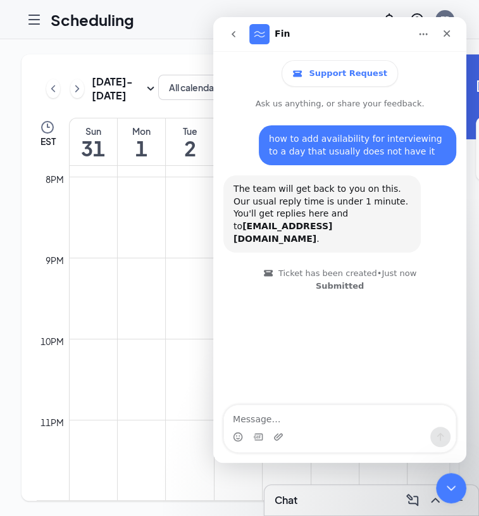
scroll to position [1604, 0]
click at [454, 39] on div "Close" at bounding box center [447, 33] width 23 height 23
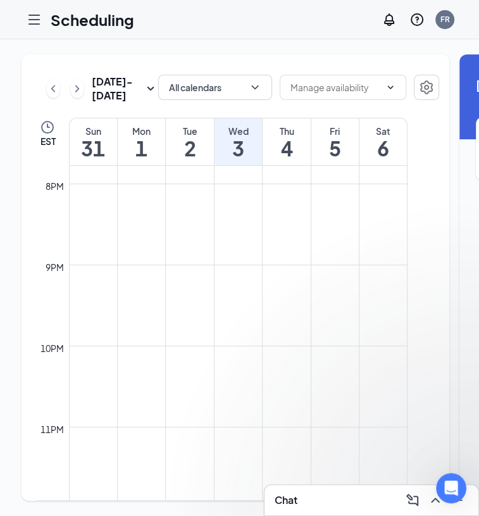
scroll to position [0, 0]
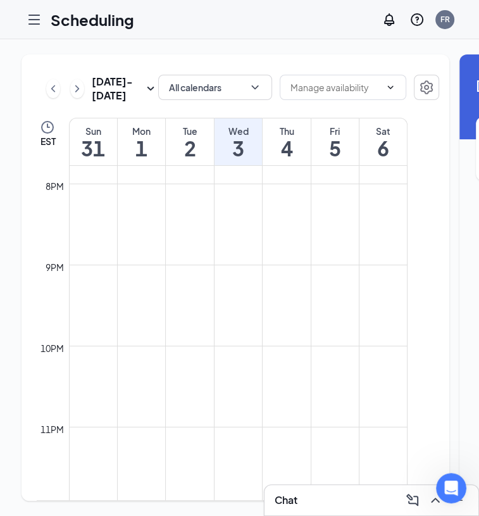
click at [245, 159] on h1 "3" at bounding box center [238, 148] width 47 height 22
drag, startPoint x: 245, startPoint y: 162, endPoint x: 233, endPoint y: 160, distance: 12.3
click at [233, 159] on h1 "3" at bounding box center [238, 148] width 47 height 22
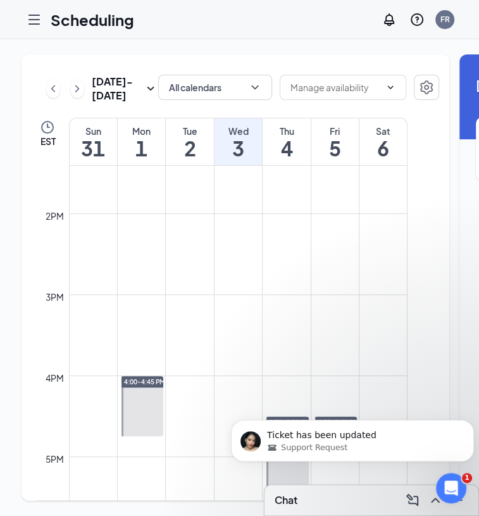
scroll to position [19, 0]
click at [344, 447] on div "Support Request" at bounding box center [362, 447] width 191 height 11
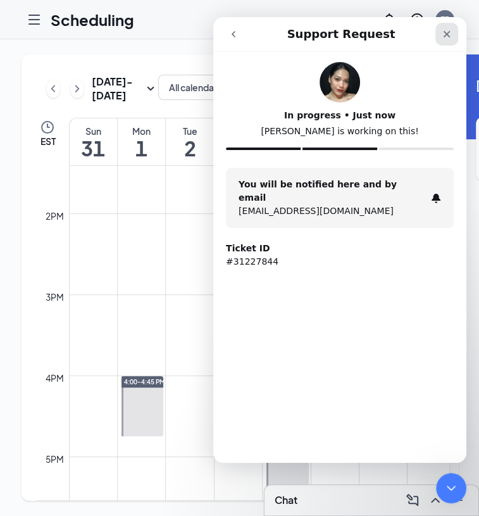
click at [449, 28] on div "Close" at bounding box center [447, 34] width 23 height 23
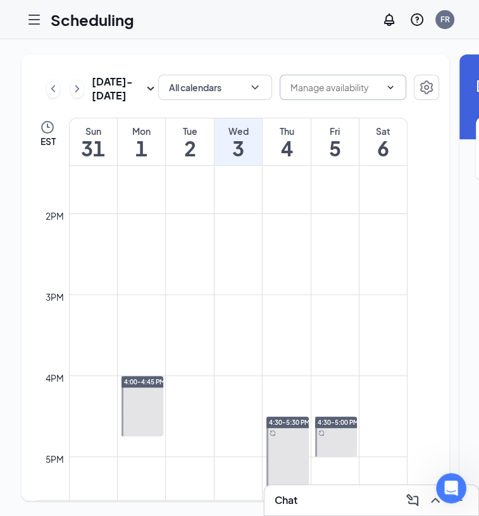
click at [328, 75] on span at bounding box center [343, 87] width 127 height 25
click at [329, 80] on input "text" at bounding box center [336, 87] width 90 height 14
click at [414, 80] on link at bounding box center [426, 89] width 25 height 28
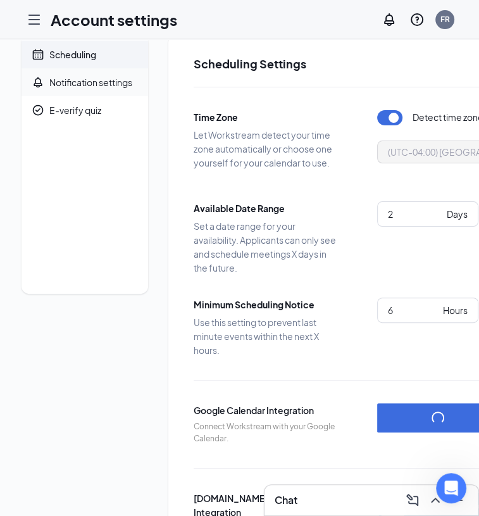
click at [111, 76] on div "Notification settings" at bounding box center [90, 82] width 83 height 13
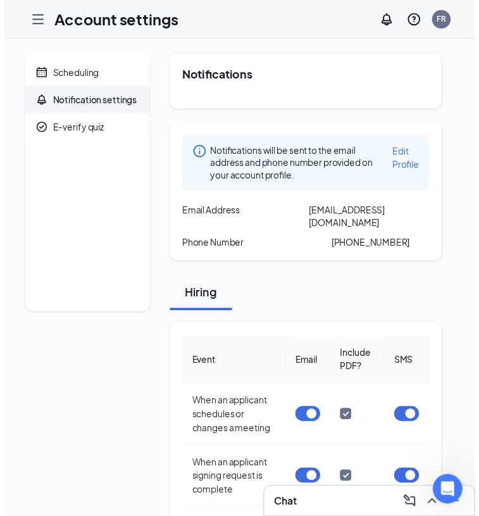
scroll to position [19, 0]
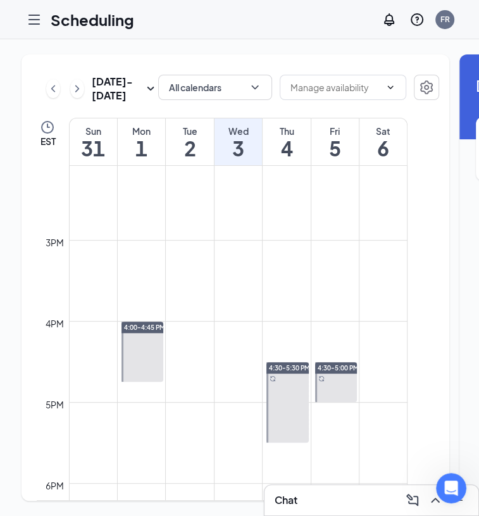
scroll to position [1144, 0]
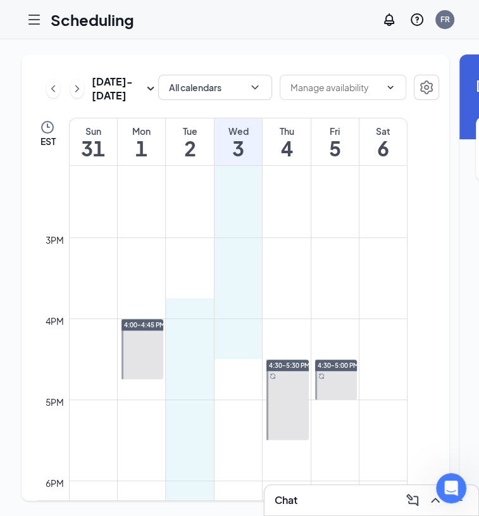
drag, startPoint x: 214, startPoint y: 312, endPoint x: 233, endPoint y: 336, distance: 30.7
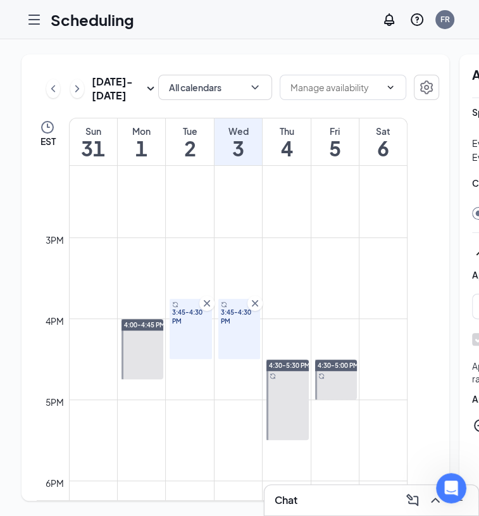
click at [205, 298] on icon "Cross" at bounding box center [207, 303] width 13 height 13
click at [260, 301] on icon "Cross" at bounding box center [255, 303] width 13 height 13
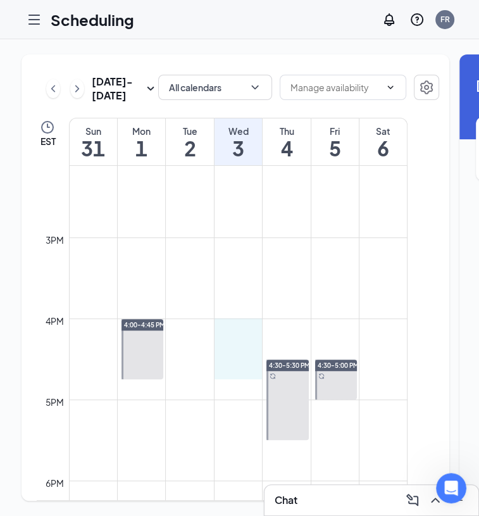
drag, startPoint x: 218, startPoint y: 315, endPoint x: 241, endPoint y: 360, distance: 51.0
type input "04:00 PM"
type input "04:45 PM"
click at [304, 322] on td at bounding box center [238, 329] width 339 height 20
click at [237, 331] on span "4:00-4:45 PM" at bounding box center [239, 337] width 37 height 18
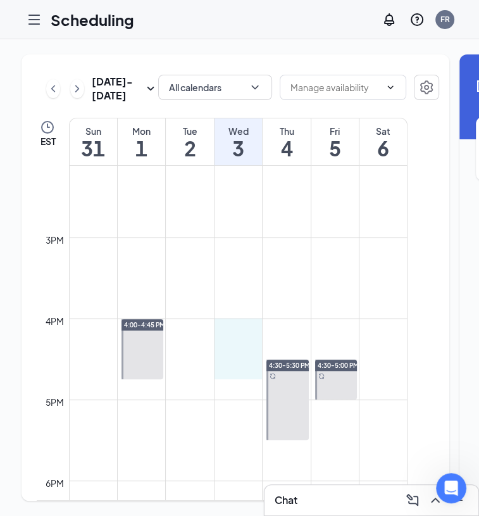
drag, startPoint x: 215, startPoint y: 313, endPoint x: 231, endPoint y: 357, distance: 45.7
type input "04:00 PM"
type input "04:45 PM"
click at [234, 344] on div "4:00-4:45 PM" at bounding box center [239, 349] width 42 height 60
drag, startPoint x: 215, startPoint y: 314, endPoint x: 243, endPoint y: 367, distance: 59.8
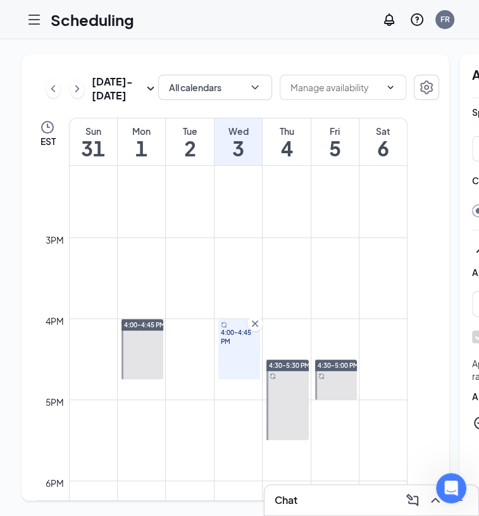
type input "04:00 PM"
type input "04:45 PM"
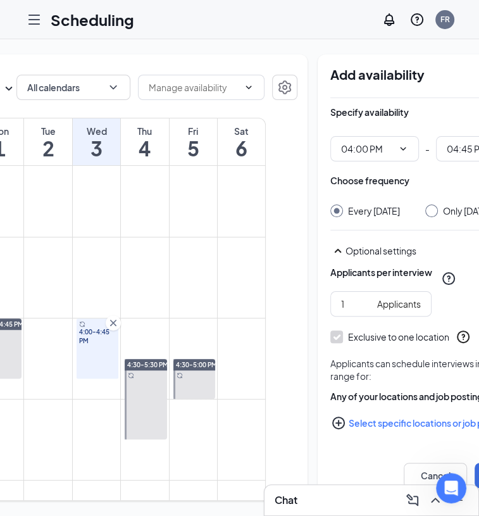
scroll to position [0, 187]
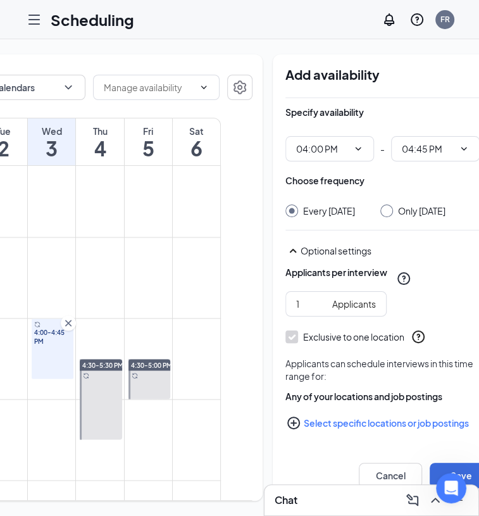
click at [381, 205] on input "Only Wednesday, Sep 3" at bounding box center [385, 209] width 9 height 9
radio input "true"
radio input "false"
click at [430, 463] on button "Save" at bounding box center [461, 475] width 63 height 25
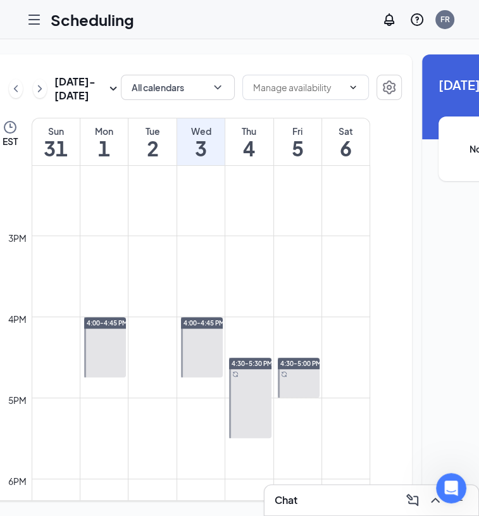
scroll to position [0, 18]
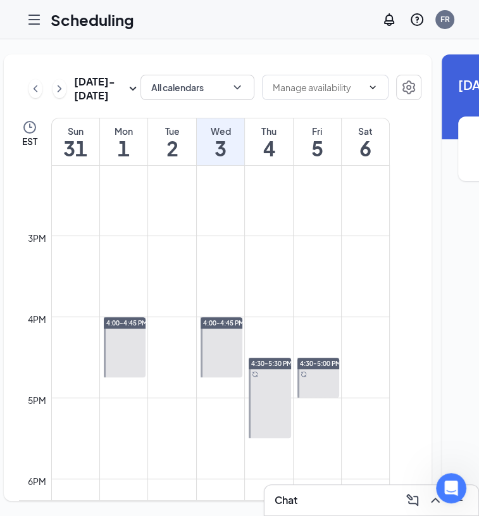
click at [258, 381] on div at bounding box center [270, 398] width 42 height 80
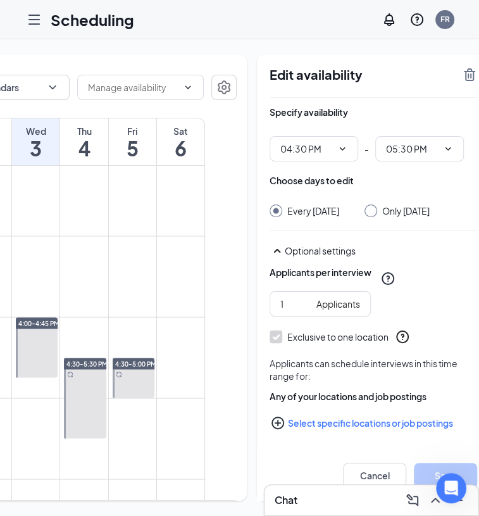
scroll to position [0, 204]
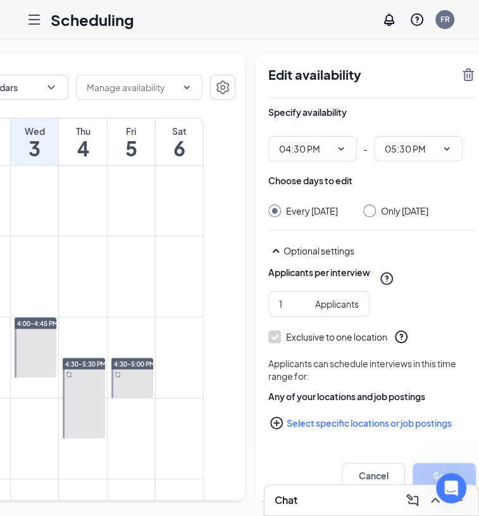
click at [364, 205] on input "Only Thursday, Sep 4" at bounding box center [368, 209] width 9 height 9
radio input "true"
radio input "false"
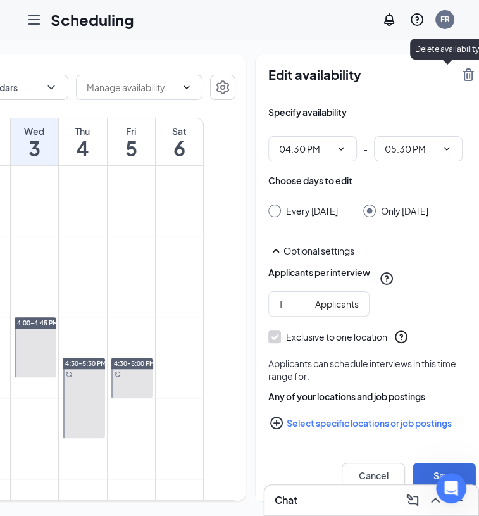
click at [463, 68] on icon "TrashOutline" at bounding box center [468, 74] width 11 height 13
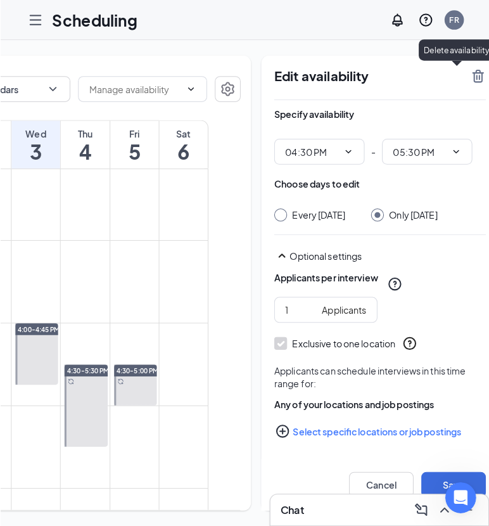
scroll to position [9, 0]
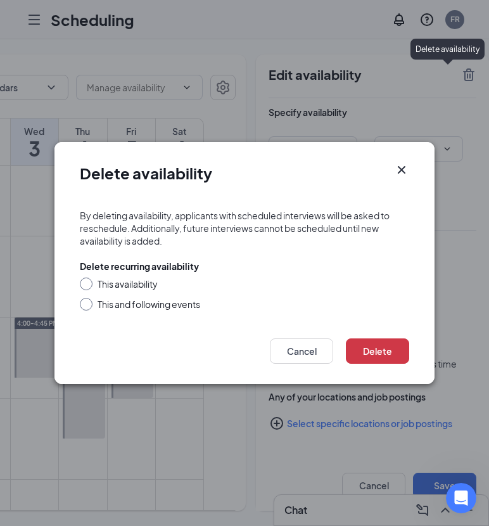
click at [106, 281] on div "This availability" at bounding box center [128, 283] width 60 height 13
click at [89, 281] on input "This availability" at bounding box center [84, 281] width 9 height 9
radio input "true"
click at [373, 350] on button "Delete" at bounding box center [377, 350] width 63 height 25
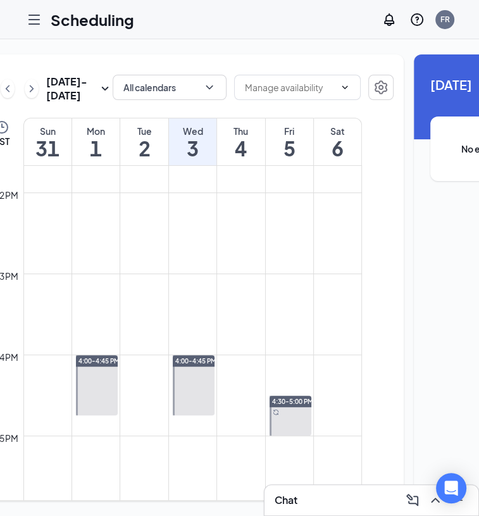
scroll to position [1118, 0]
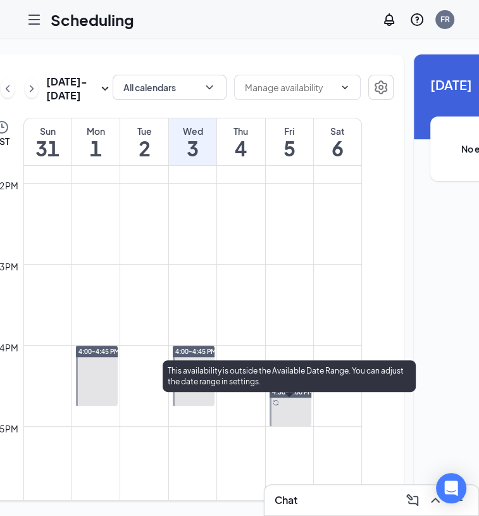
click at [289, 419] on div at bounding box center [291, 406] width 42 height 40
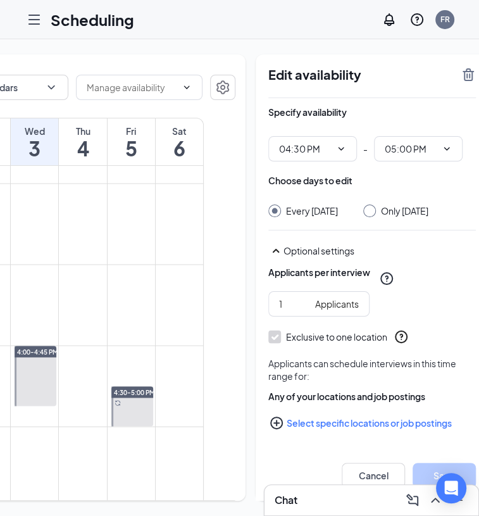
scroll to position [0, 6]
click at [364, 212] on input "Only [DATE]" at bounding box center [368, 209] width 9 height 9
radio input "true"
radio input "false"
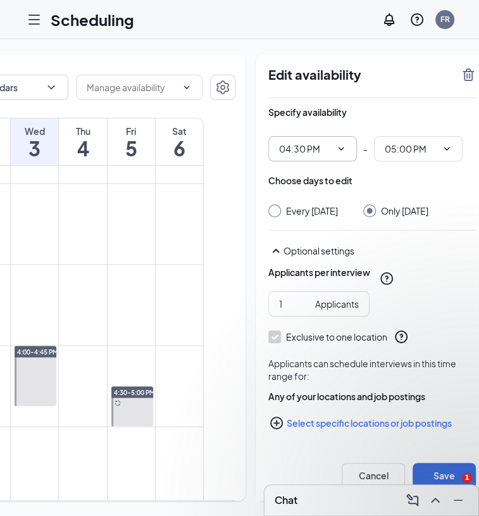
click at [336, 151] on icon "ChevronDown" at bounding box center [341, 149] width 10 height 10
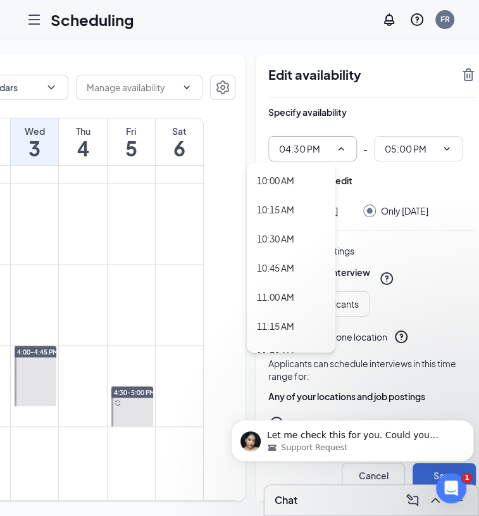
scroll to position [1162, 0]
click at [285, 174] on div "10:00 AM" at bounding box center [275, 181] width 37 height 14
type input "10:00 AM"
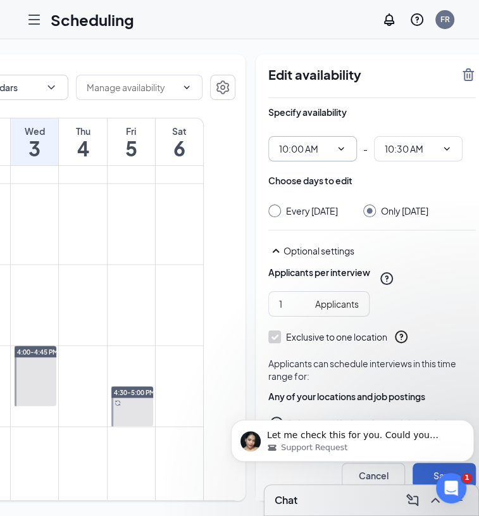
click at [398, 136] on div "10:30 AM" at bounding box center [418, 148] width 89 height 25
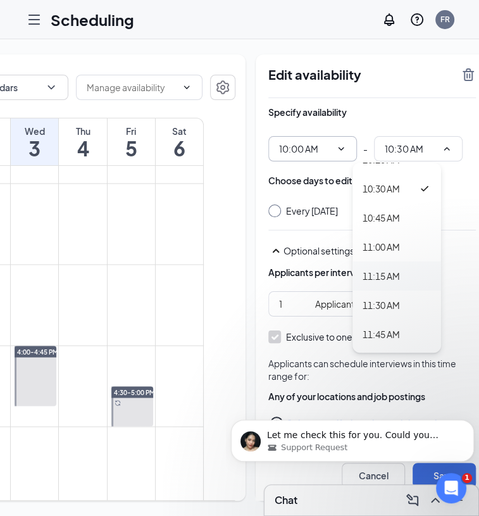
scroll to position [1182, 0]
click at [384, 278] on div "11:15 AM" at bounding box center [381, 277] width 37 height 14
type input "11:15 AM"
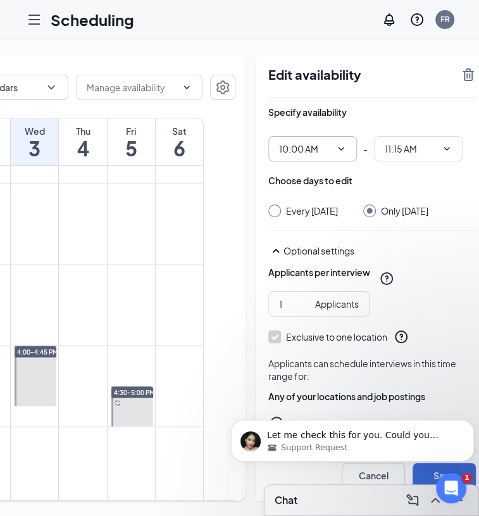
scroll to position [19, 6]
click at [472, 424] on icon "Dismiss notification" at bounding box center [470, 423] width 7 height 7
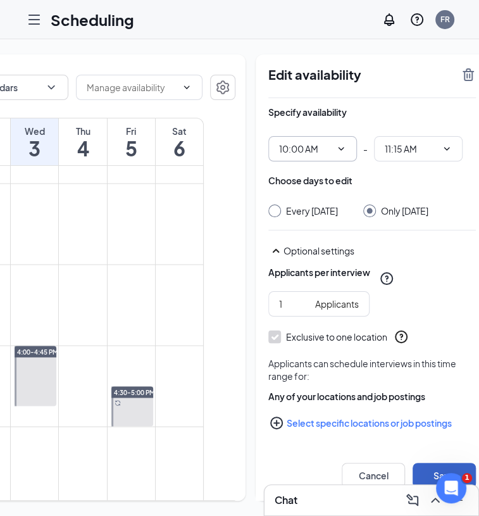
click at [413, 465] on button "Save" at bounding box center [444, 475] width 63 height 25
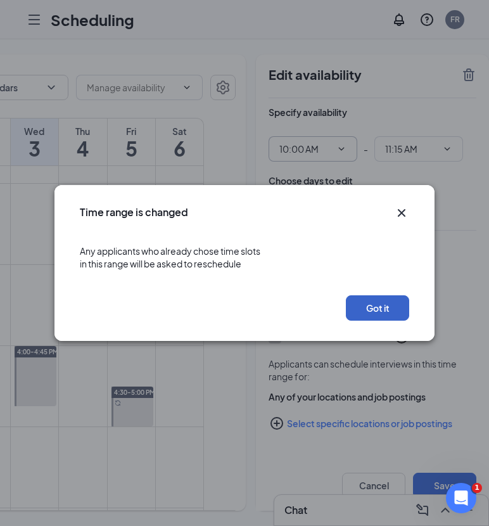
click at [362, 319] on button "Got it" at bounding box center [377, 307] width 63 height 25
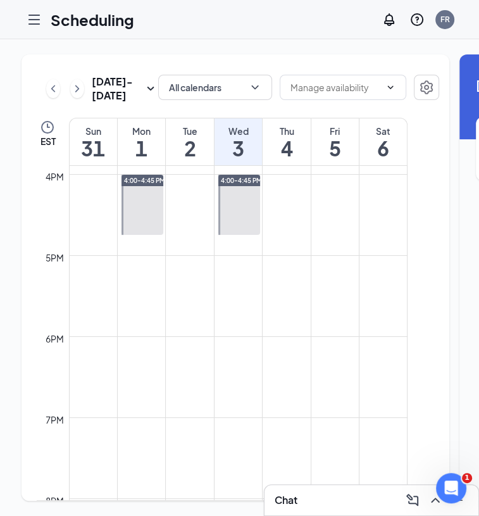
scroll to position [1296, 0]
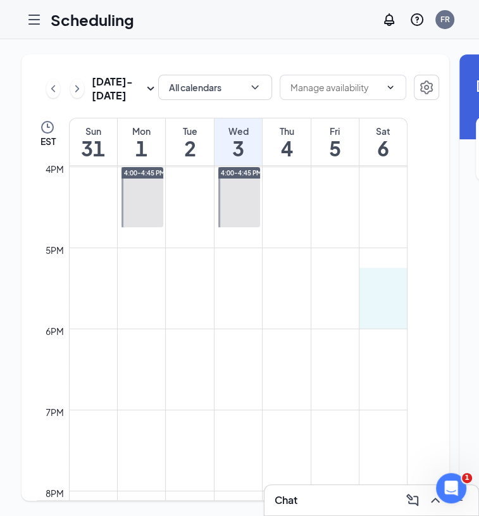
drag, startPoint x: 365, startPoint y: 291, endPoint x: 387, endPoint y: 326, distance: 41.3
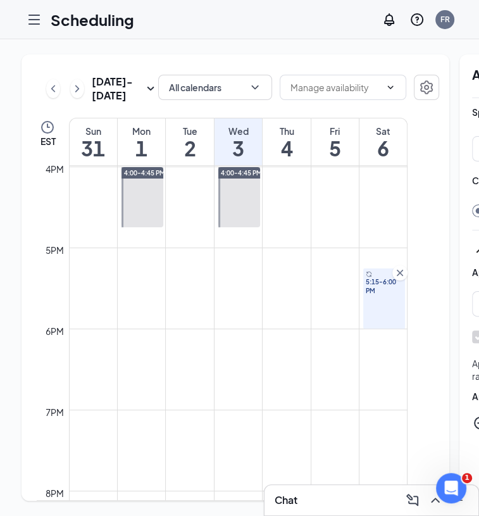
click at [398, 272] on icon "Cross" at bounding box center [400, 273] width 13 height 13
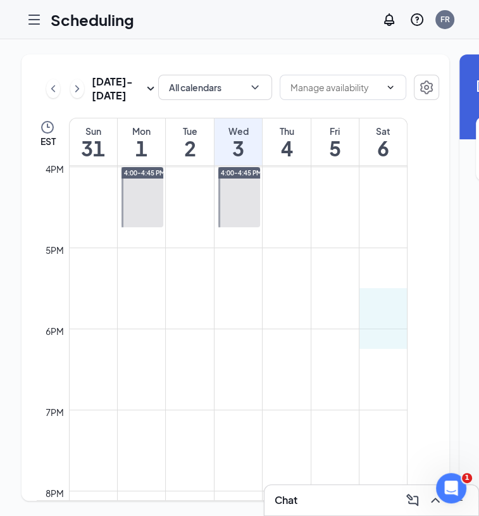
drag, startPoint x: 366, startPoint y: 293, endPoint x: 398, endPoint y: 343, distance: 59.7
type input "05:30 PM"
type input "06:15 PM"
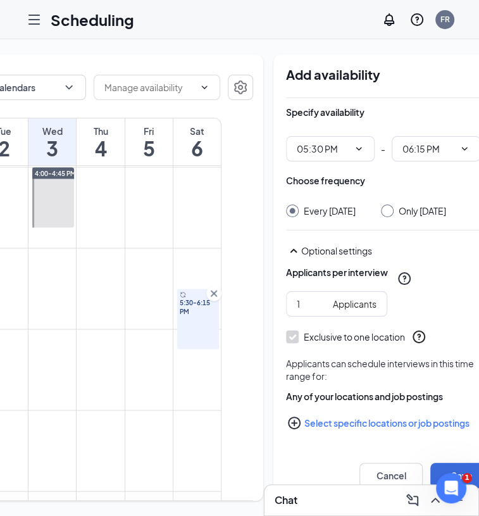
scroll to position [0, 187]
click at [381, 205] on input "Only [DATE]" at bounding box center [385, 209] width 9 height 9
radio input "true"
radio input "false"
click at [430, 468] on button "Save" at bounding box center [461, 475] width 63 height 25
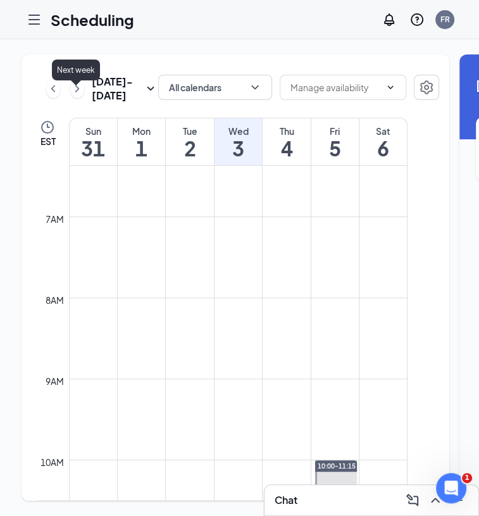
click at [75, 96] on icon "ChevronRight" at bounding box center [77, 88] width 13 height 15
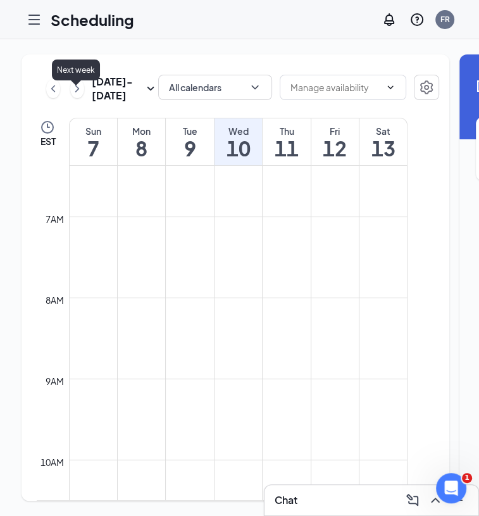
scroll to position [623, 0]
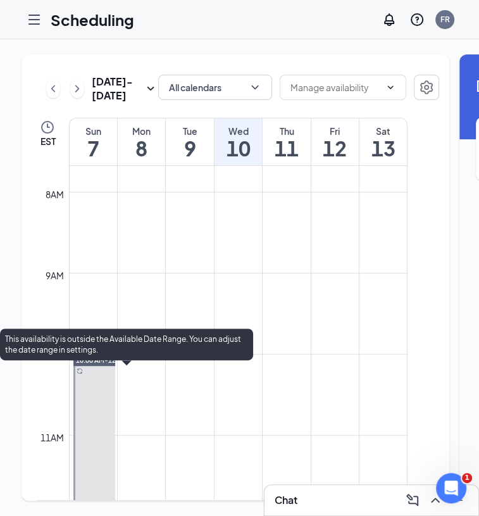
click at [88, 386] on div at bounding box center [94, 435] width 42 height 161
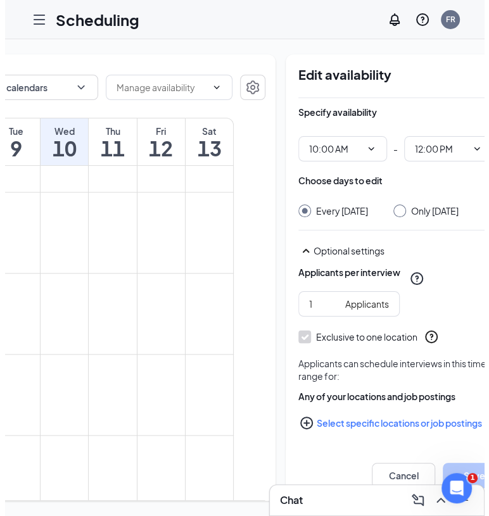
scroll to position [19, 0]
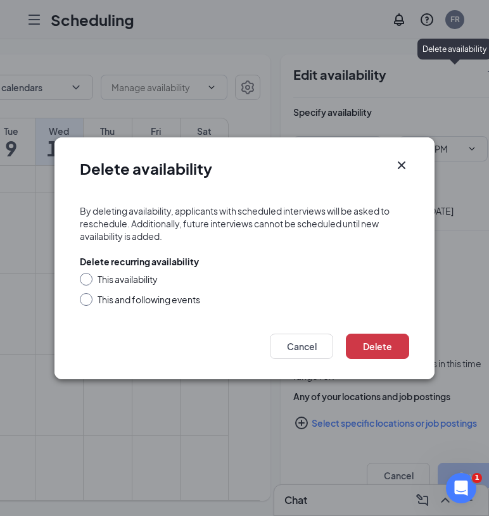
click at [111, 274] on div "This availability" at bounding box center [128, 279] width 60 height 13
click at [89, 274] on input "This availability" at bounding box center [84, 277] width 9 height 9
radio input "true"
click at [383, 346] on button "Delete" at bounding box center [377, 346] width 63 height 25
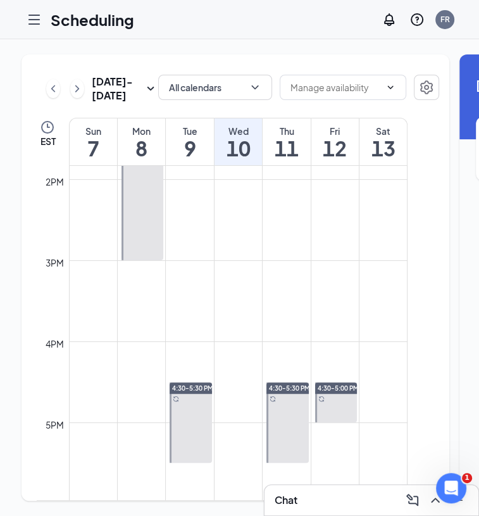
scroll to position [1102, 0]
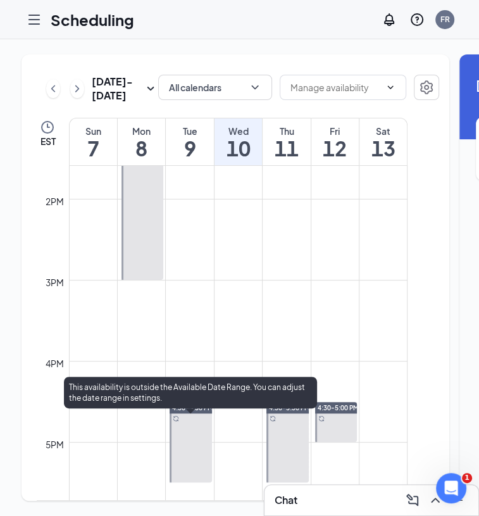
click at [189, 434] on div at bounding box center [191, 442] width 42 height 80
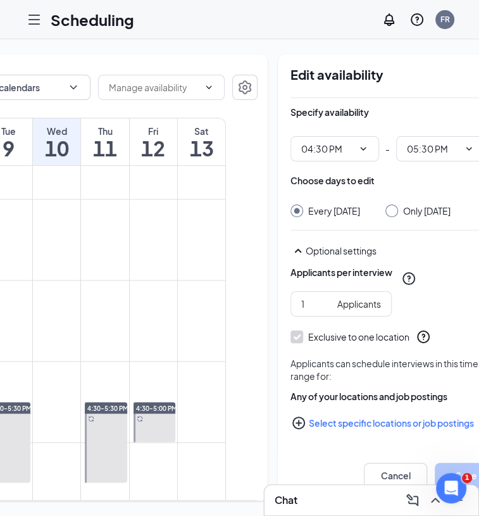
scroll to position [0, 185]
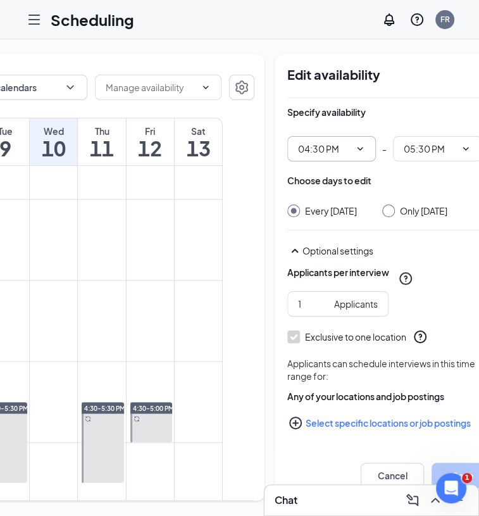
click at [355, 144] on icon "ChevronDown" at bounding box center [360, 149] width 10 height 10
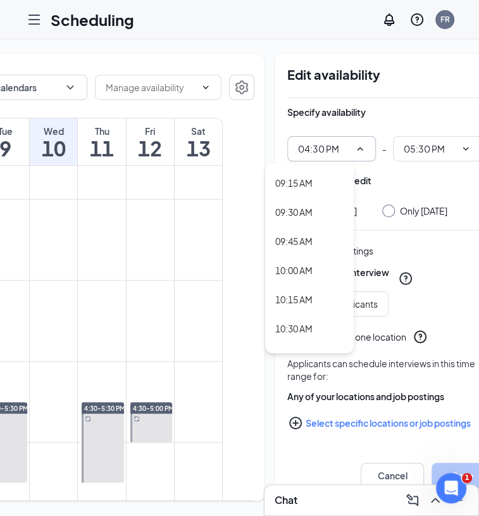
scroll to position [1087, 0]
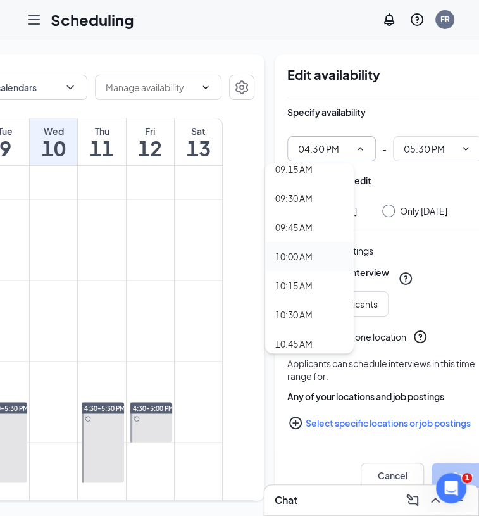
click at [307, 250] on div "10:00 AM" at bounding box center [293, 257] width 37 height 14
type input "10:00 AM"
type input "11:00 AM"
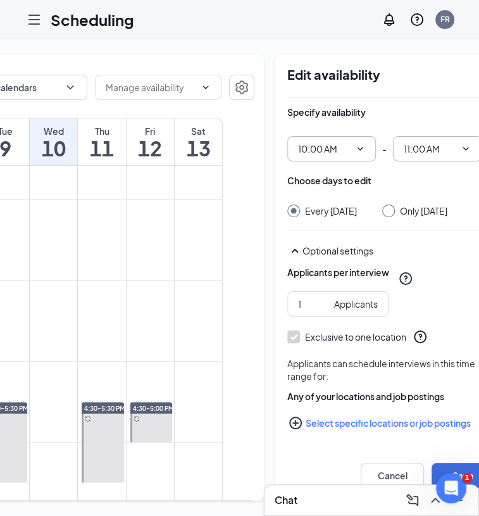
click at [417, 142] on input "11:00 AM" at bounding box center [430, 149] width 52 height 14
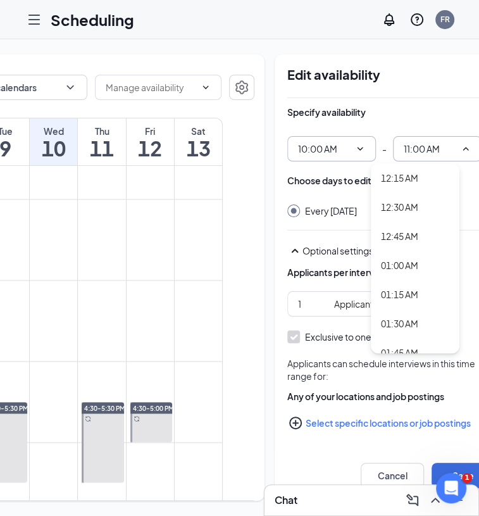
click at [387, 106] on div "Specify availability" at bounding box center [392, 118] width 208 height 25
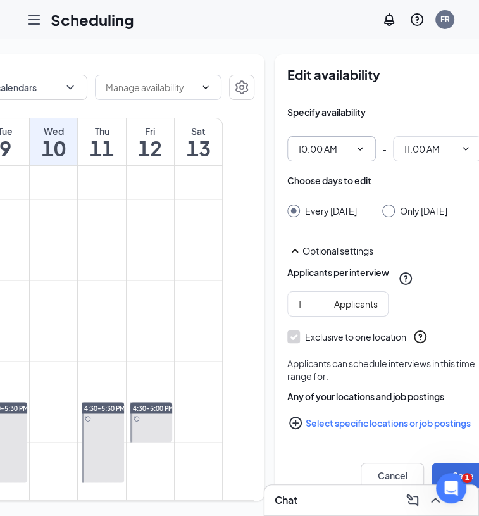
click at [383, 205] on input "Only [DATE]" at bounding box center [387, 209] width 9 height 9
radio input "true"
radio input "false"
click at [432, 465] on button "Save" at bounding box center [463, 475] width 63 height 25
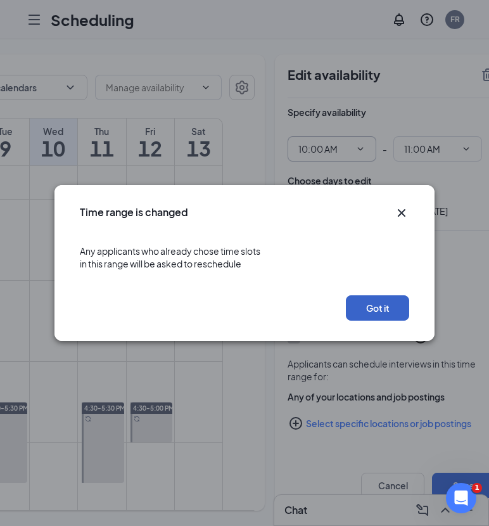
click at [358, 303] on button "Got it" at bounding box center [377, 307] width 63 height 25
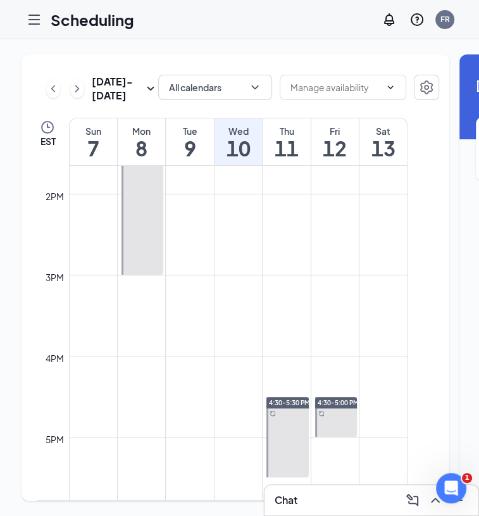
scroll to position [1148, 0]
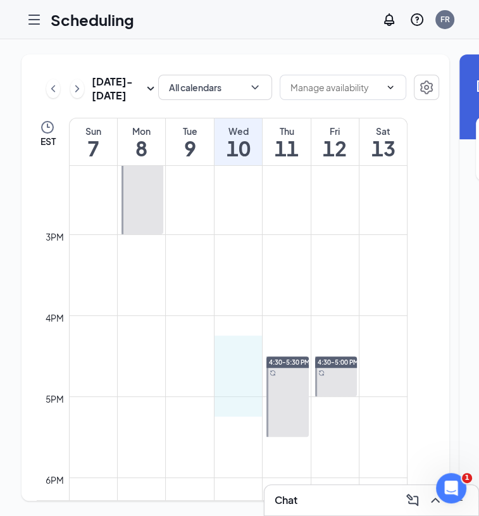
drag, startPoint x: 220, startPoint y: 357, endPoint x: 251, endPoint y: 414, distance: 64.6
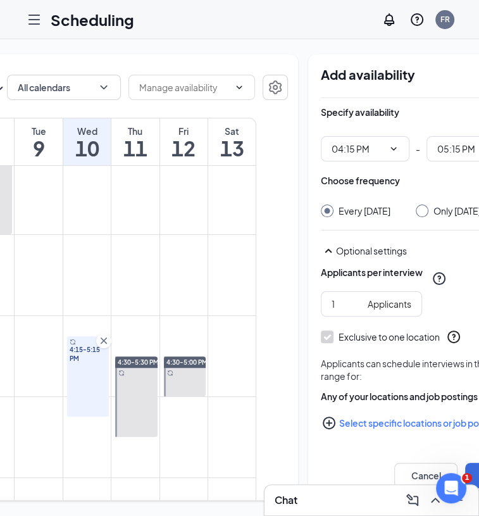
scroll to position [0, 158]
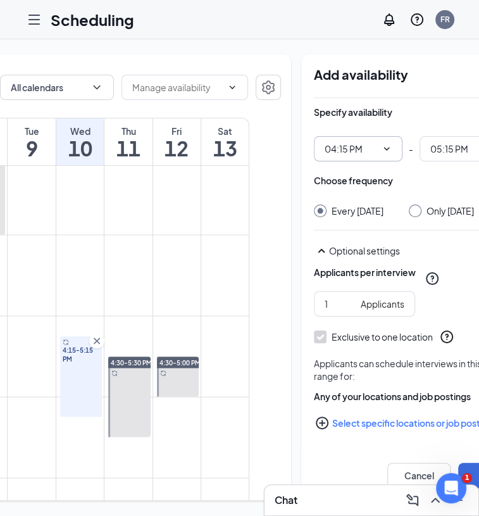
click at [382, 144] on icon "ChevronDown" at bounding box center [387, 149] width 10 height 10
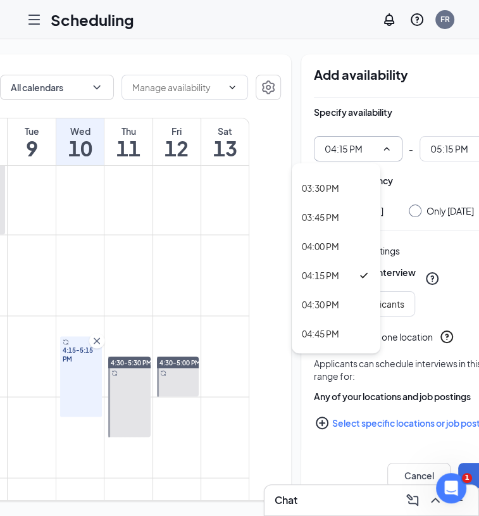
scroll to position [1831, 0]
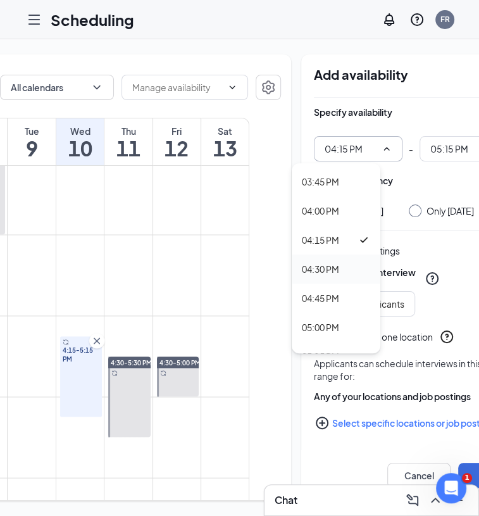
click at [344, 267] on div "04:30 PM" at bounding box center [336, 269] width 89 height 29
type input "04:30 PM"
type input "05:30 PM"
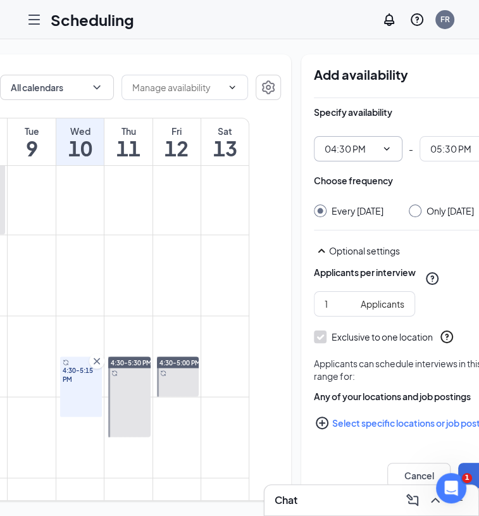
click at [420, 193] on div "Choose frequency Every [DATE] Only [DATE]" at bounding box center [418, 195] width 208 height 43
click at [409, 205] on div at bounding box center [415, 211] width 13 height 13
click at [409, 205] on input "Only [DATE]" at bounding box center [413, 209] width 9 height 9
radio input "true"
radio input "false"
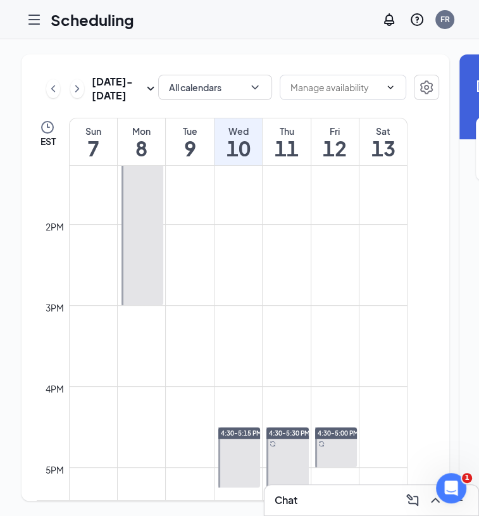
scroll to position [1089, 0]
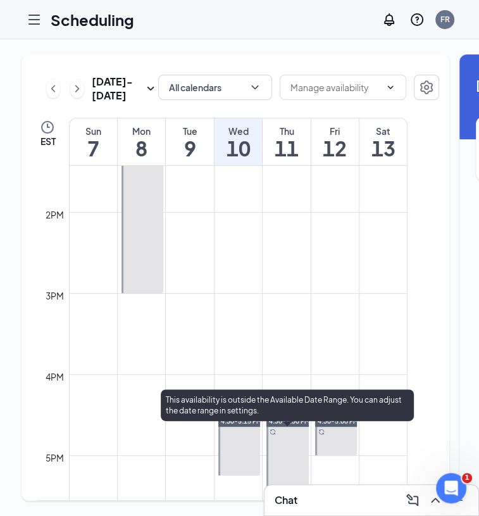
click at [291, 442] on div at bounding box center [288, 455] width 42 height 80
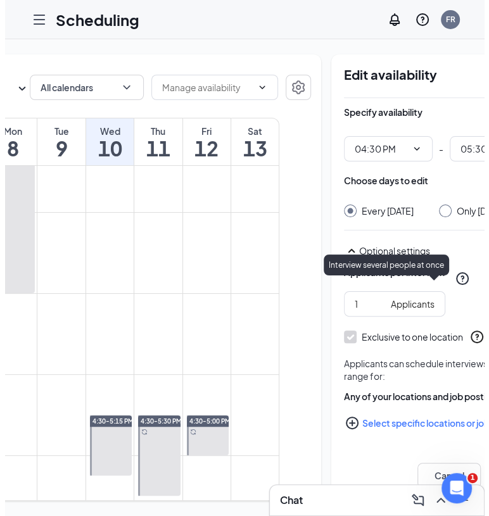
scroll to position [0, 185]
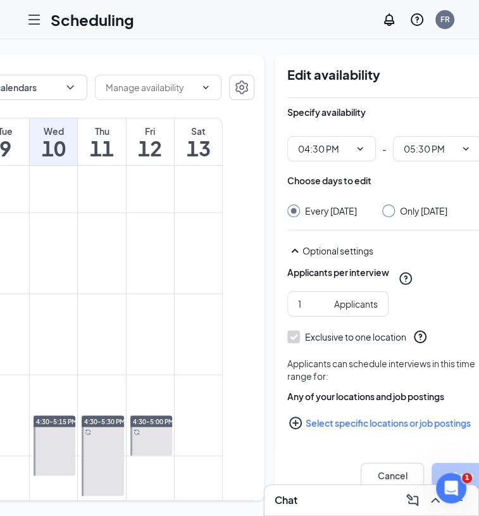
click at [480, 67] on icon "TrashOutline" at bounding box center [487, 74] width 15 height 15
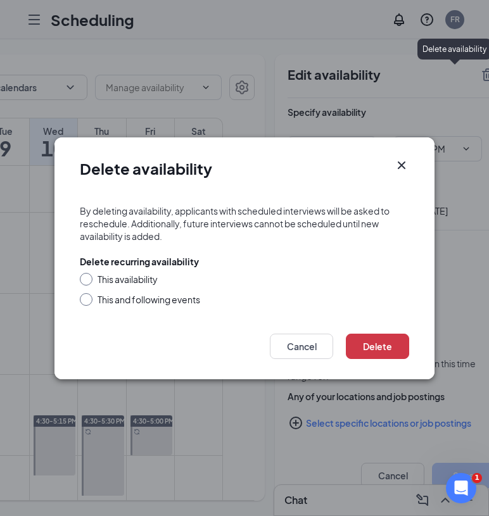
click at [115, 298] on div "This and following events" at bounding box center [149, 299] width 103 height 13
click at [89, 298] on input "This and following events" at bounding box center [84, 297] width 9 height 9
radio input "true"
click at [368, 339] on button "Delete" at bounding box center [377, 346] width 63 height 25
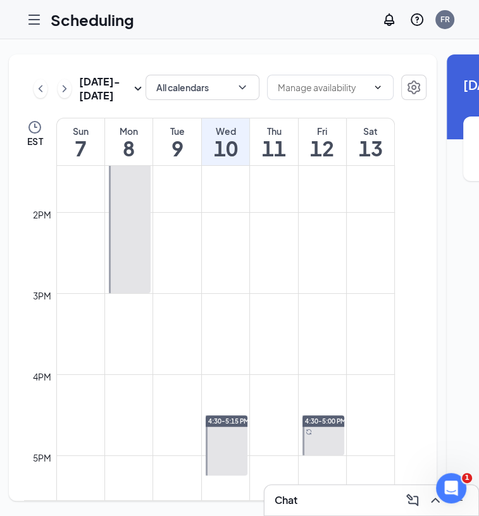
scroll to position [0, 14]
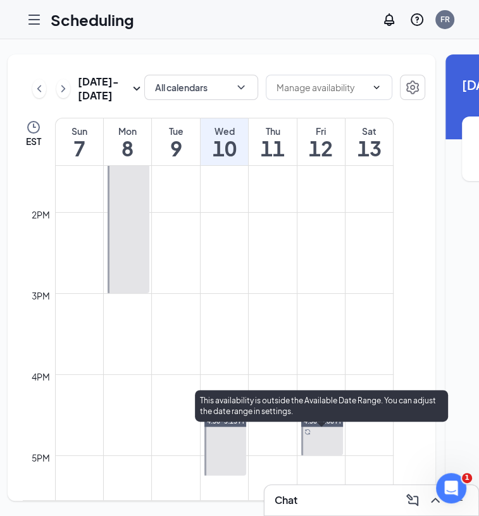
click at [324, 444] on div at bounding box center [322, 435] width 42 height 40
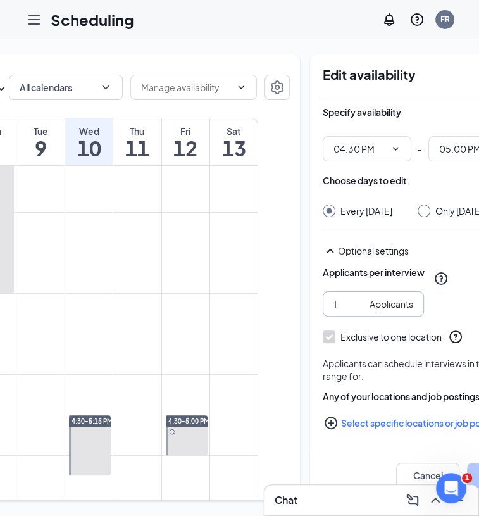
scroll to position [0, 153]
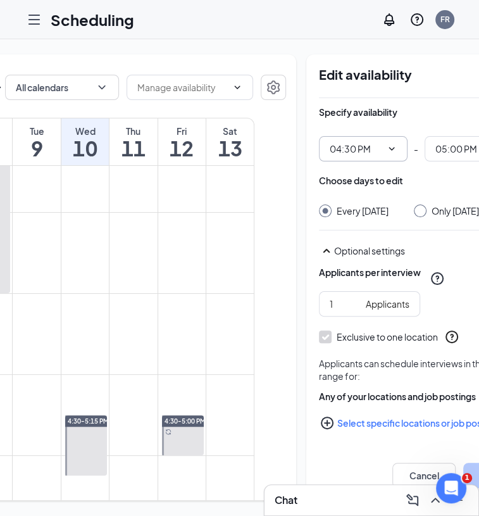
click at [345, 142] on input "04:30 PM" at bounding box center [356, 149] width 52 height 14
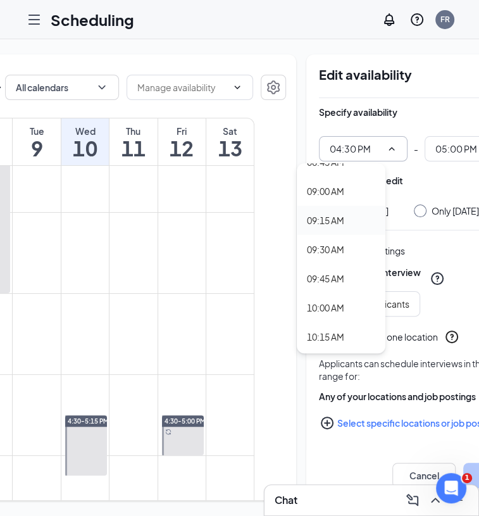
scroll to position [1056, 0]
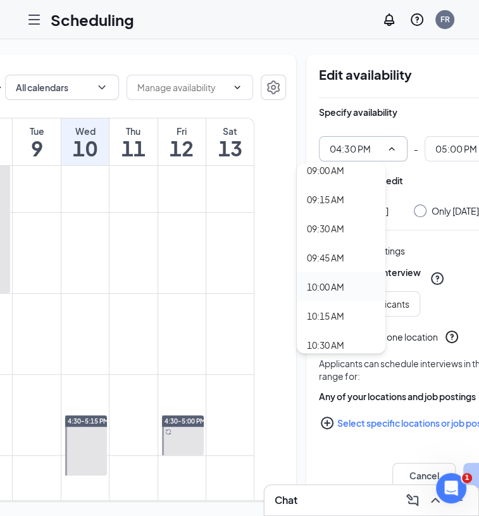
click at [334, 280] on div "10:00 AM" at bounding box center [325, 287] width 37 height 14
type input "10:00 AM"
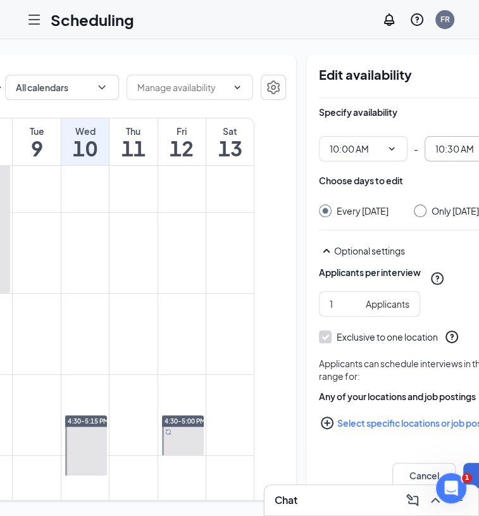
click at [448, 142] on input "10:30 AM" at bounding box center [462, 149] width 52 height 14
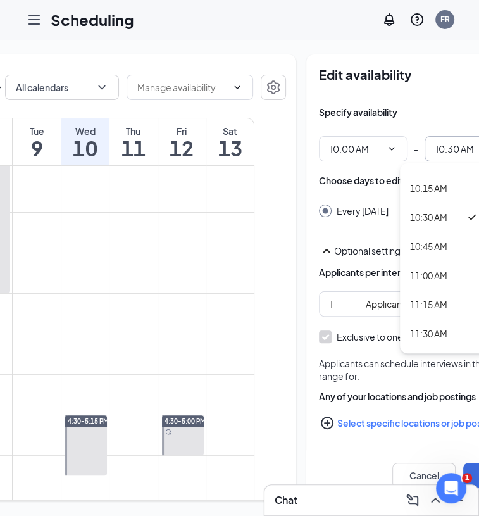
scroll to position [1172, 0]
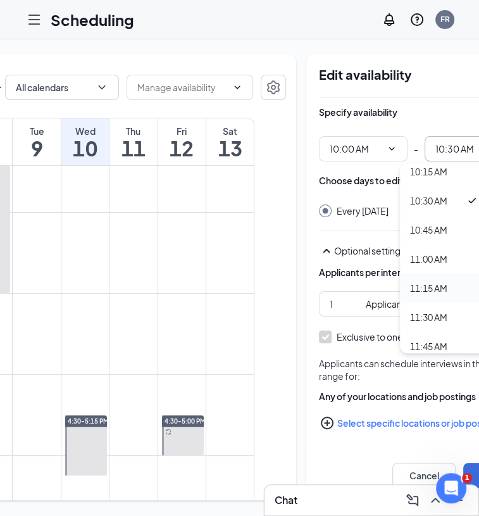
click at [433, 281] on div "11:15 AM" at bounding box center [428, 288] width 37 height 14
type input "11:15 AM"
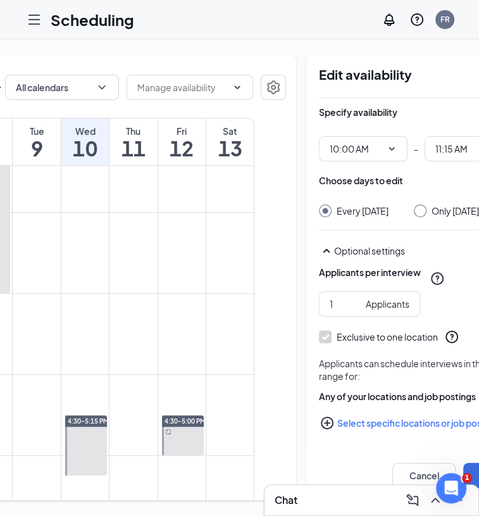
scroll to position [0, 203]
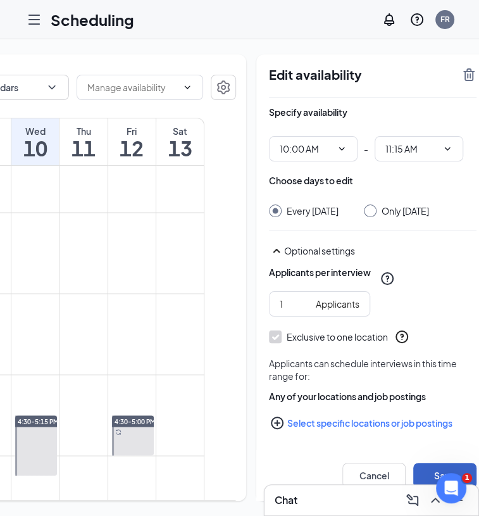
click at [414, 476] on button "Save" at bounding box center [445, 475] width 63 height 25
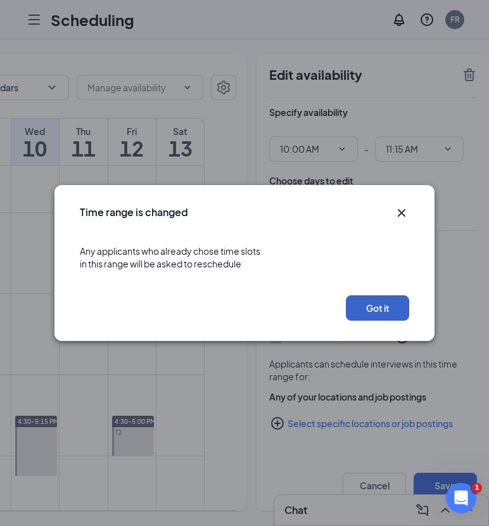
click at [365, 304] on button "Got it" at bounding box center [377, 307] width 63 height 25
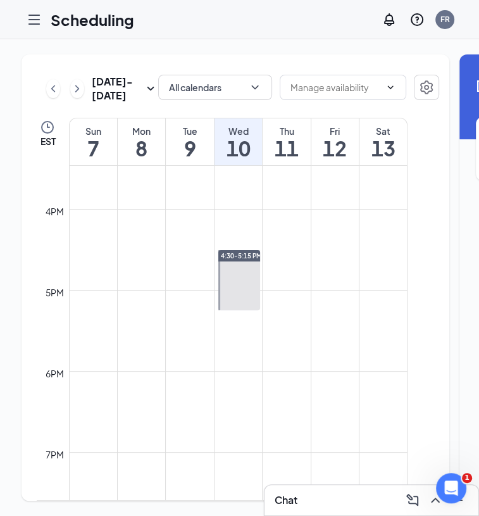
scroll to position [1263, 0]
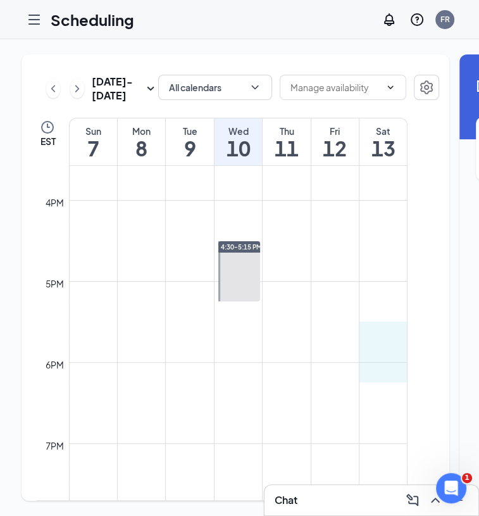
drag, startPoint x: 364, startPoint y: 329, endPoint x: 392, endPoint y: 382, distance: 60.3
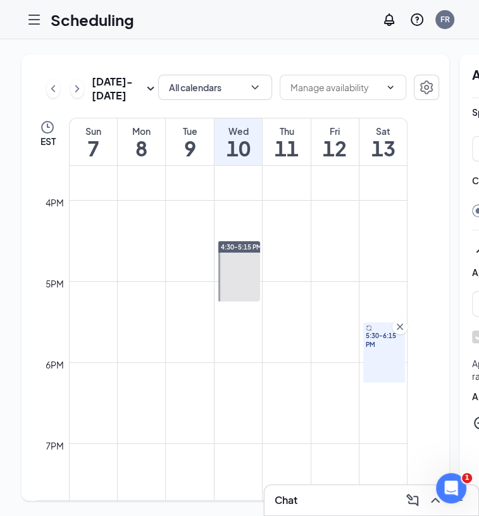
type input "05:30 PM"
type input "06:15 PM"
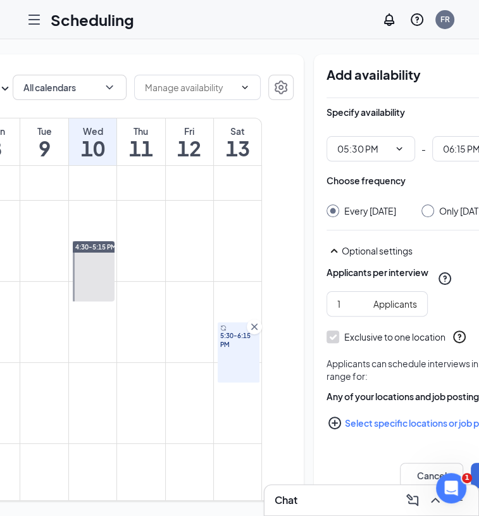
scroll to position [0, 157]
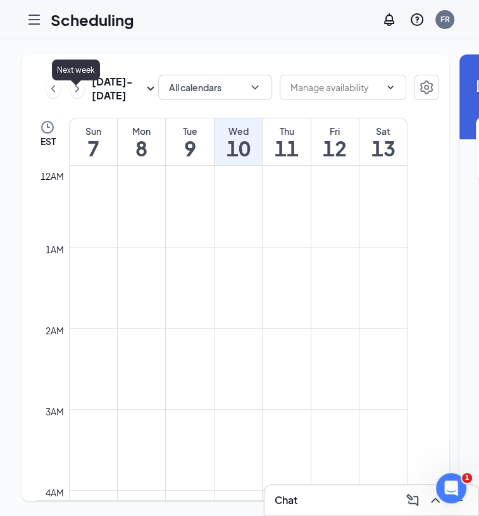
click at [75, 92] on icon "ChevronRight" at bounding box center [77, 88] width 4 height 7
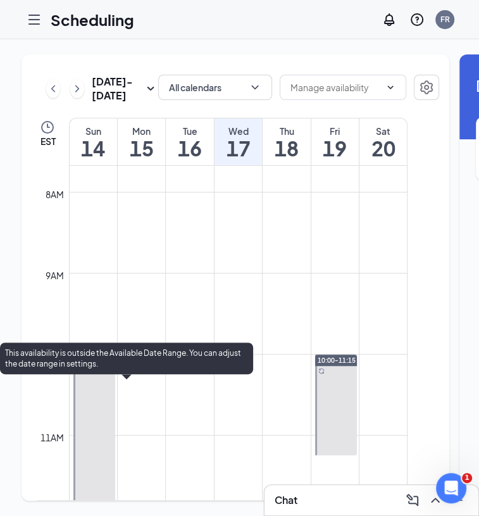
click at [97, 430] on div at bounding box center [94, 435] width 42 height 161
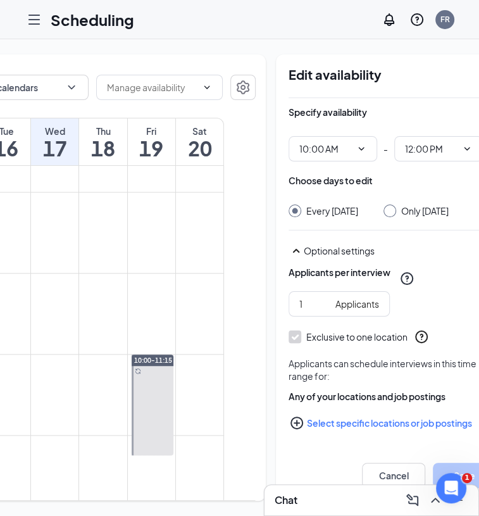
scroll to position [0, 183]
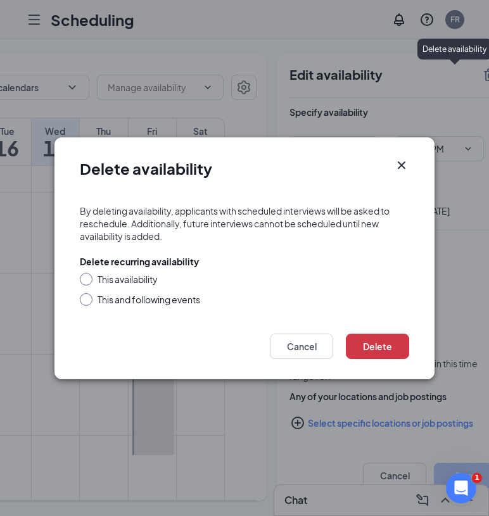
click at [133, 301] on div "This and following events" at bounding box center [149, 299] width 103 height 13
click at [89, 301] on input "This and following events" at bounding box center [84, 297] width 9 height 9
radio input "true"
click at [395, 349] on button "Delete" at bounding box center [377, 346] width 63 height 25
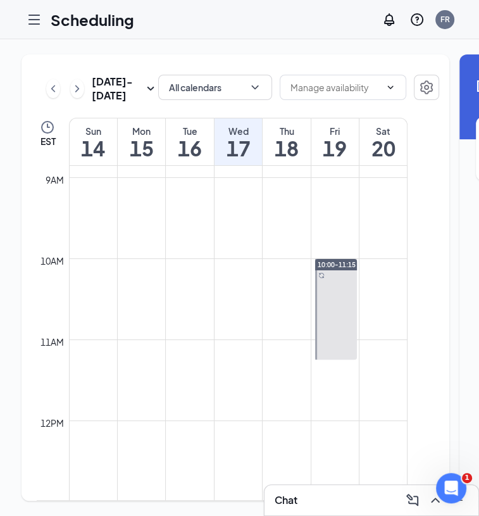
scroll to position [722, 0]
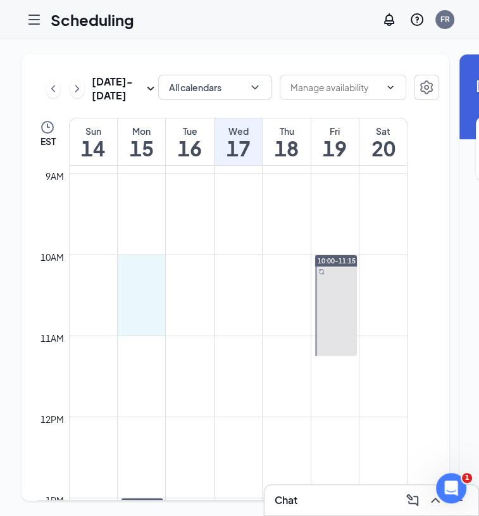
drag, startPoint x: 120, startPoint y: 288, endPoint x: 149, endPoint y: 355, distance: 73.5
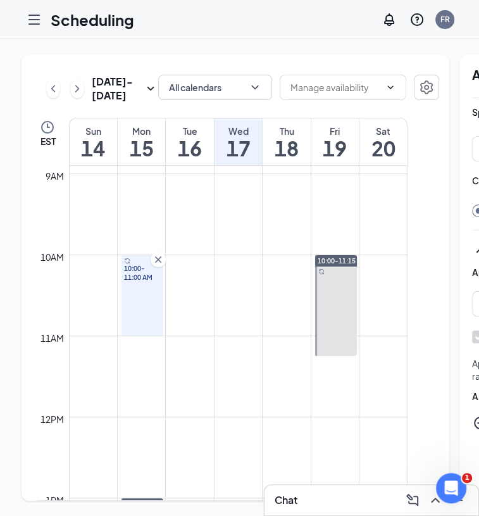
type input "10:00 AM"
type input "11:00 AM"
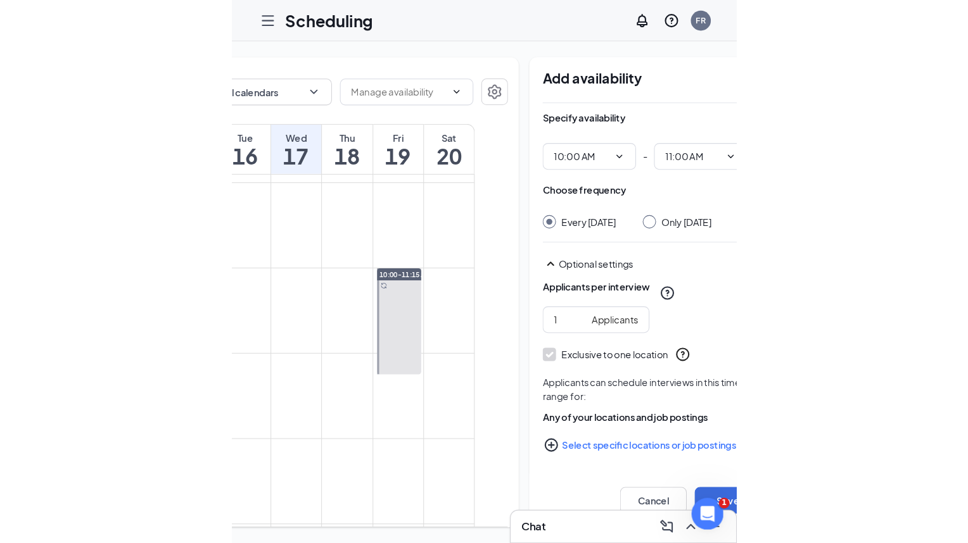
scroll to position [0, 199]
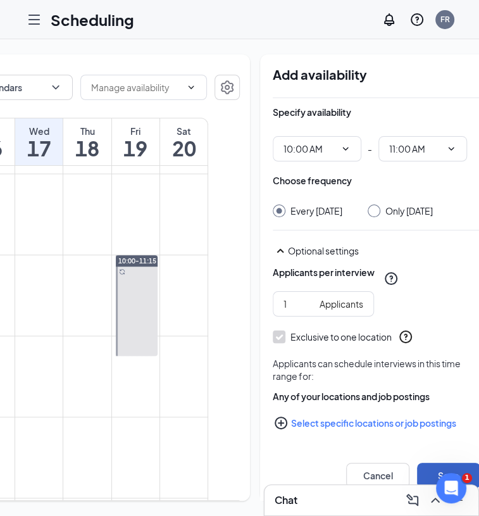
click at [422, 478] on button "Save" at bounding box center [448, 475] width 63 height 25
